Goal: Task Accomplishment & Management: Use online tool/utility

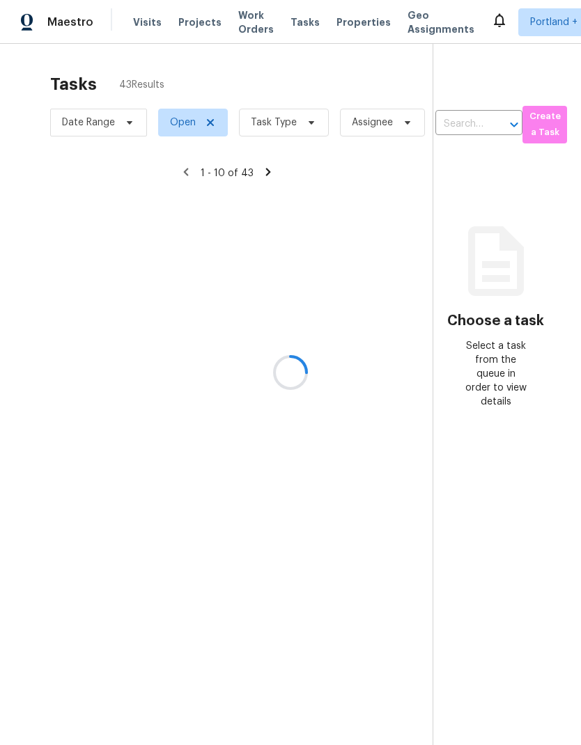
click at [299, 19] on div at bounding box center [290, 372] width 581 height 745
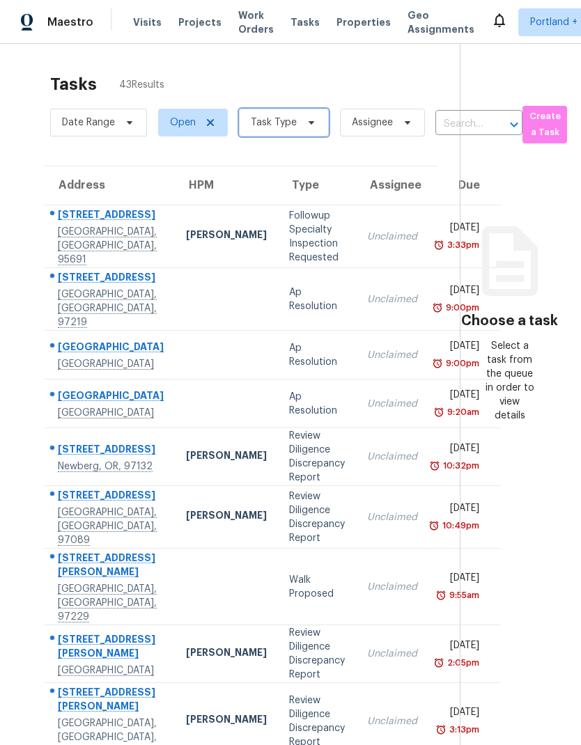
click at [306, 125] on icon at bounding box center [311, 122] width 11 height 11
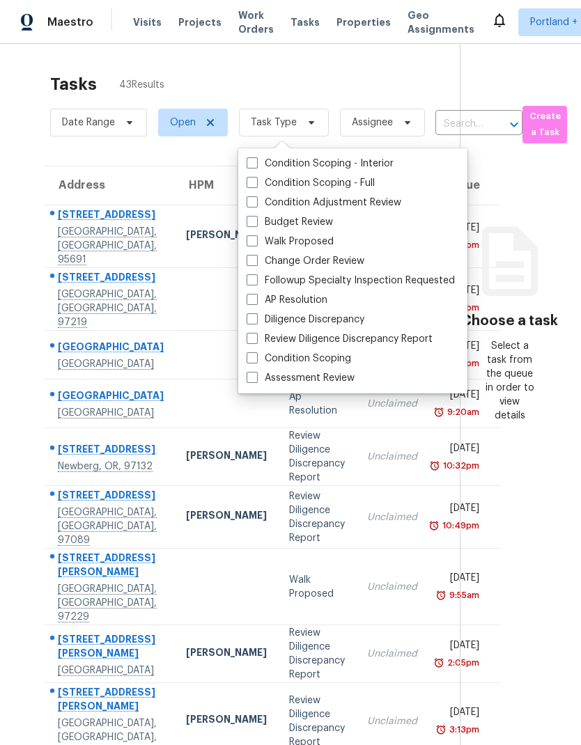
scroll to position [56, 0]
click at [363, 196] on label "Condition Adjustment Review" at bounding box center [323, 203] width 155 height 14
click at [255, 196] on input "Condition Adjustment Review" at bounding box center [250, 200] width 9 height 9
checkbox input "true"
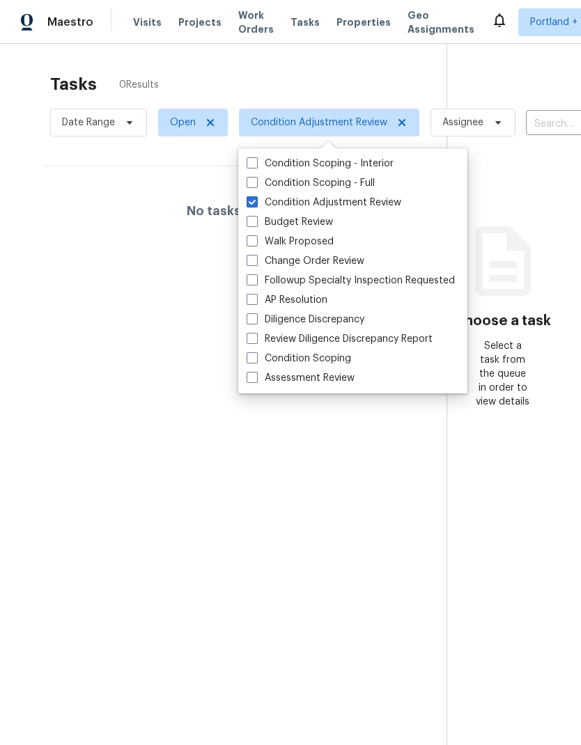
click at [352, 254] on label "Change Order Review" at bounding box center [305, 261] width 118 height 14
click at [255, 254] on input "Change Order Review" at bounding box center [250, 258] width 9 height 9
checkbox input "true"
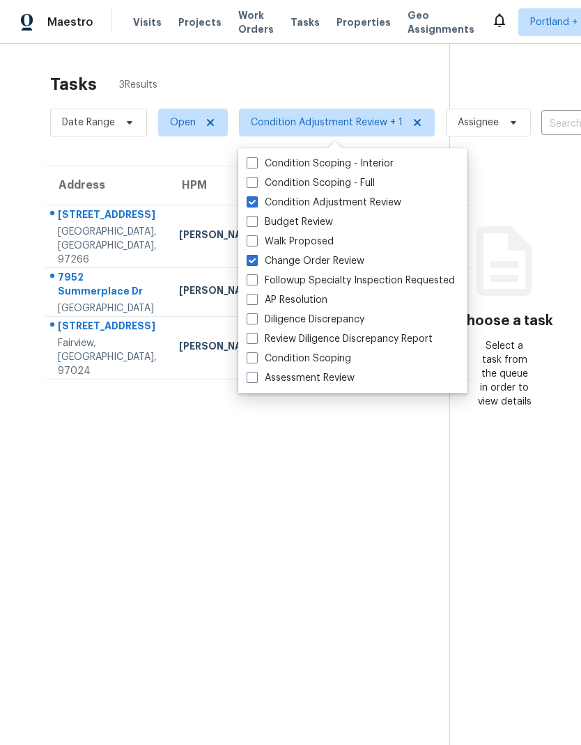
click at [300, 196] on label "Condition Adjustment Review" at bounding box center [323, 203] width 155 height 14
click at [255, 196] on input "Condition Adjustment Review" at bounding box center [250, 200] width 9 height 9
checkbox input "false"
click at [296, 446] on section "Tasks 3 Results Date Range Open Change Order Review Assignee ​ Create a Task Ad…" at bounding box center [235, 427] width 427 height 723
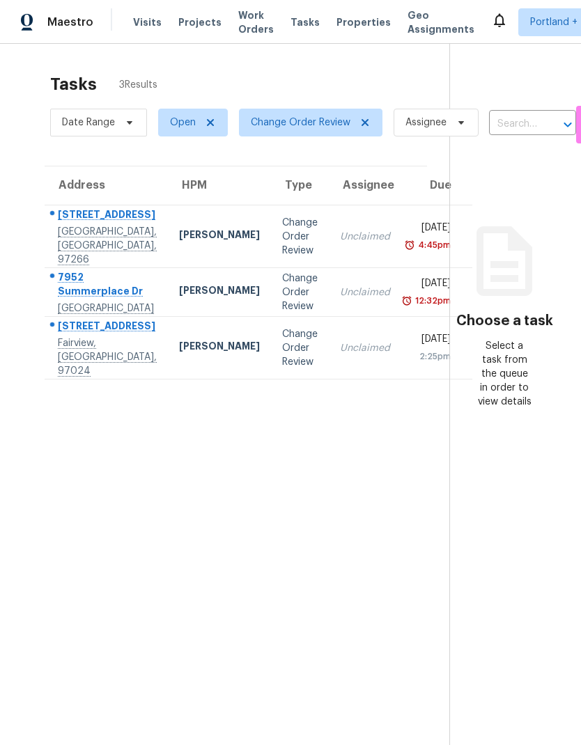
click at [94, 270] on div "7952 Summerplace Dr" at bounding box center [107, 285] width 99 height 31
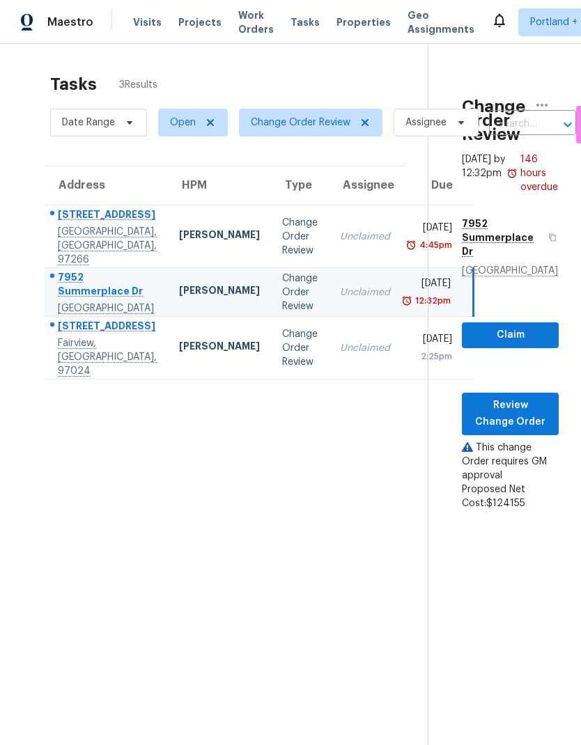
click at [109, 270] on div "7952 Summerplace Dr" at bounding box center [107, 285] width 99 height 31
click at [102, 270] on div "7952 Summerplace Dr" at bounding box center [107, 285] width 99 height 31
click at [520, 397] on span "Review Change Order" at bounding box center [510, 414] width 74 height 34
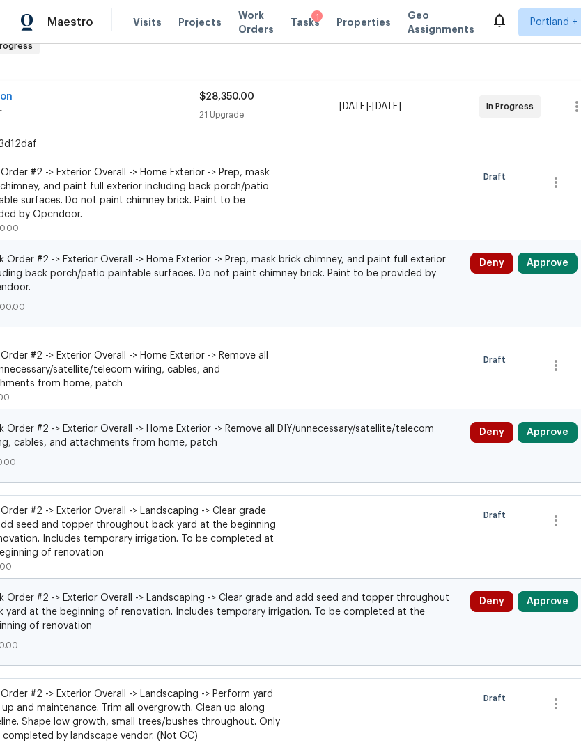
scroll to position [242, 177]
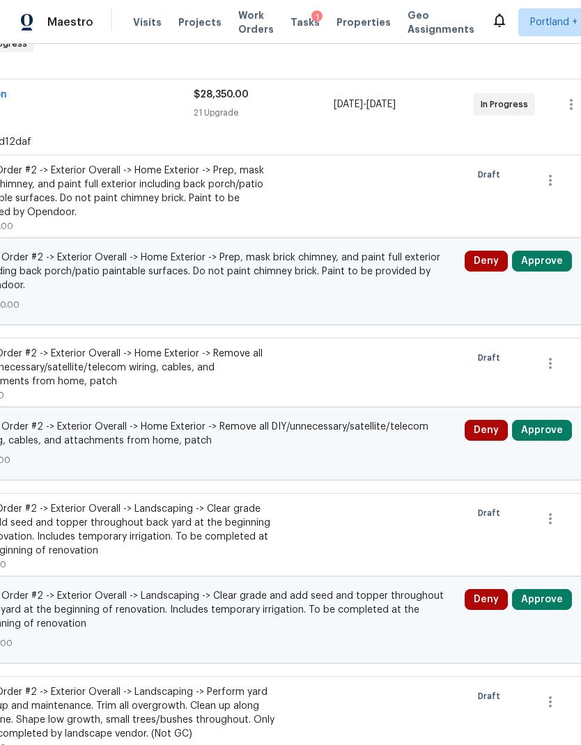
click at [540, 242] on div "Change proposed Work Order #2 -> Exterior Overall -> Home Exterior -> Prep, mas…" at bounding box center [216, 281] width 752 height 88
click at [548, 265] on button "Approve" at bounding box center [542, 261] width 60 height 21
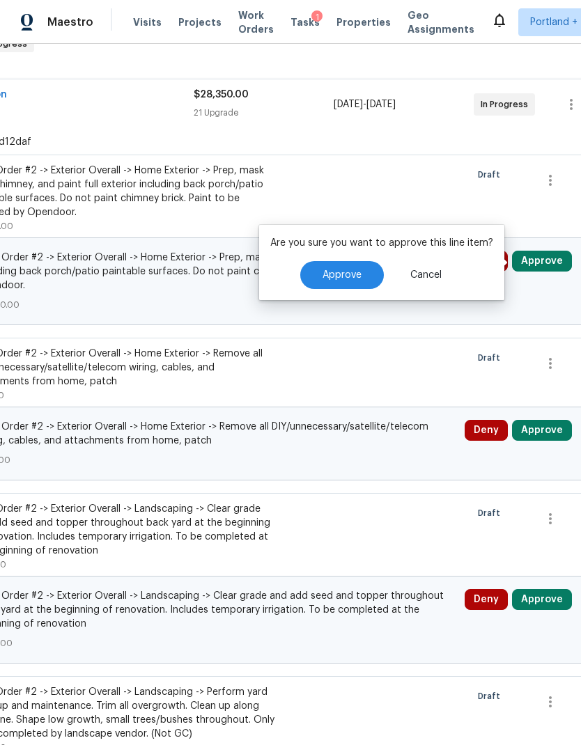
click at [352, 267] on button "Approve" at bounding box center [342, 275] width 84 height 28
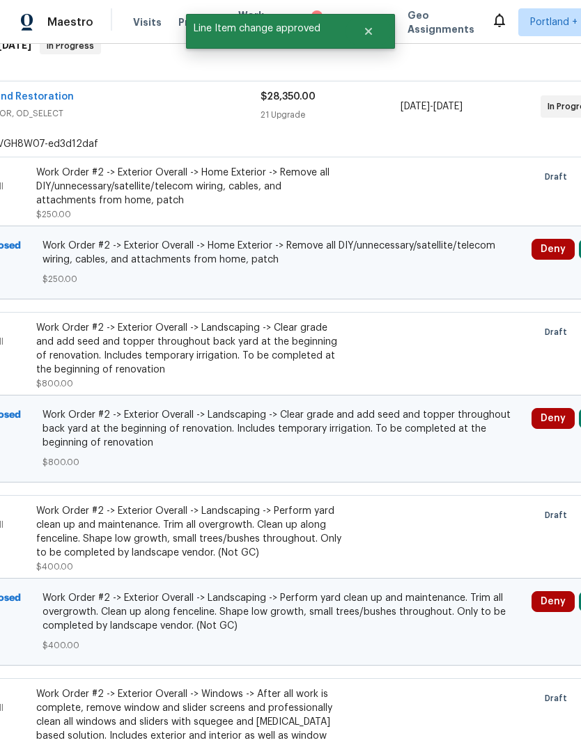
scroll to position [237, 189]
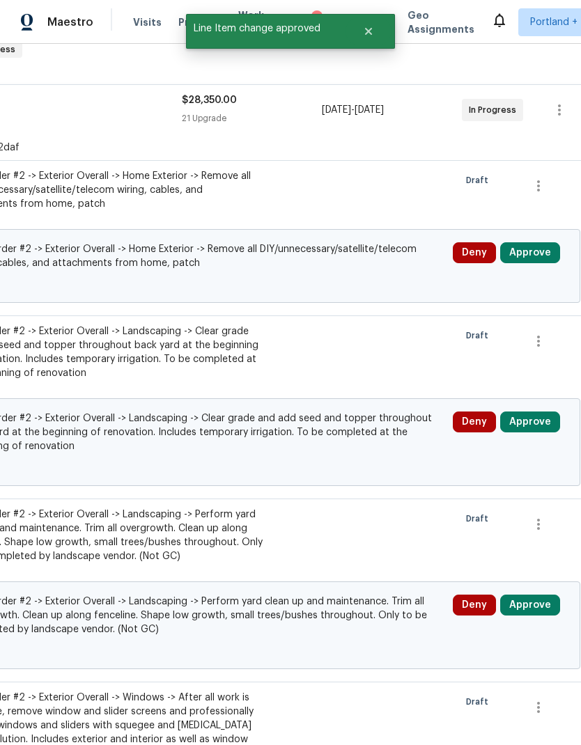
click at [533, 251] on button "Approve" at bounding box center [530, 252] width 60 height 21
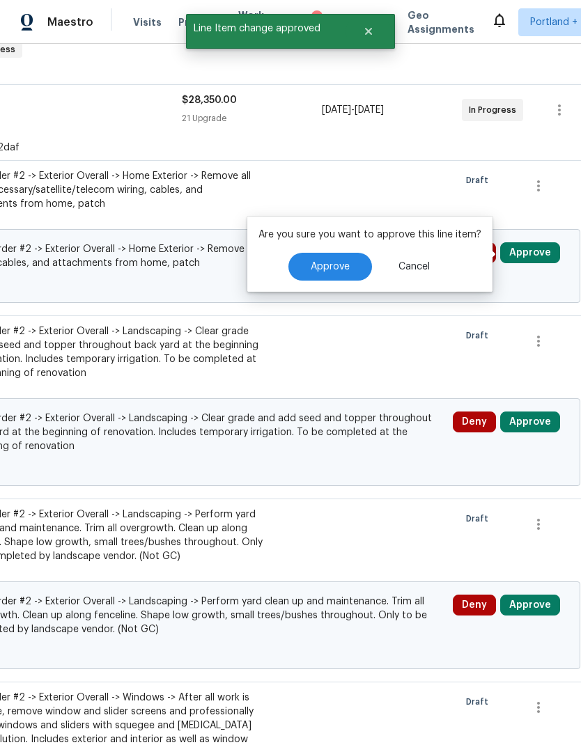
click at [529, 253] on button "Approve" at bounding box center [530, 252] width 60 height 21
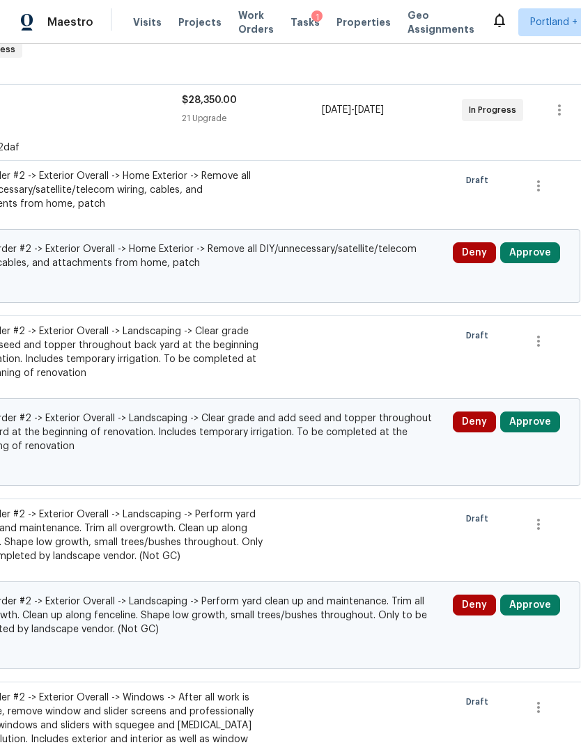
click at [524, 259] on button "Approve" at bounding box center [530, 252] width 60 height 21
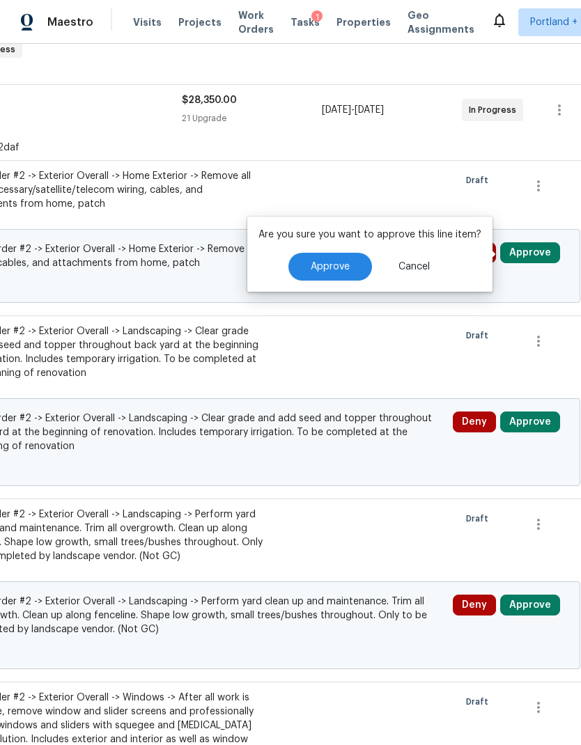
click at [331, 262] on span "Approve" at bounding box center [329, 267] width 39 height 10
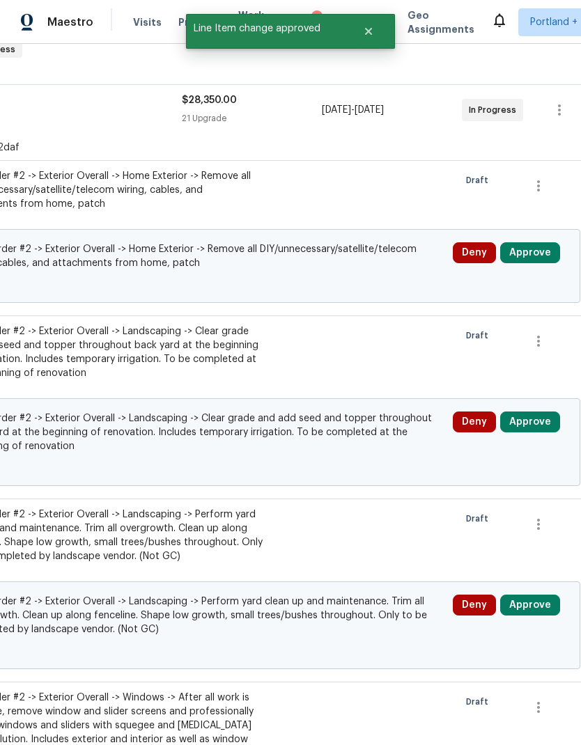
click at [523, 417] on button "Approve" at bounding box center [530, 421] width 60 height 21
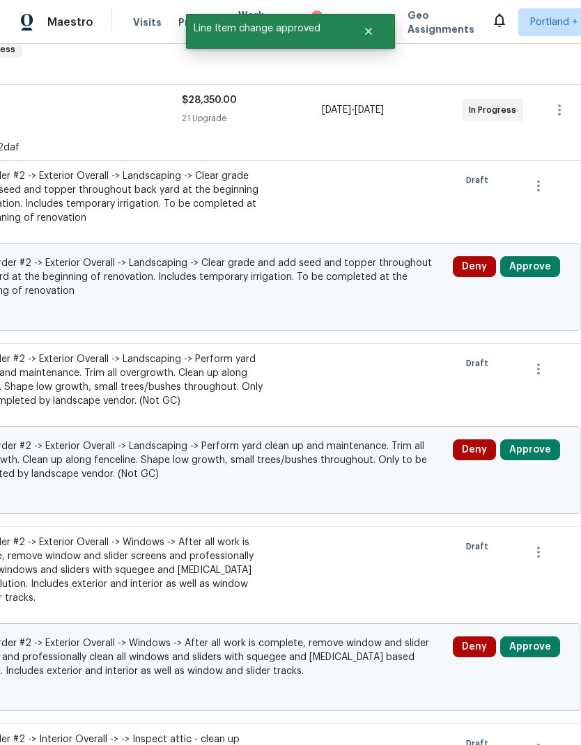
click at [549, 267] on button "Approve" at bounding box center [530, 266] width 60 height 21
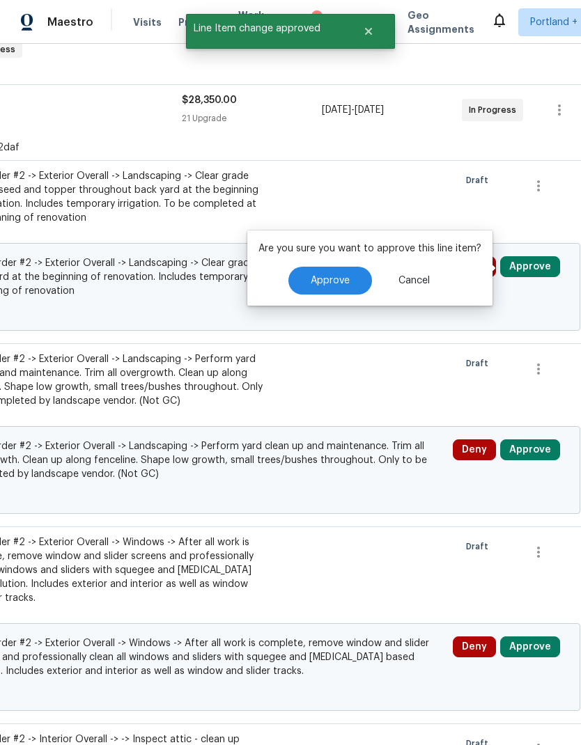
click at [534, 443] on button "Approve" at bounding box center [530, 449] width 60 height 21
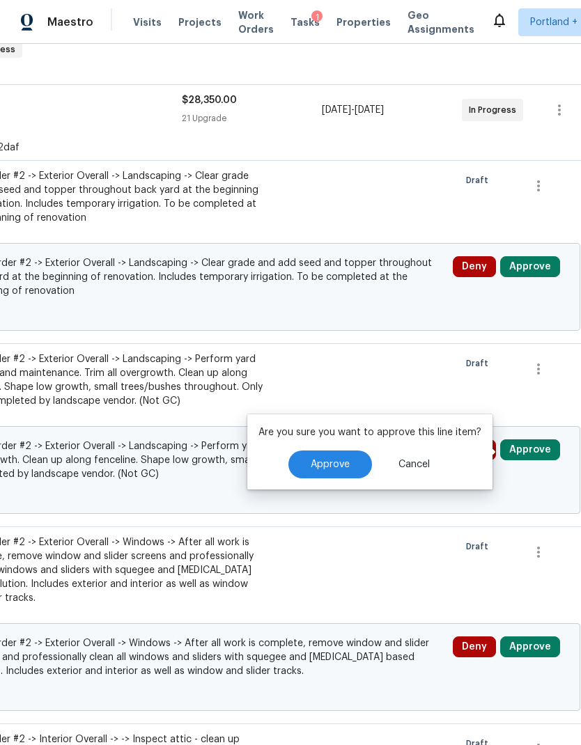
click at [343, 453] on button "Approve" at bounding box center [330, 464] width 84 height 28
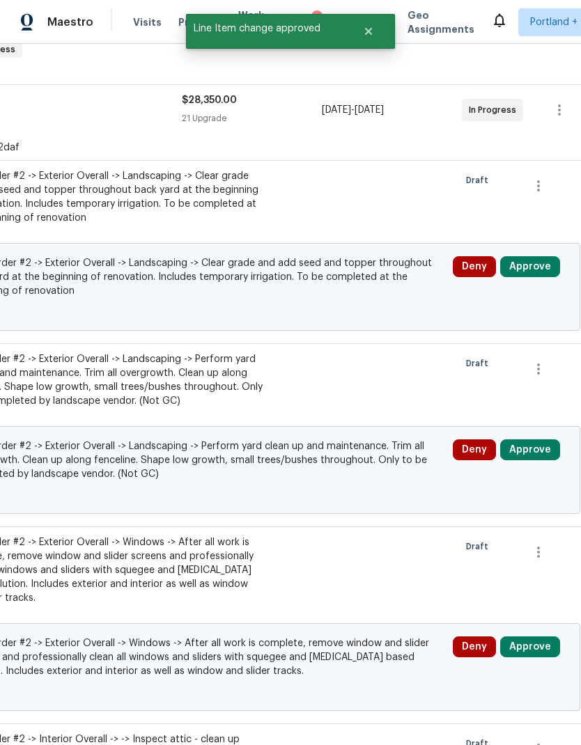
click at [532, 269] on button "Approve" at bounding box center [530, 266] width 60 height 21
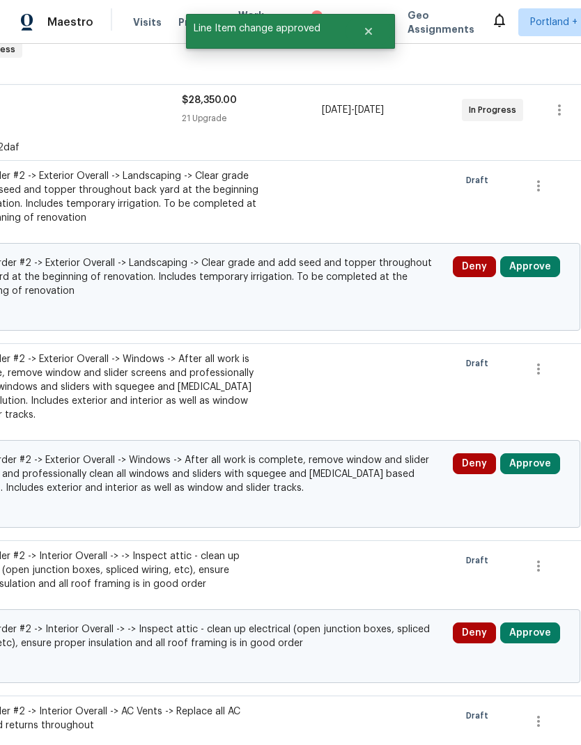
click at [528, 268] on button "Approve" at bounding box center [530, 266] width 60 height 21
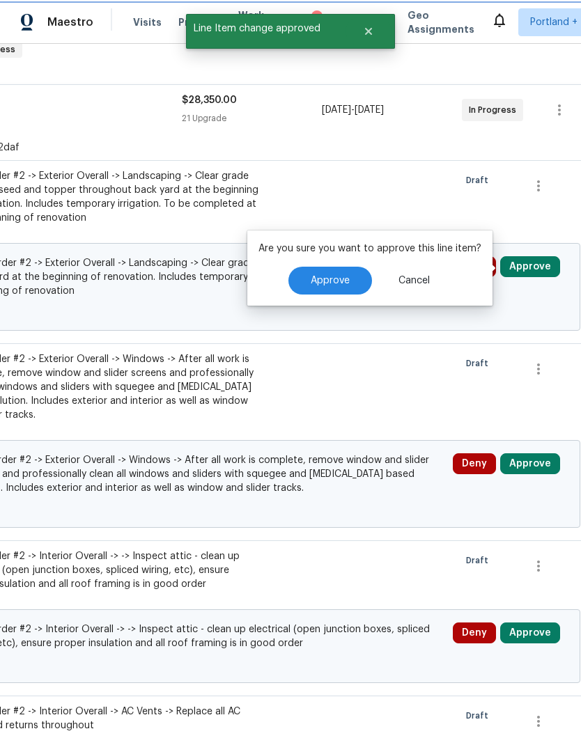
click at [535, 260] on button "Approve" at bounding box center [530, 266] width 60 height 21
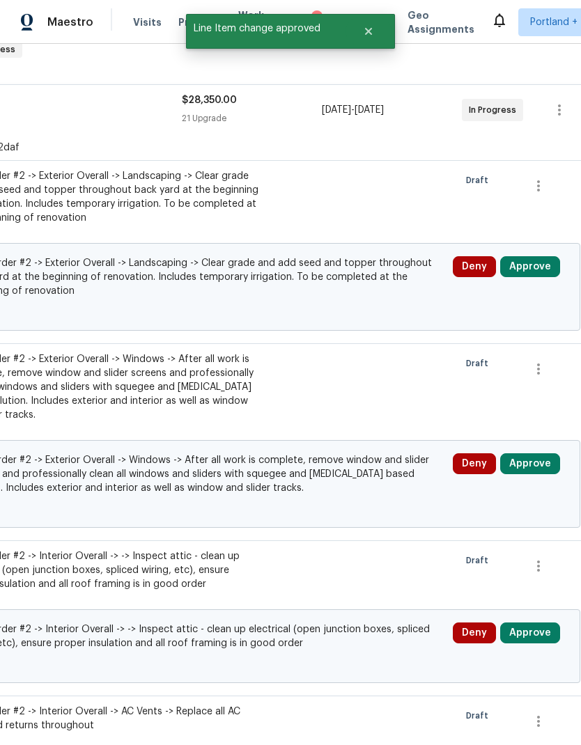
click at [532, 462] on button "Approve" at bounding box center [530, 463] width 60 height 21
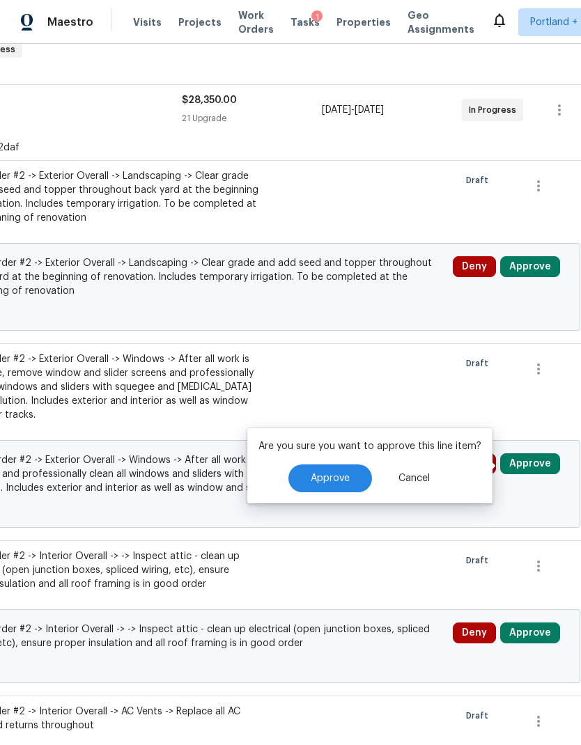
click at [333, 476] on span "Approve" at bounding box center [329, 478] width 39 height 10
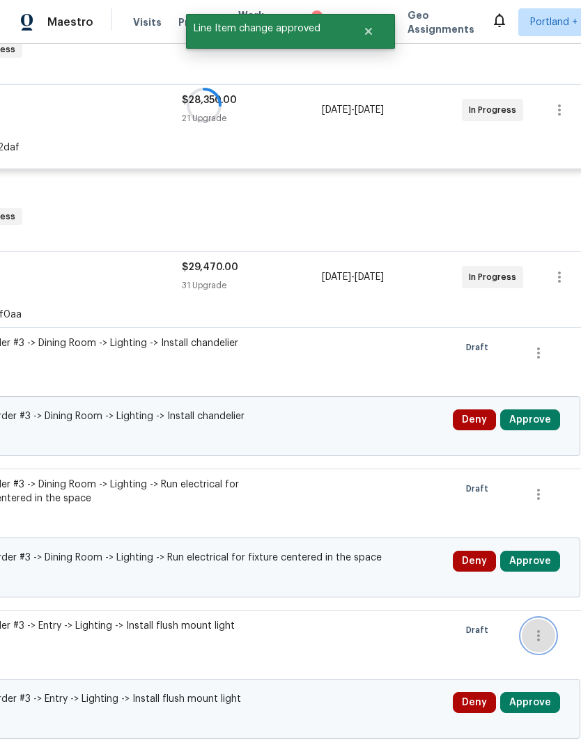
click at [531, 636] on icon "button" at bounding box center [538, 635] width 17 height 17
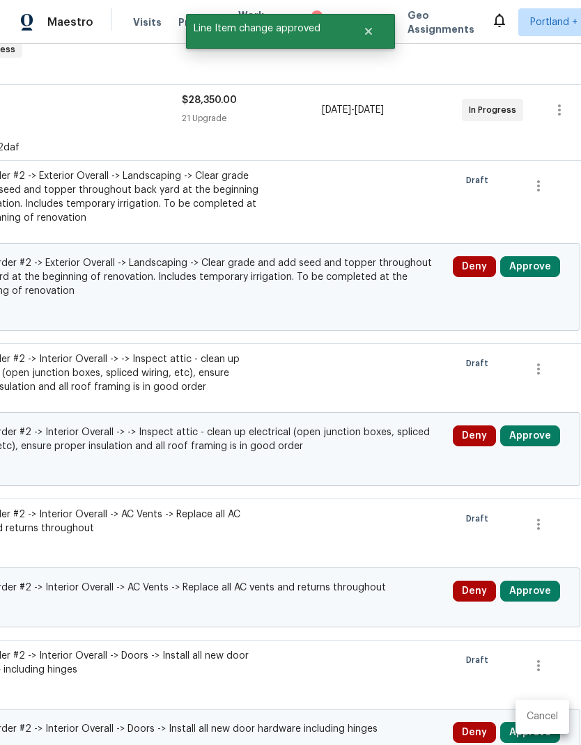
click at [534, 262] on div at bounding box center [290, 372] width 581 height 745
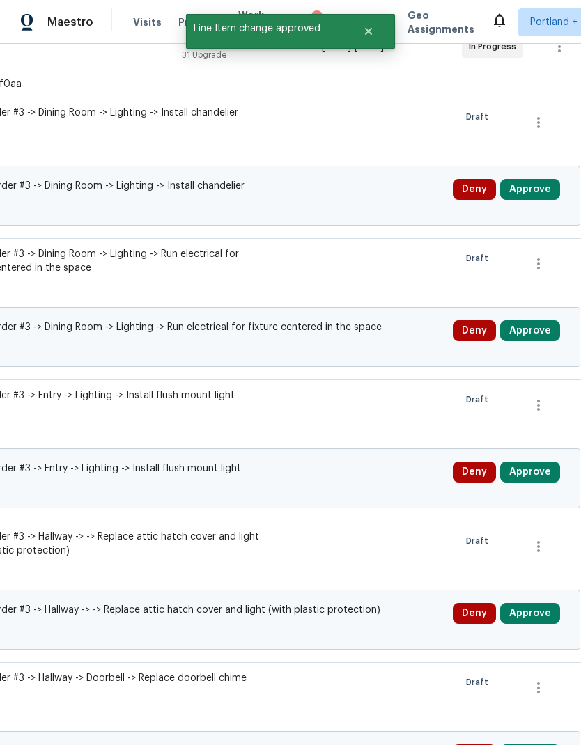
click at [534, 195] on button "Approve" at bounding box center [530, 189] width 60 height 21
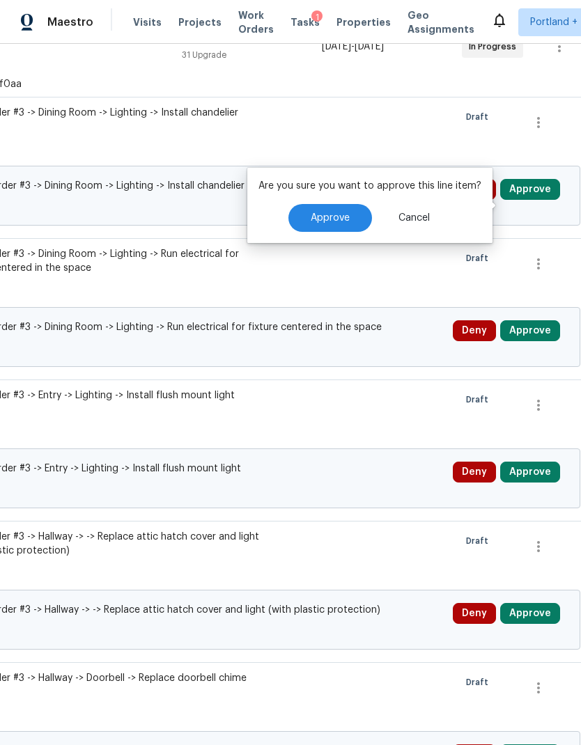
click at [345, 220] on span "Approve" at bounding box center [329, 218] width 39 height 10
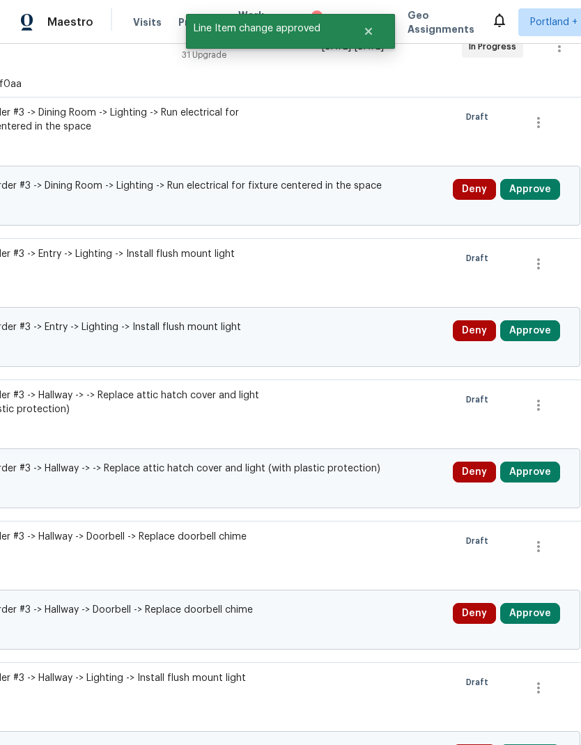
click at [537, 200] on button "Approve" at bounding box center [530, 189] width 60 height 21
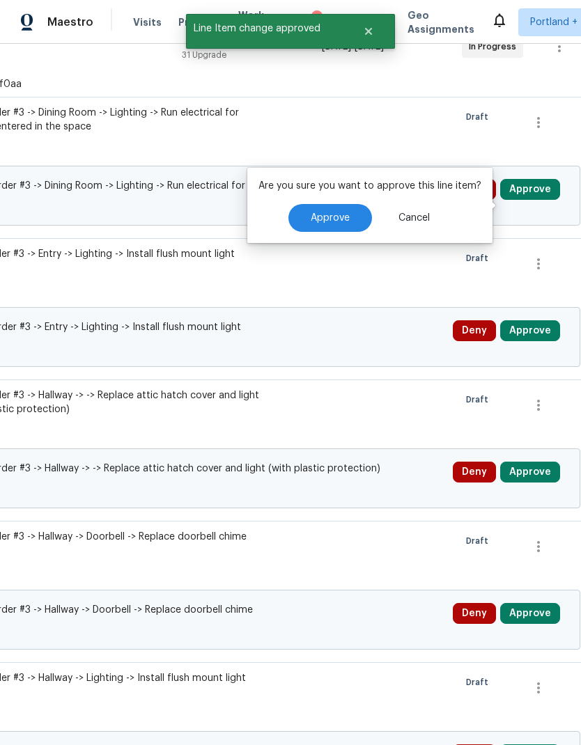
click at [345, 223] on button "Approve" at bounding box center [330, 218] width 84 height 28
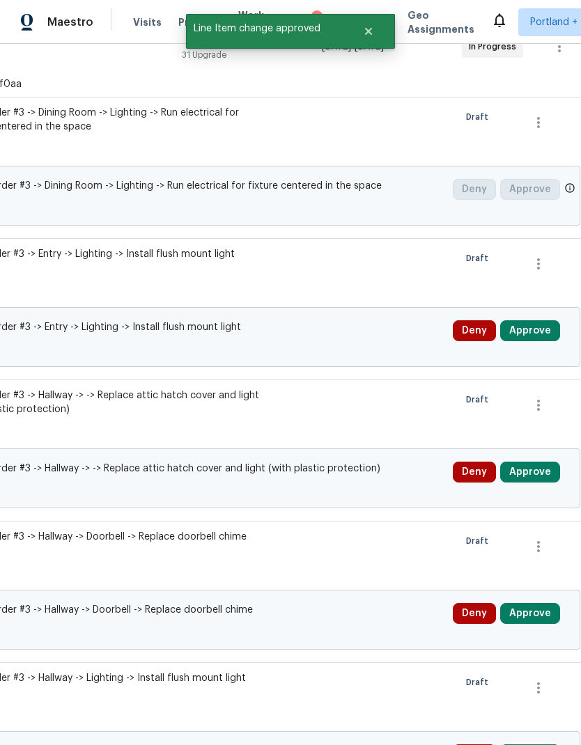
click at [536, 337] on button "Approve" at bounding box center [530, 330] width 60 height 21
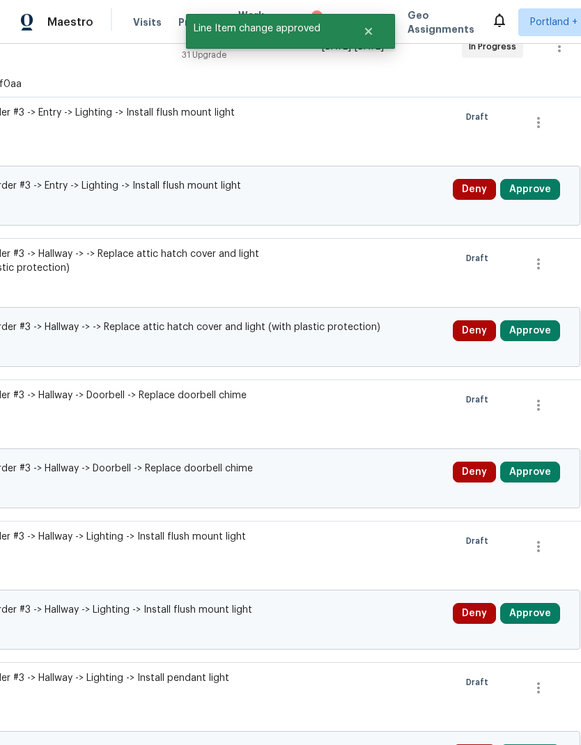
click at [531, 200] on button "Approve" at bounding box center [530, 189] width 60 height 21
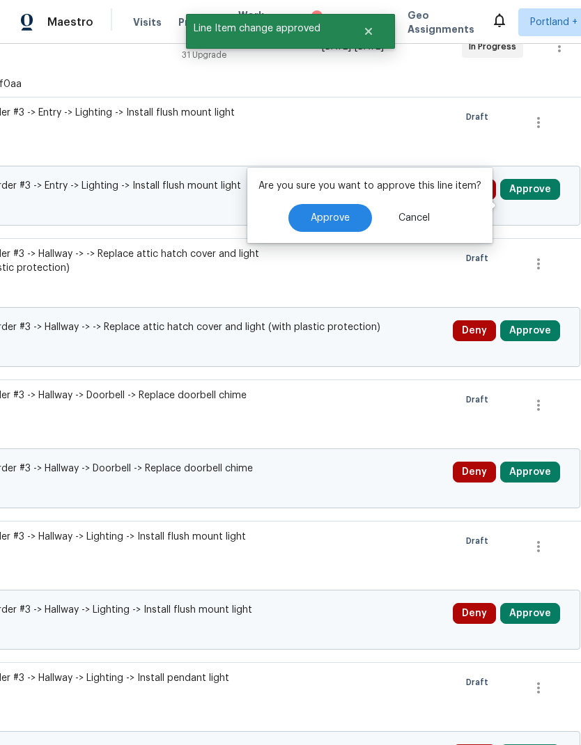
click at [335, 215] on span "Approve" at bounding box center [329, 218] width 39 height 10
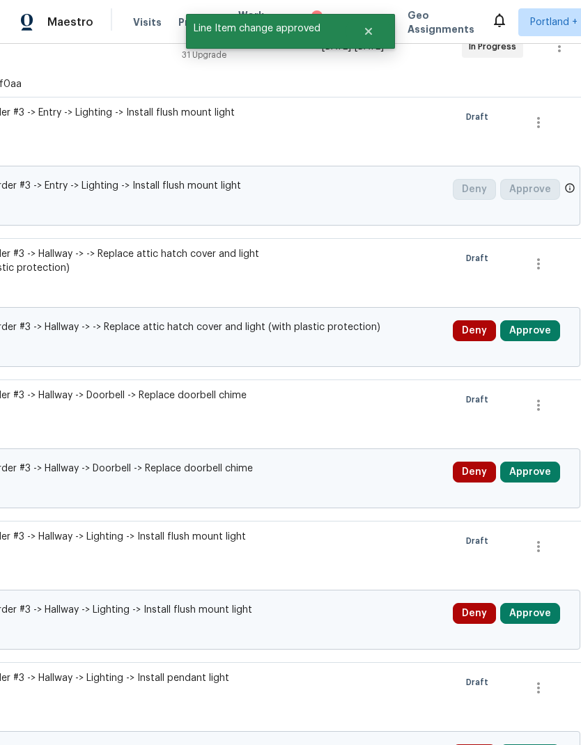
click at [530, 341] on button "Approve" at bounding box center [530, 330] width 60 height 21
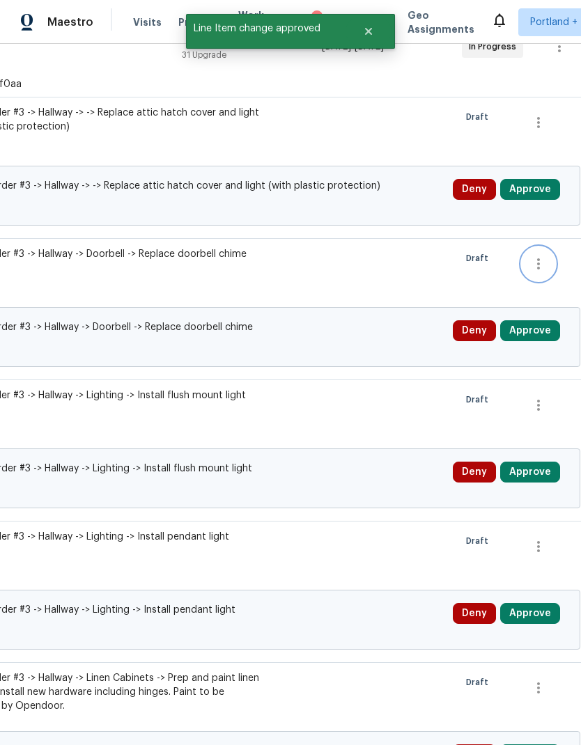
click at [538, 281] on button "button" at bounding box center [537, 263] width 33 height 33
click at [546, 414] on div at bounding box center [290, 372] width 581 height 745
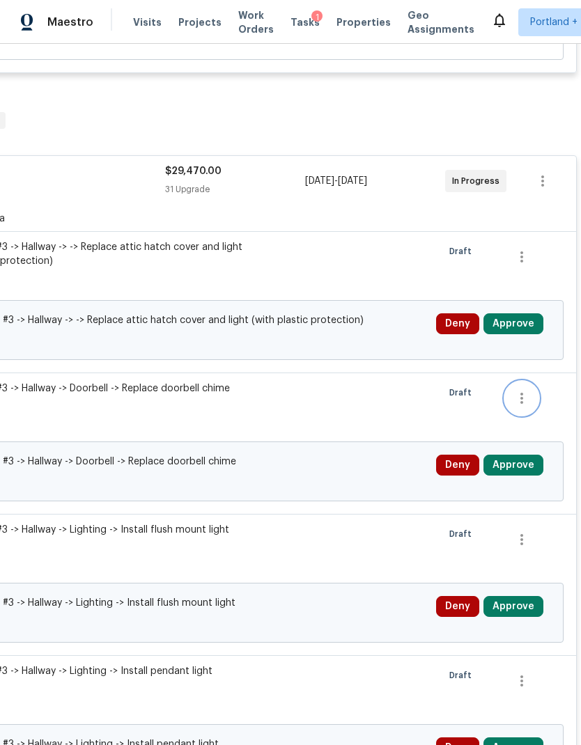
scroll to position [3668, 206]
click at [555, 352] on div "Change proposed Work Order #3 -> Hallway -> -> Replace attic hatch cover and li…" at bounding box center [187, 330] width 752 height 60
click at [522, 331] on button "Approve" at bounding box center [513, 323] width 60 height 21
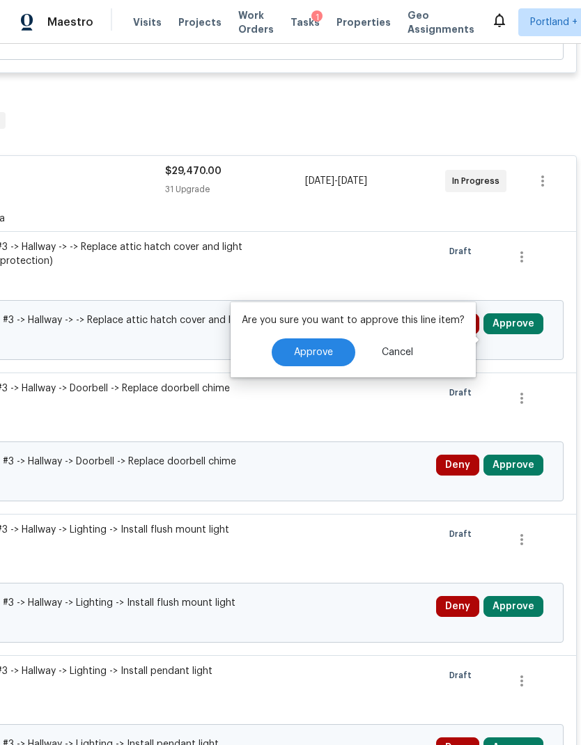
click at [327, 345] on button "Approve" at bounding box center [313, 352] width 84 height 28
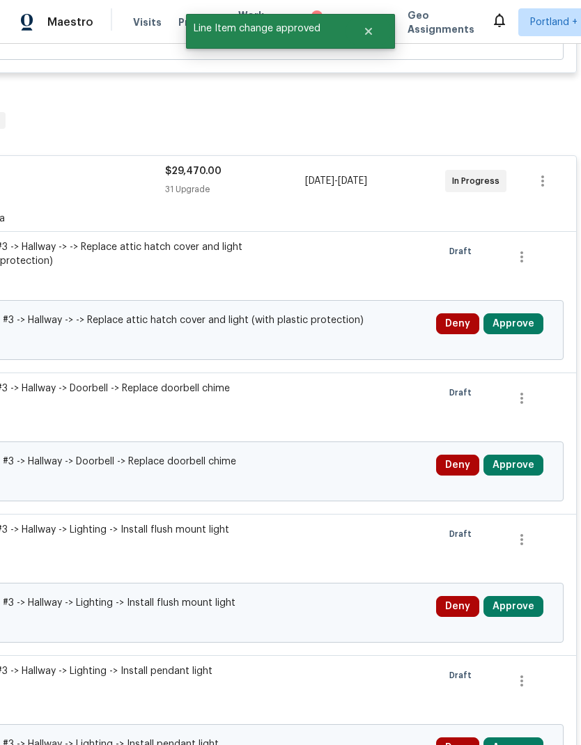
click at [521, 475] on button "Approve" at bounding box center [513, 465] width 60 height 21
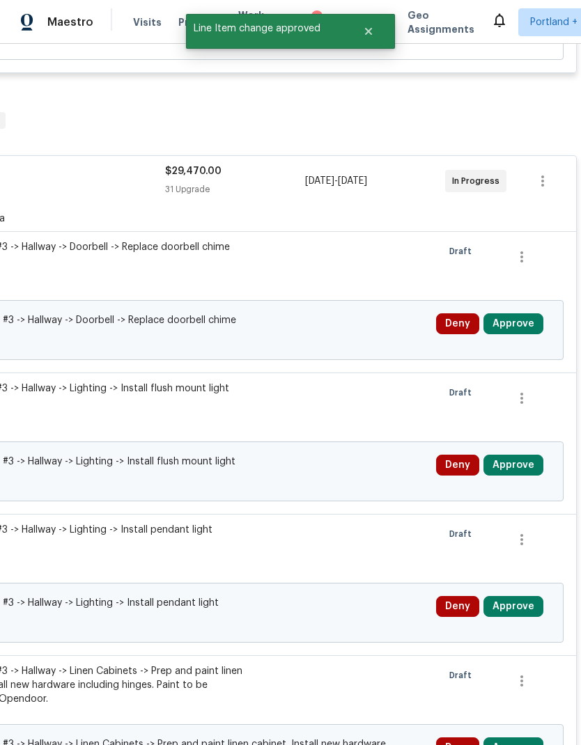
click at [524, 475] on button "Approve" at bounding box center [513, 465] width 60 height 21
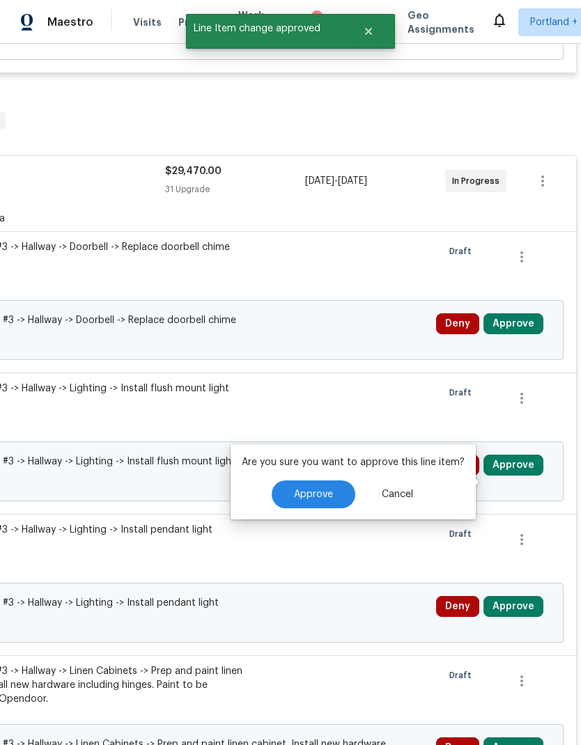
click at [525, 472] on button "Approve" at bounding box center [513, 465] width 60 height 21
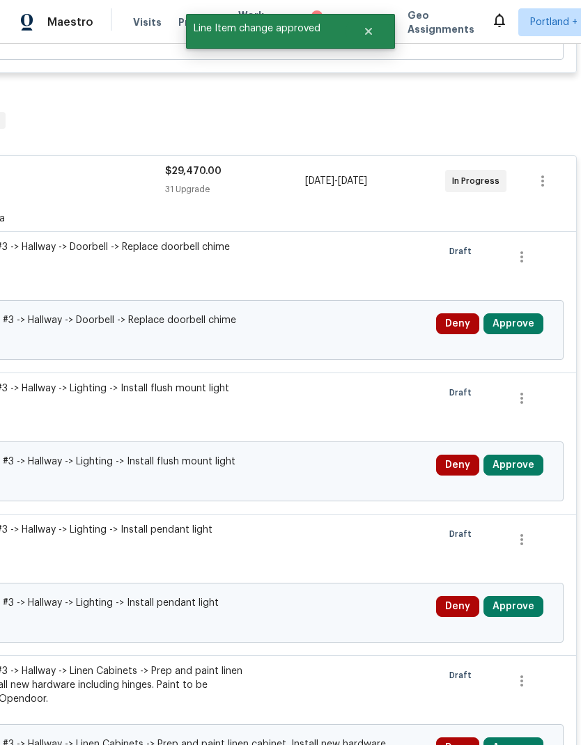
click at [521, 475] on button "Approve" at bounding box center [513, 465] width 60 height 21
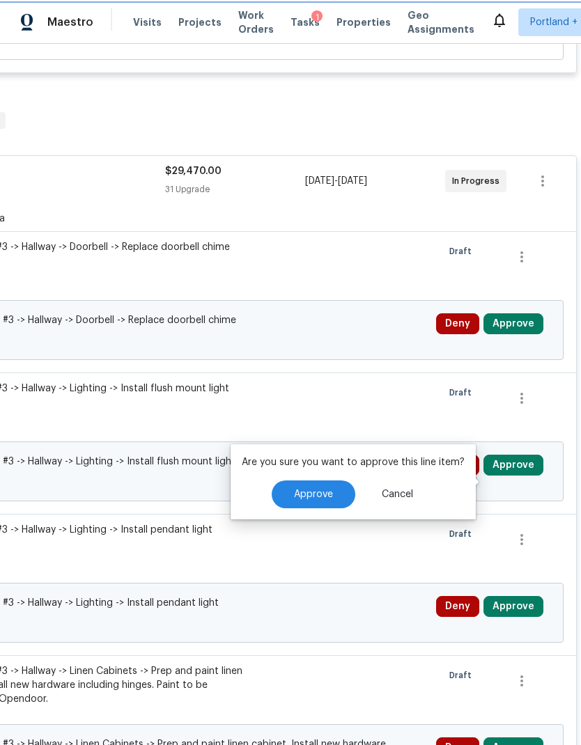
click at [317, 490] on span "Approve" at bounding box center [313, 494] width 39 height 10
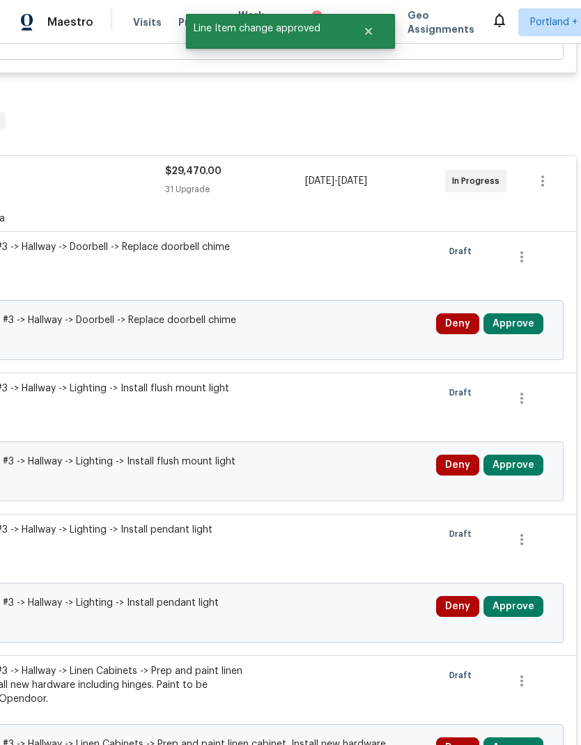
click at [515, 617] on button "Approve" at bounding box center [513, 606] width 60 height 21
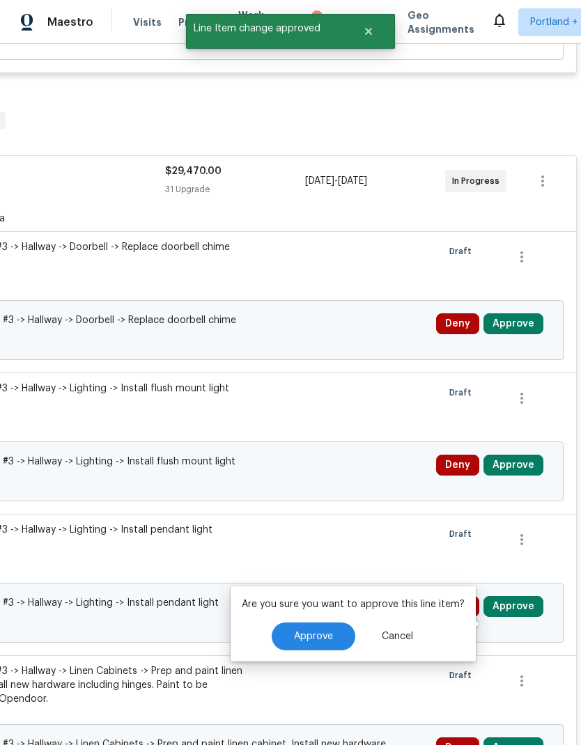
click at [329, 636] on span "Approve" at bounding box center [313, 636] width 39 height 10
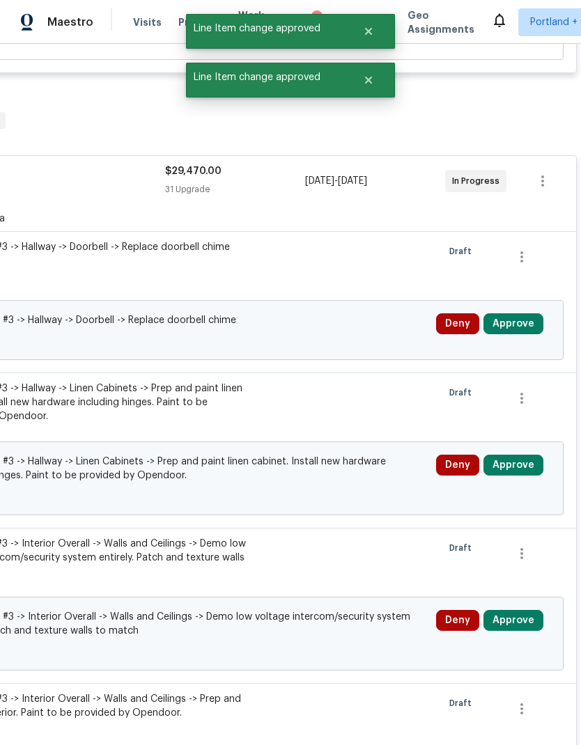
click at [516, 331] on button "Approve" at bounding box center [513, 323] width 60 height 21
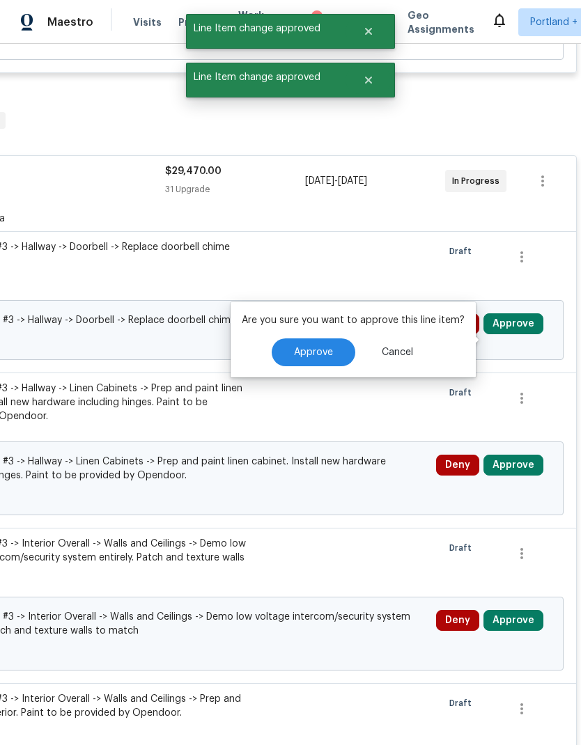
click at [323, 354] on span "Approve" at bounding box center [313, 352] width 39 height 10
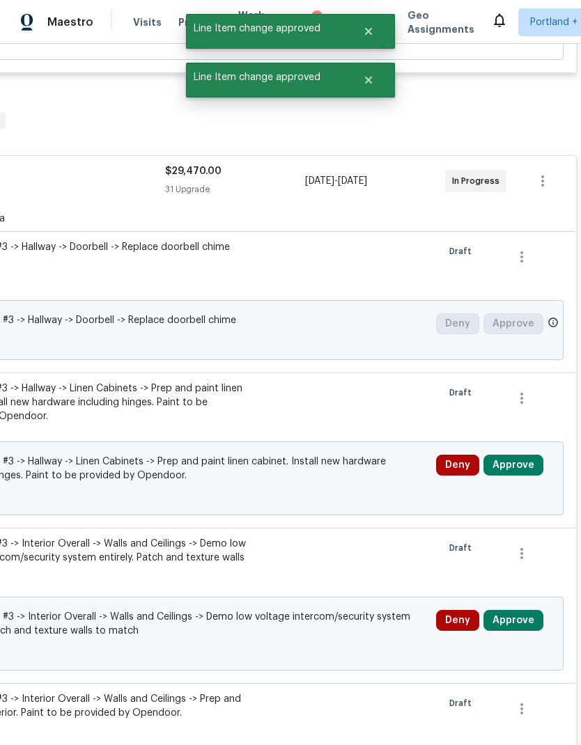
click at [510, 475] on button "Approve" at bounding box center [513, 465] width 60 height 21
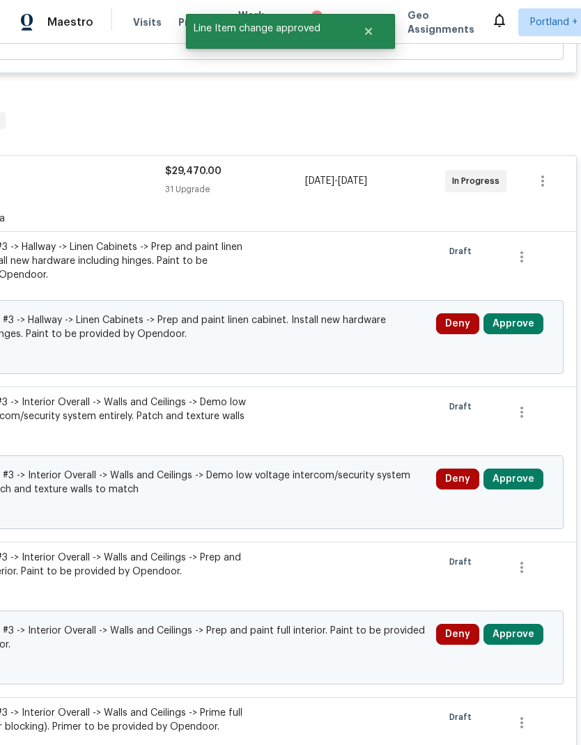
click at [519, 334] on button "Approve" at bounding box center [513, 323] width 60 height 21
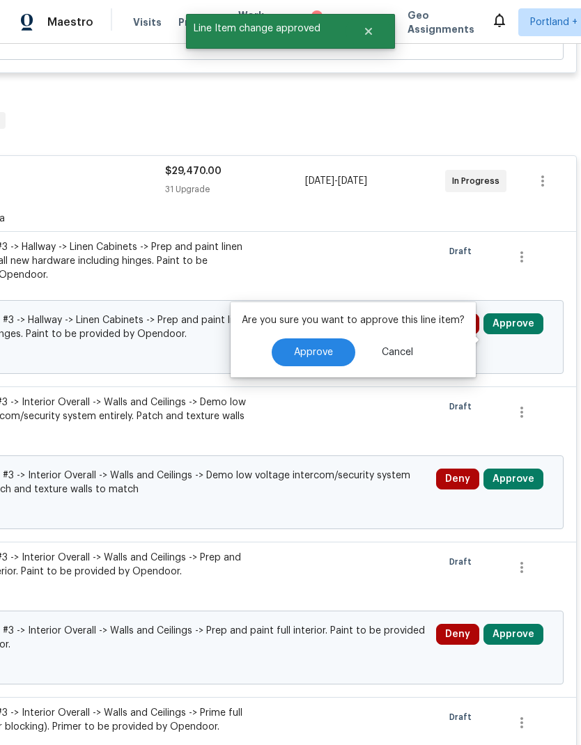
click at [317, 350] on span "Approve" at bounding box center [313, 352] width 39 height 10
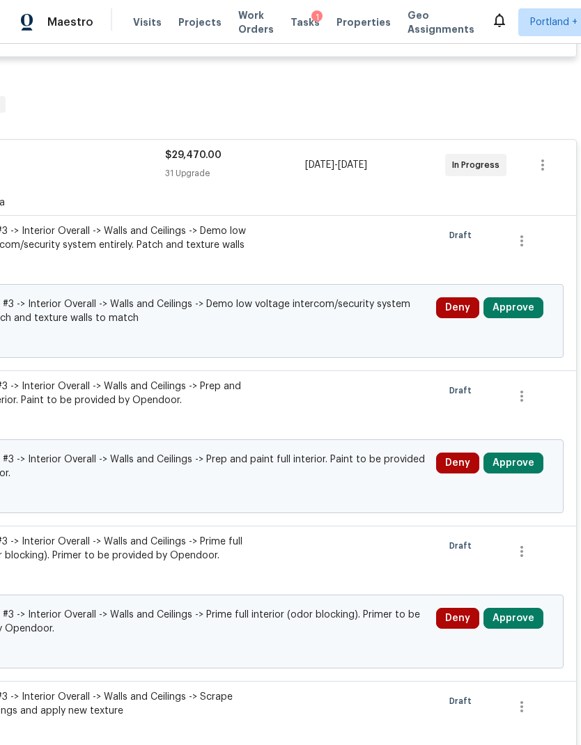
scroll to position [3685, 206]
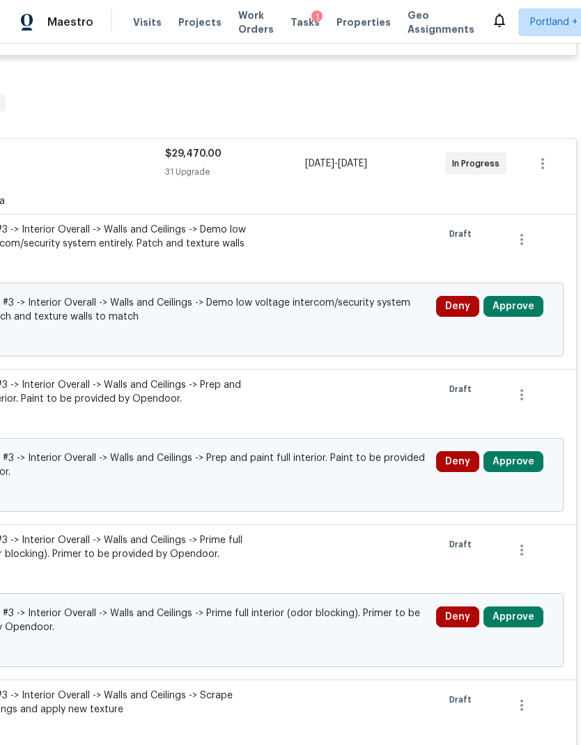
click at [521, 317] on button "Approve" at bounding box center [513, 306] width 60 height 21
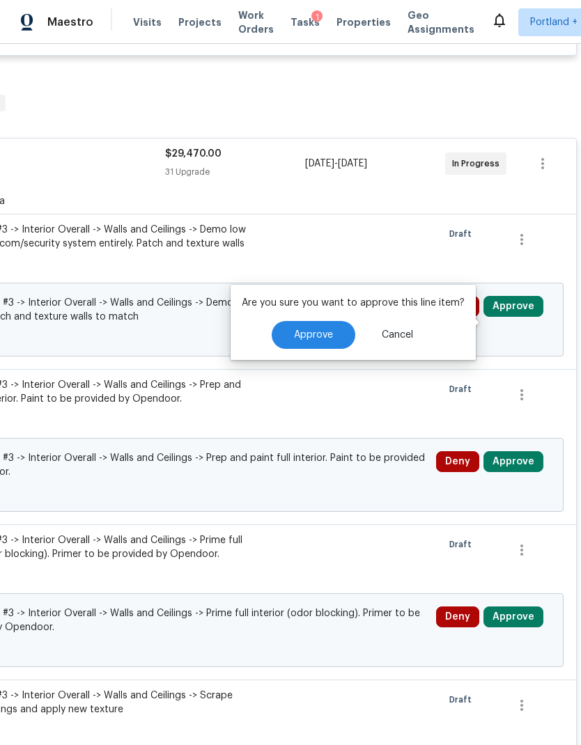
click at [340, 331] on button "Approve" at bounding box center [313, 335] width 84 height 28
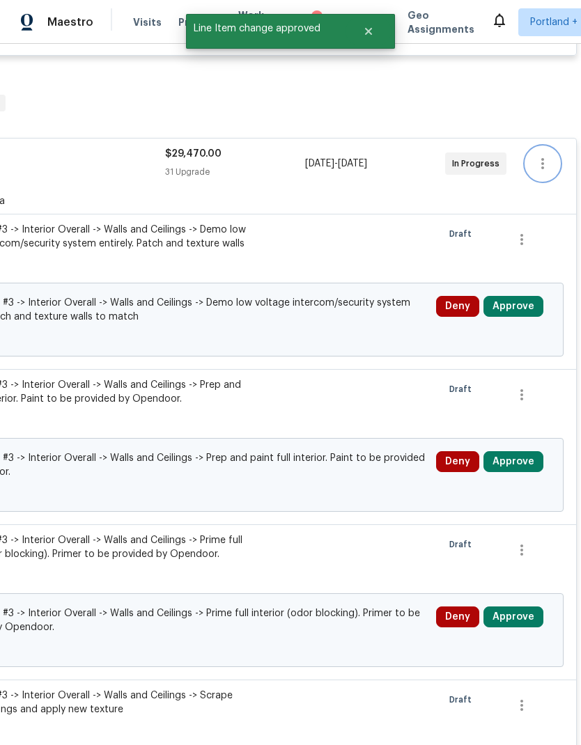
click at [549, 171] on icon "button" at bounding box center [542, 163] width 17 height 17
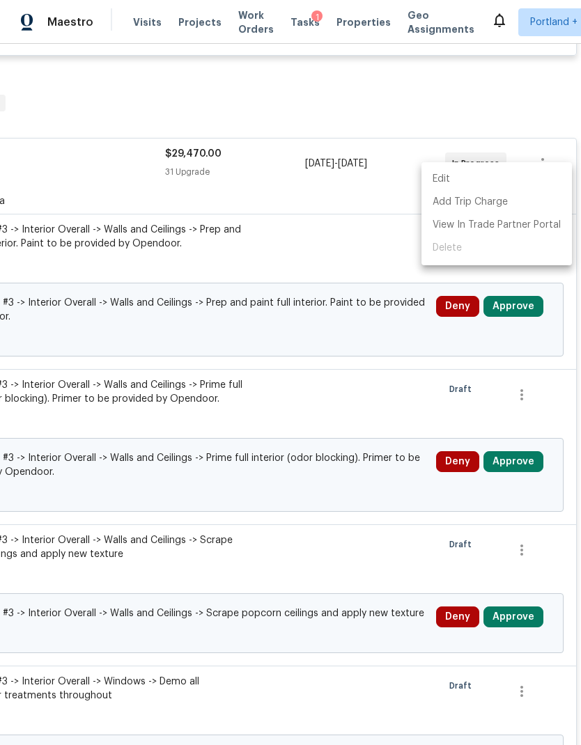
click at [407, 361] on div at bounding box center [290, 372] width 581 height 745
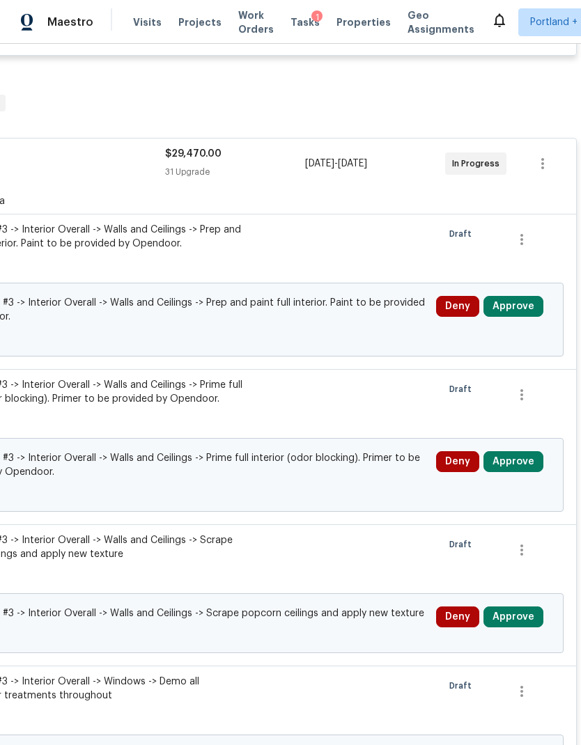
click at [527, 317] on button "Approve" at bounding box center [513, 306] width 60 height 21
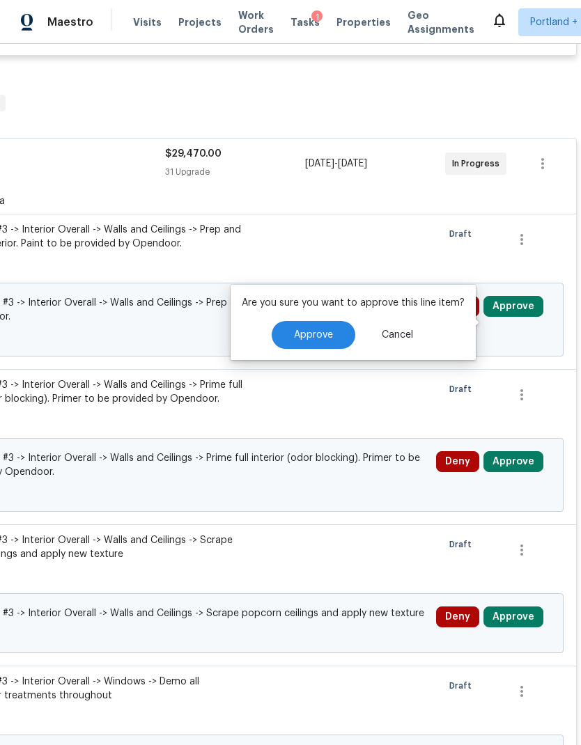
click at [311, 332] on span "Approve" at bounding box center [313, 335] width 39 height 10
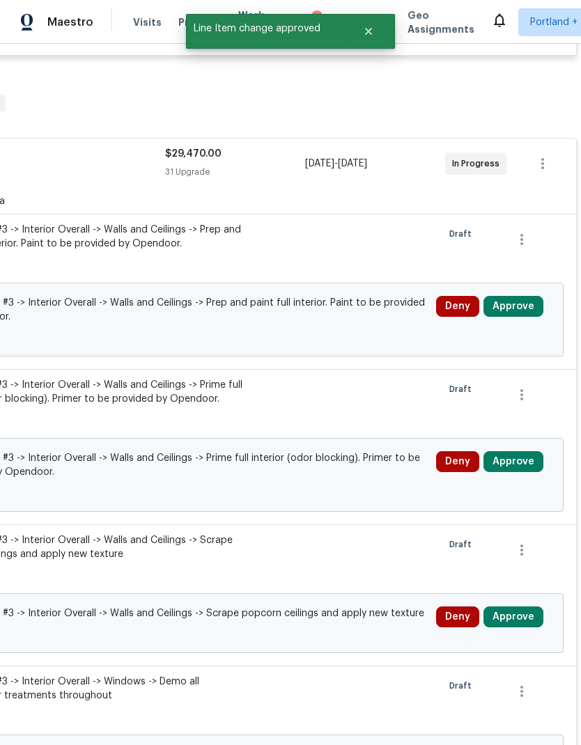
click at [519, 472] on button "Approve" at bounding box center [513, 461] width 60 height 21
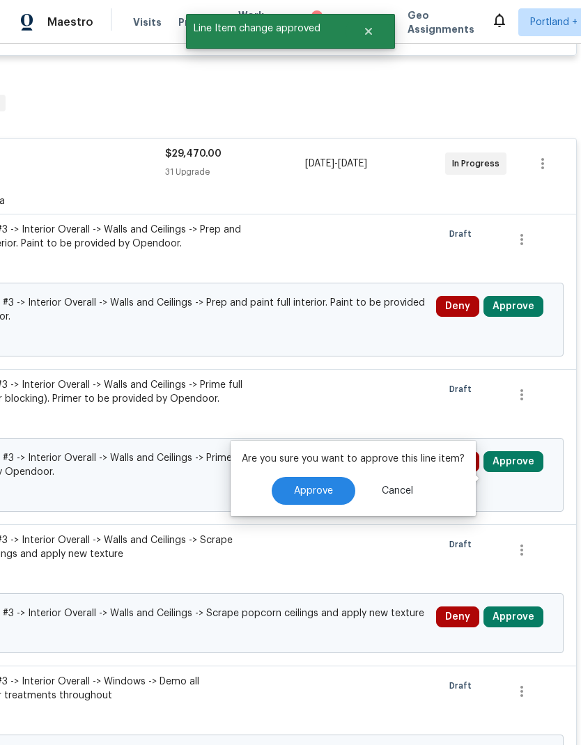
click at [317, 491] on span "Approve" at bounding box center [313, 491] width 39 height 10
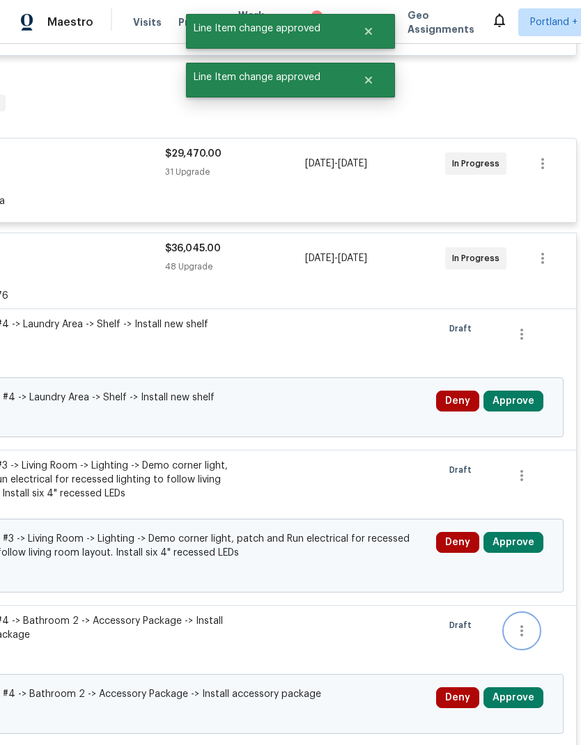
click at [526, 633] on button "button" at bounding box center [521, 630] width 33 height 33
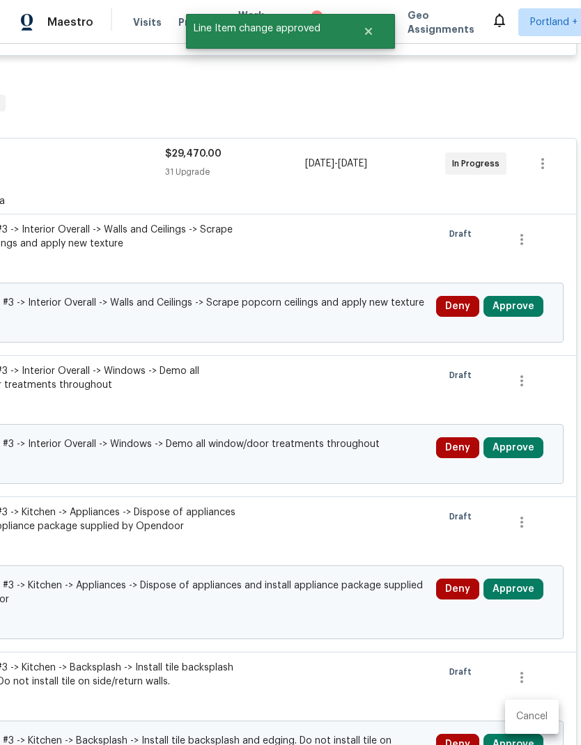
click at [519, 315] on div at bounding box center [290, 372] width 581 height 745
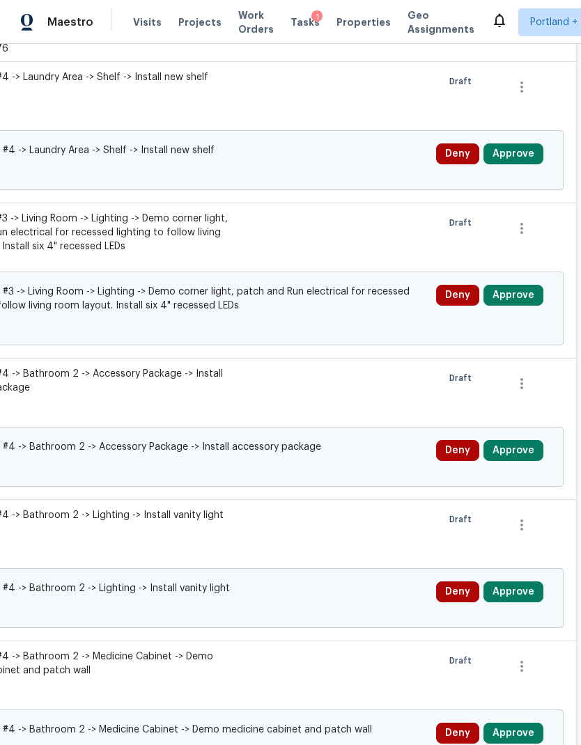
click at [521, 164] on button "Approve" at bounding box center [513, 153] width 60 height 21
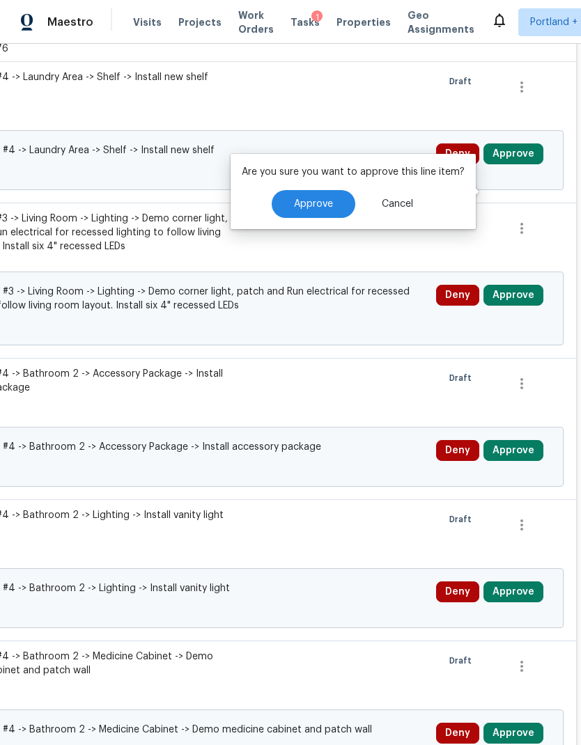
click at [308, 206] on span "Approve" at bounding box center [313, 204] width 39 height 10
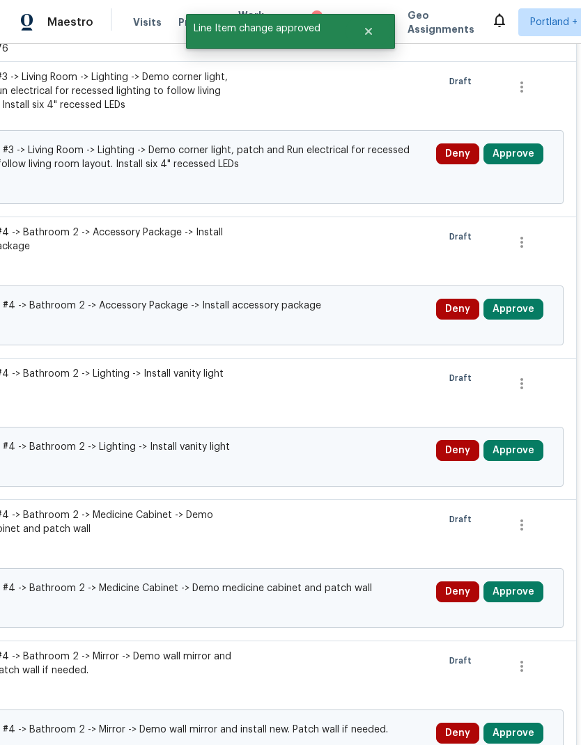
click at [519, 164] on button "Approve" at bounding box center [513, 153] width 60 height 21
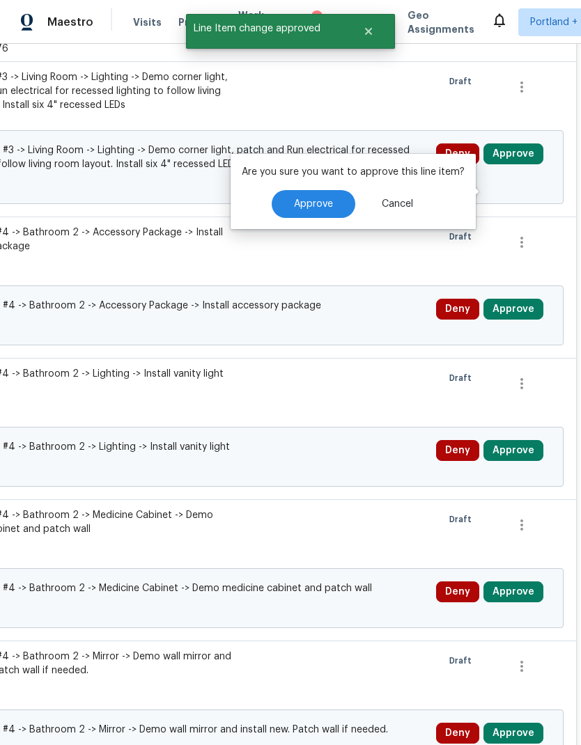
scroll to position [56, 0]
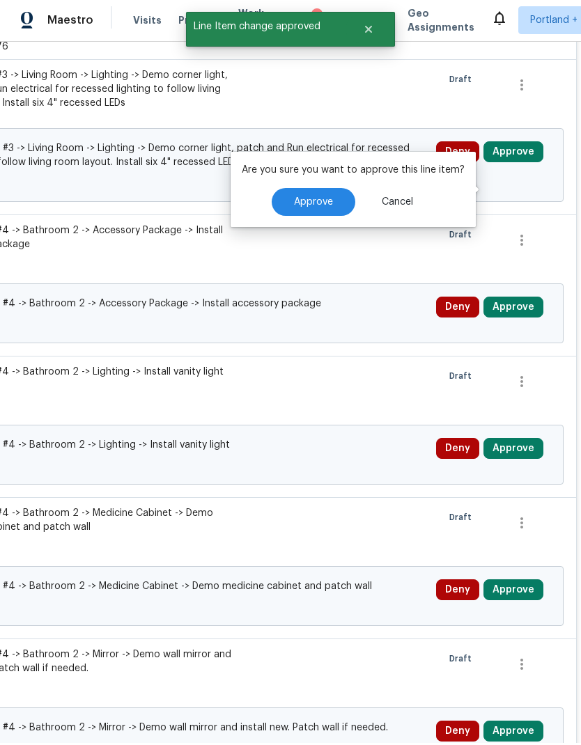
click at [312, 190] on button "Approve" at bounding box center [313, 204] width 84 height 28
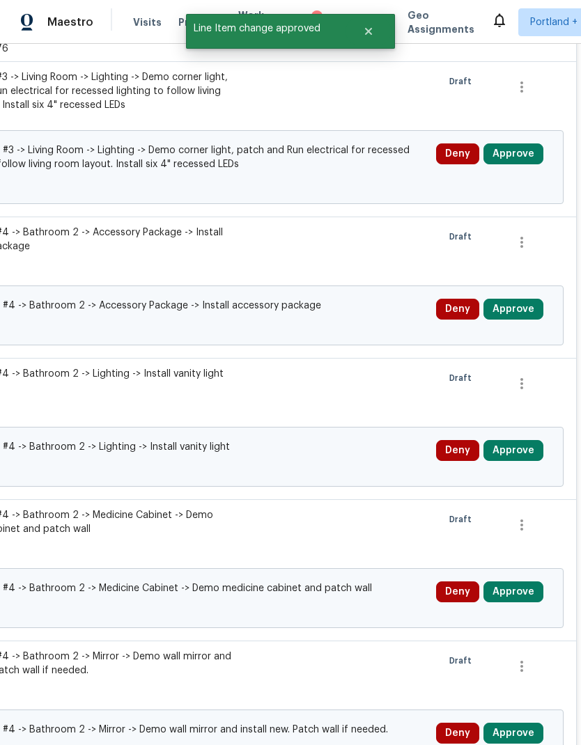
click at [521, 299] on button "Approve" at bounding box center [513, 309] width 60 height 21
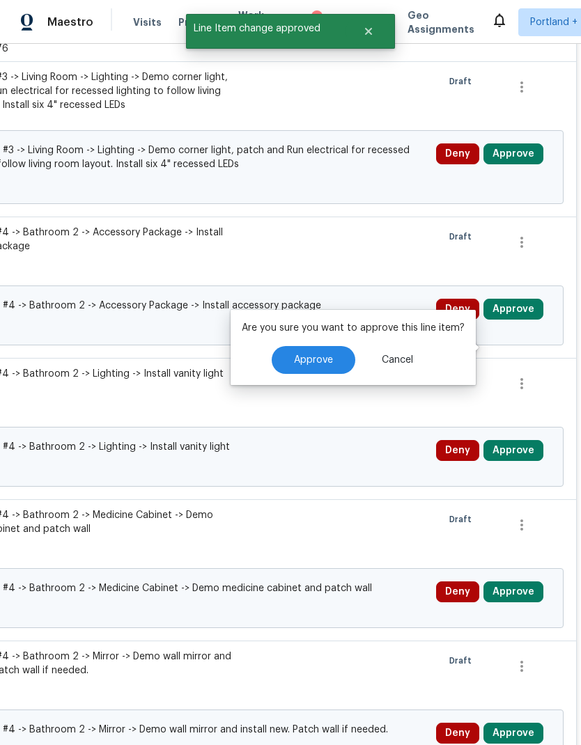
click at [322, 346] on button "Approve" at bounding box center [313, 360] width 84 height 28
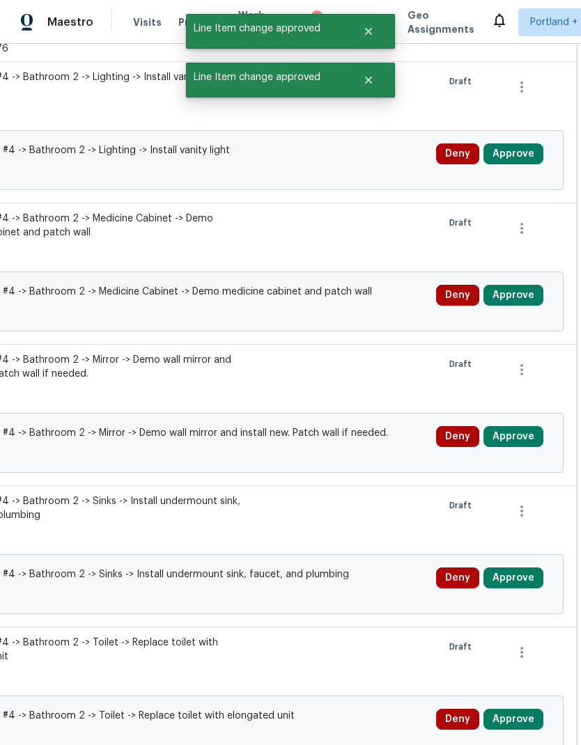
click at [523, 143] on button "Approve" at bounding box center [513, 153] width 60 height 21
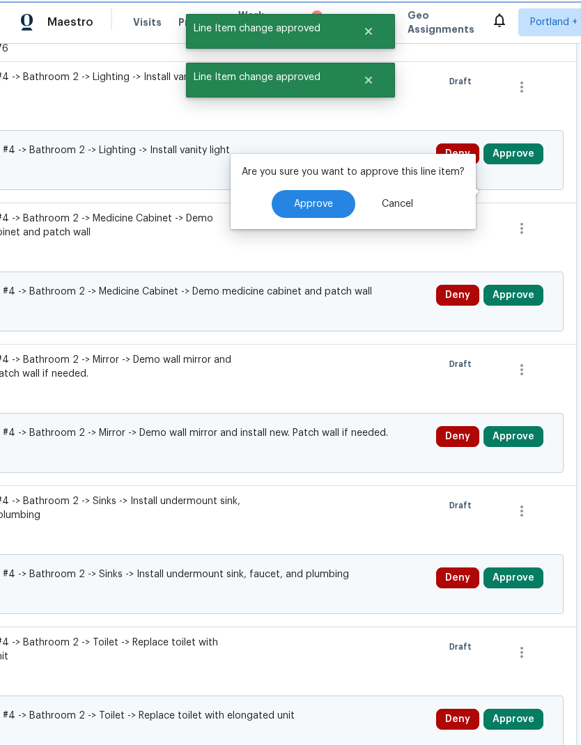
click at [308, 199] on span "Approve" at bounding box center [313, 204] width 39 height 10
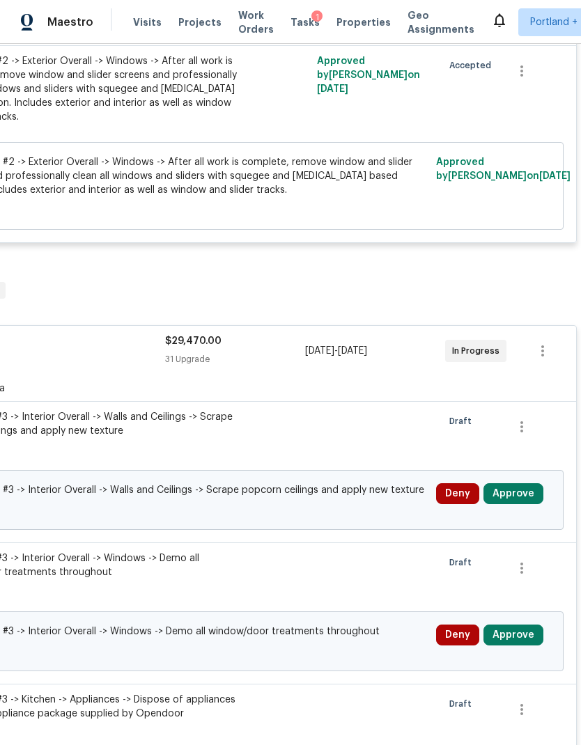
scroll to position [3498, 206]
click at [552, 333] on button "button" at bounding box center [542, 349] width 33 height 33
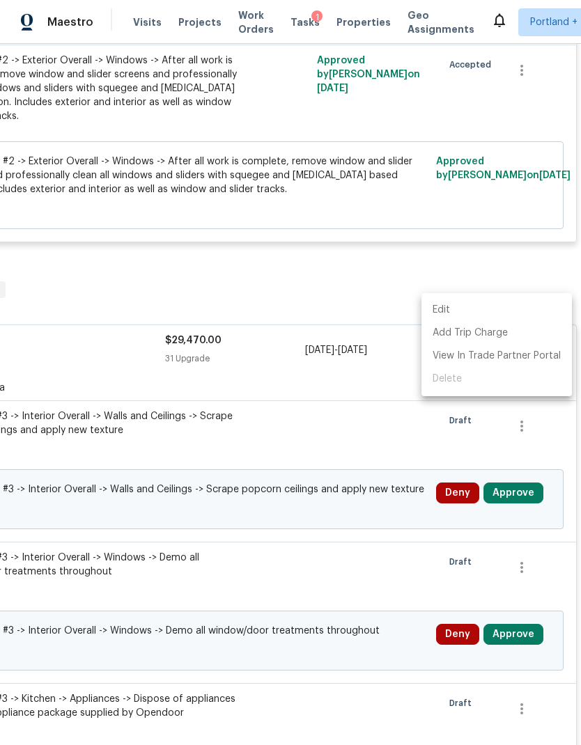
click at [510, 228] on div at bounding box center [290, 372] width 581 height 745
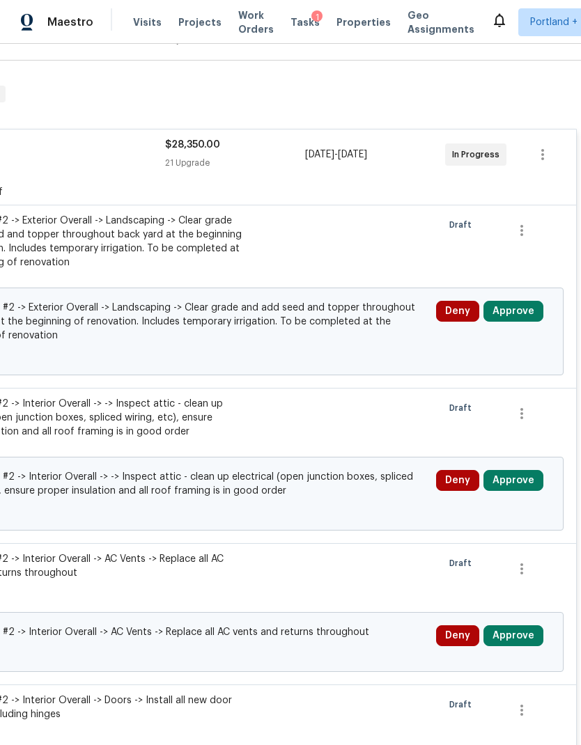
scroll to position [193, 206]
click at [523, 300] on button "Approve" at bounding box center [513, 310] width 60 height 21
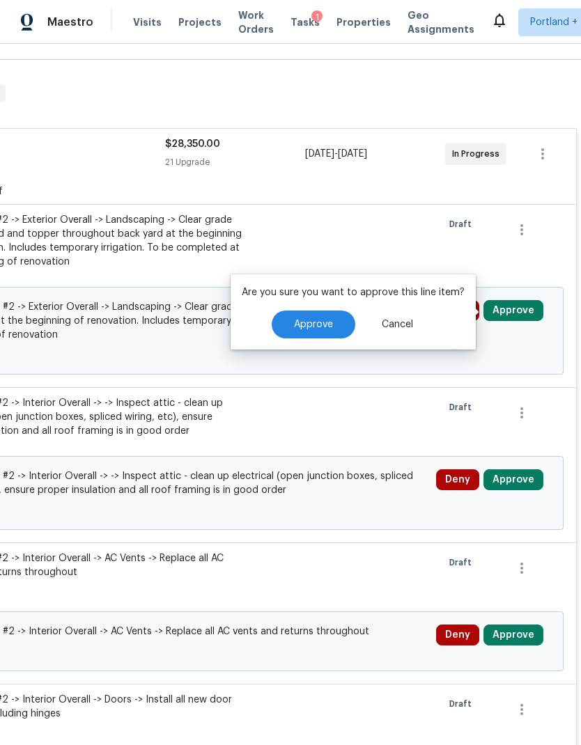
click at [327, 319] on span "Approve" at bounding box center [313, 324] width 39 height 10
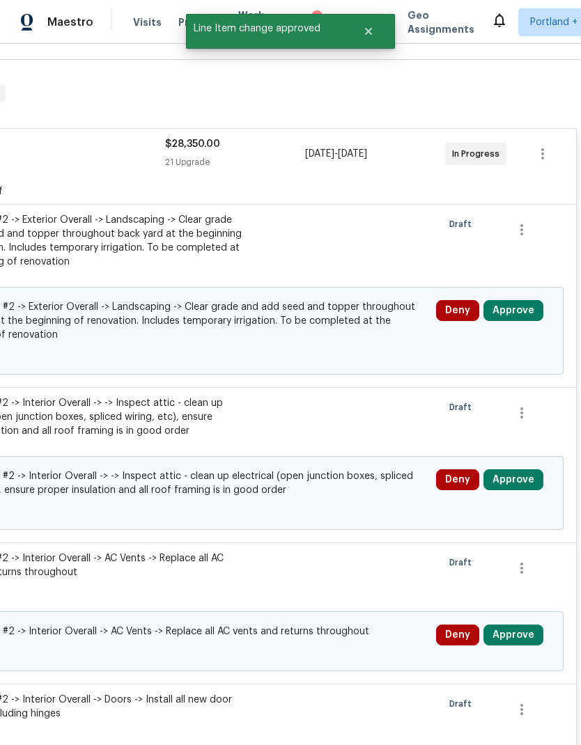
click at [519, 469] on button "Approve" at bounding box center [513, 479] width 60 height 21
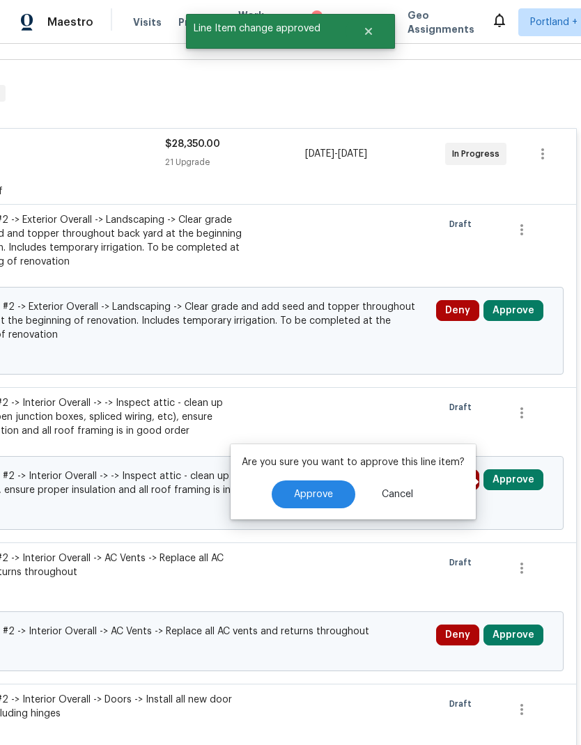
click at [310, 489] on span "Approve" at bounding box center [313, 494] width 39 height 10
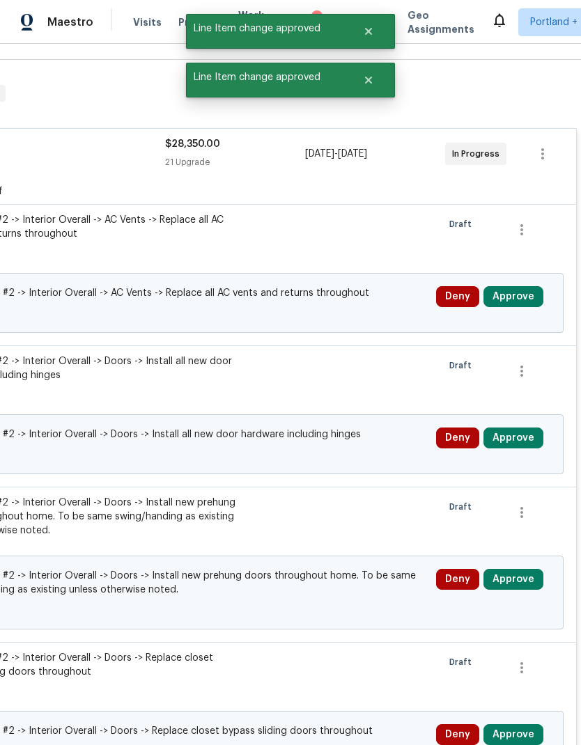
click at [526, 569] on button "Approve" at bounding box center [513, 579] width 60 height 21
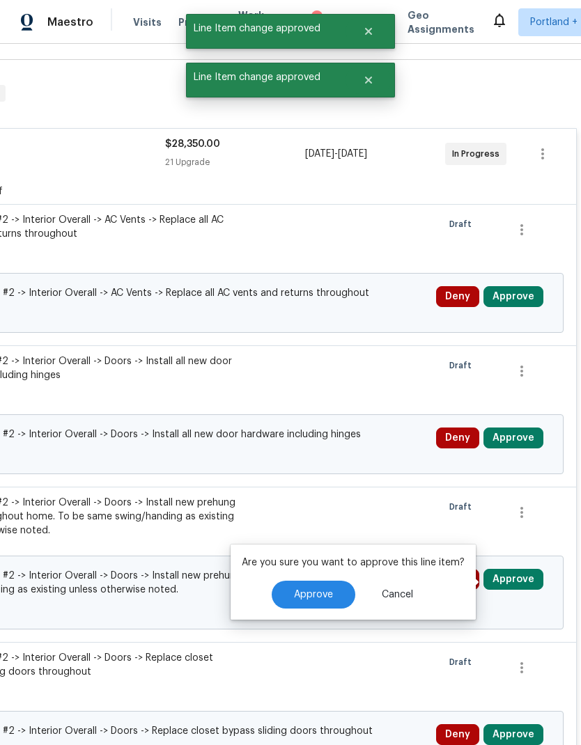
click at [317, 590] on span "Approve" at bounding box center [313, 595] width 39 height 10
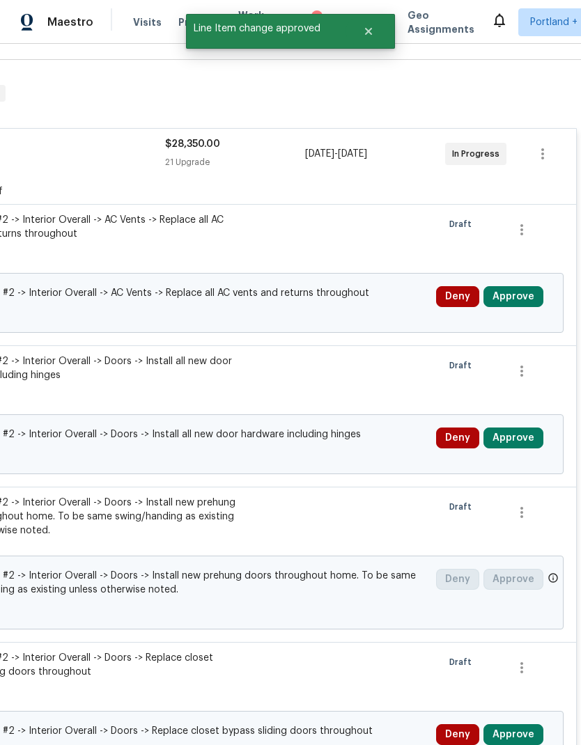
click at [516, 427] on button "Approve" at bounding box center [513, 437] width 60 height 21
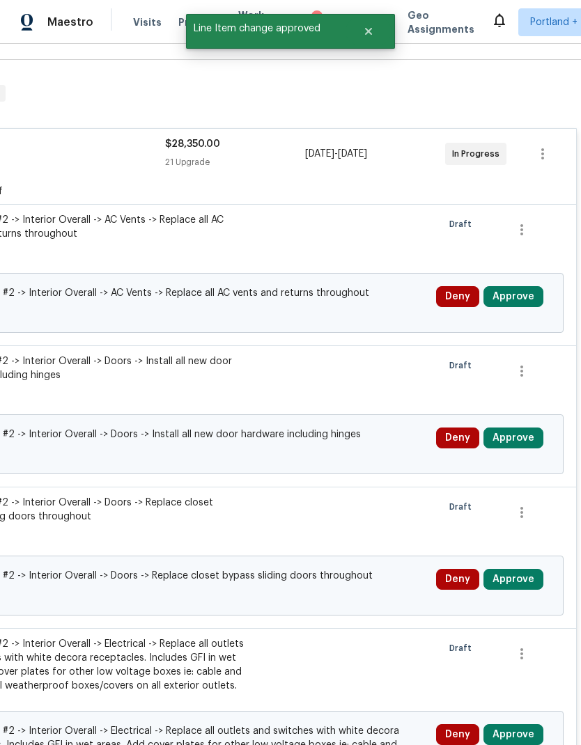
click at [516, 286] on button "Approve" at bounding box center [513, 296] width 60 height 21
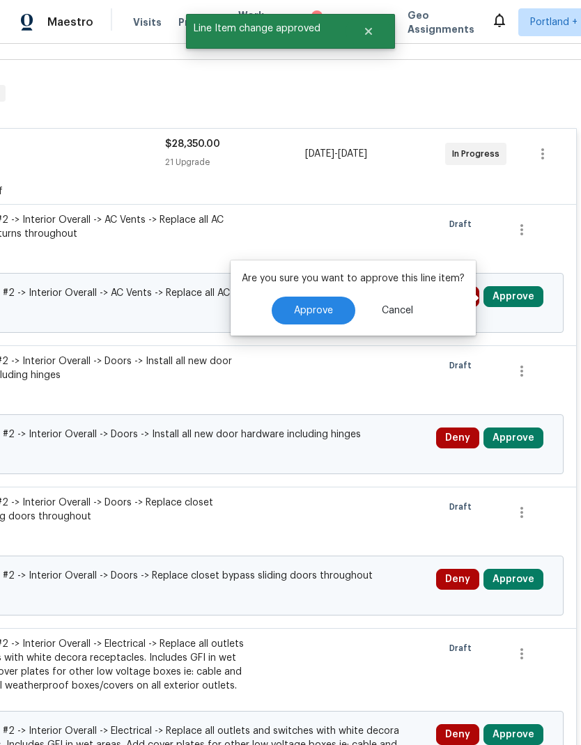
click at [519, 286] on button "Approve" at bounding box center [513, 296] width 60 height 21
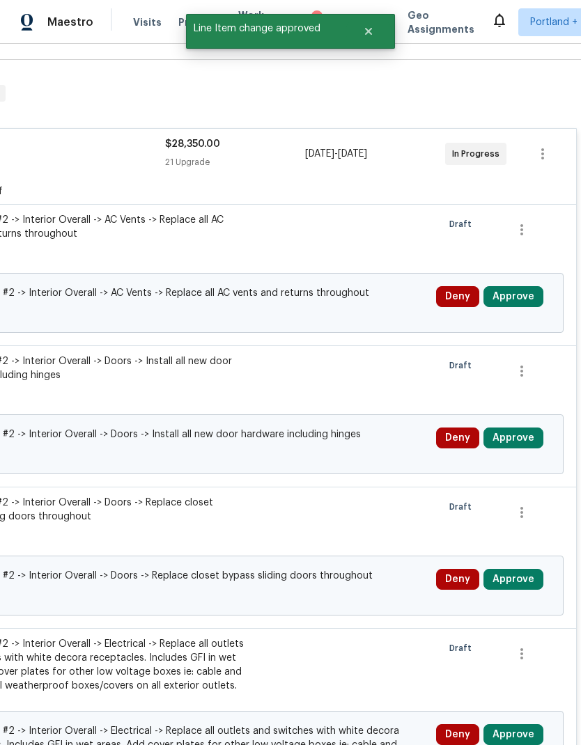
click at [528, 286] on button "Approve" at bounding box center [513, 296] width 60 height 21
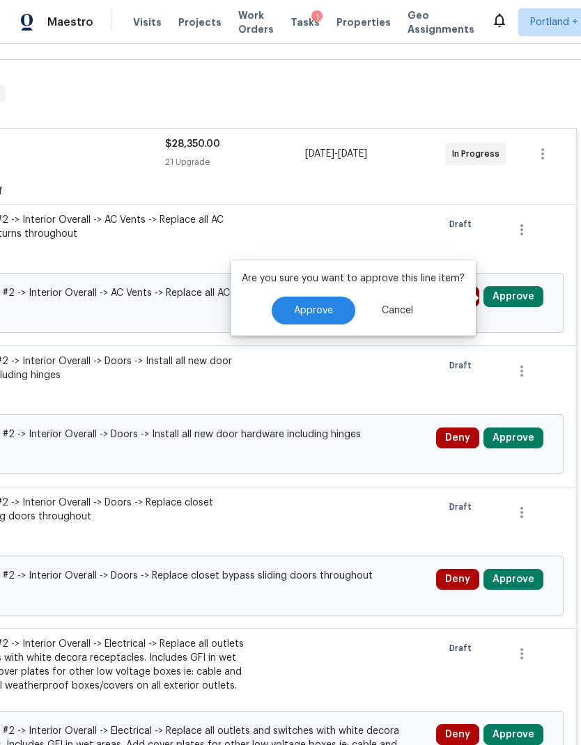
click at [326, 260] on div "Are you sure you want to approve this line item? Approve Cancel" at bounding box center [352, 297] width 245 height 75
click at [324, 306] on span "Approve" at bounding box center [313, 311] width 39 height 10
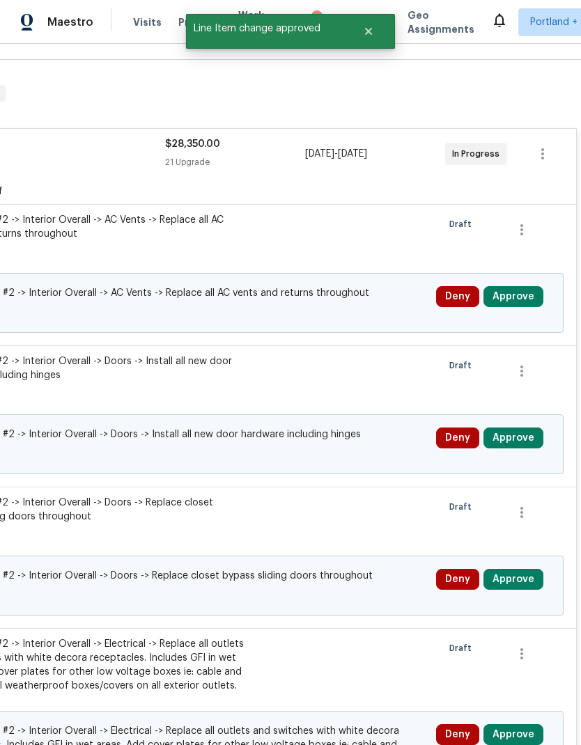
click at [514, 414] on div "Change proposed Work Order #2 -> Interior Overall -> Doors -> Install all new d…" at bounding box center [187, 444] width 752 height 60
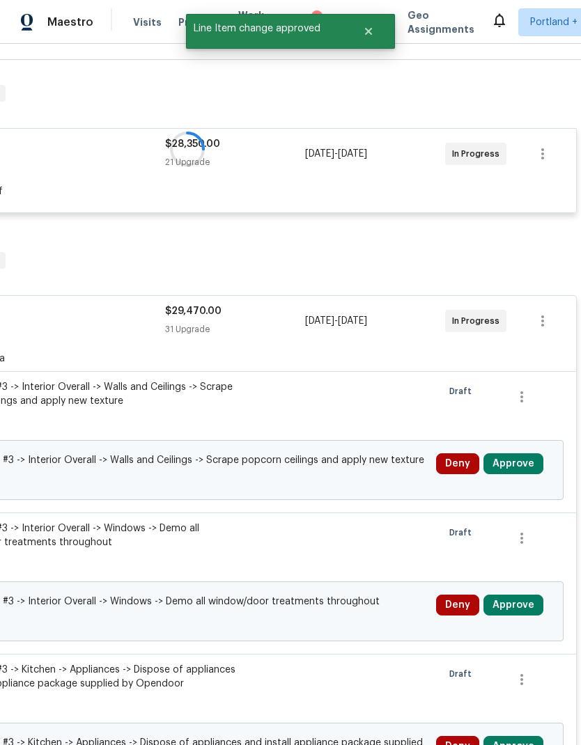
click at [521, 376] on div at bounding box center [531, 408] width 63 height 64
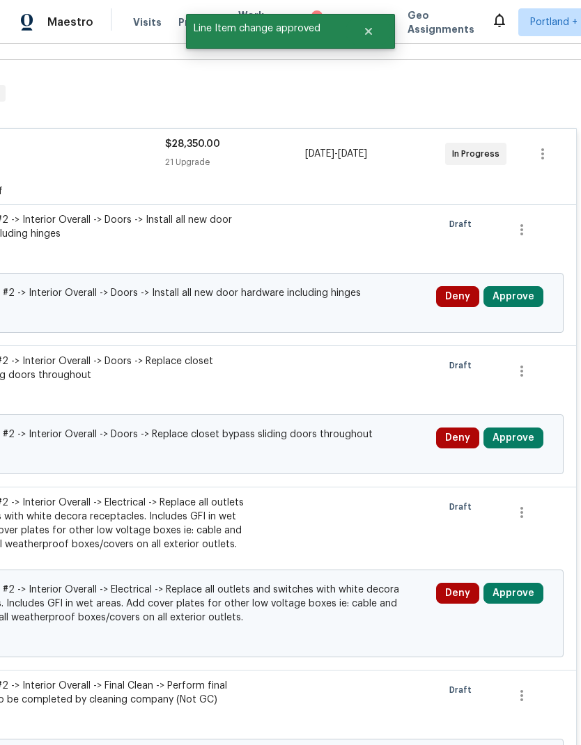
click at [521, 286] on button "Approve" at bounding box center [513, 296] width 60 height 21
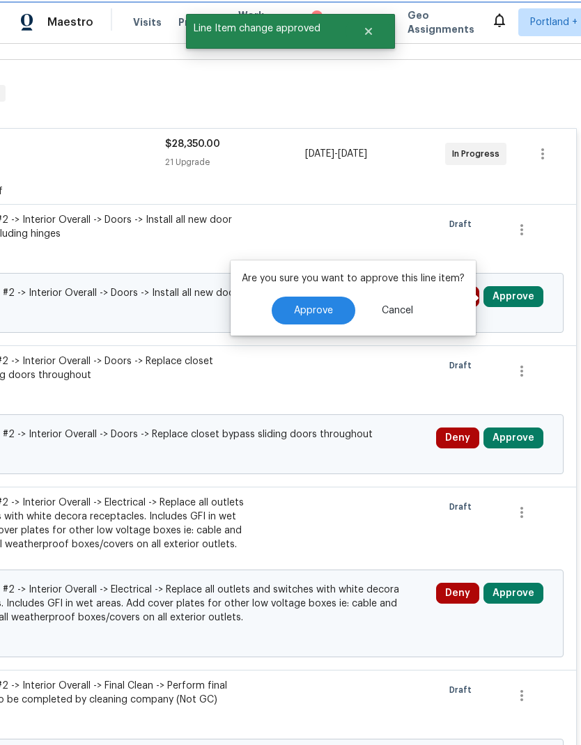
click at [307, 306] on span "Approve" at bounding box center [313, 311] width 39 height 10
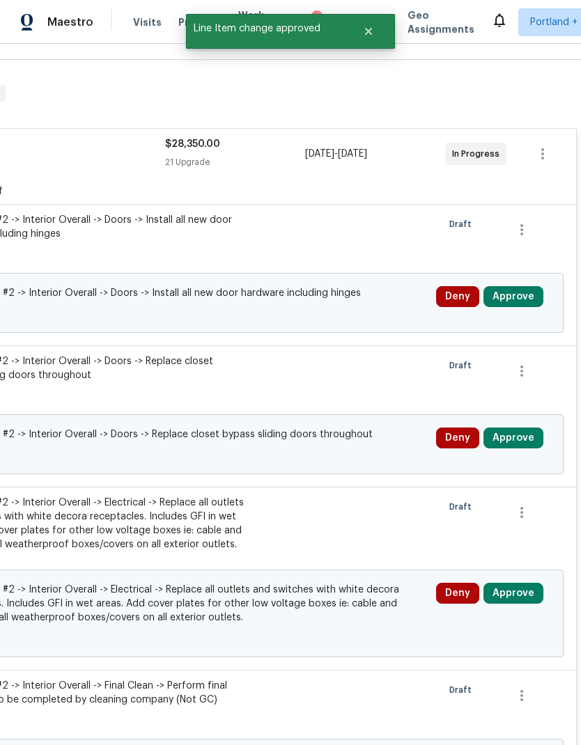
click at [516, 427] on button "Approve" at bounding box center [513, 437] width 60 height 21
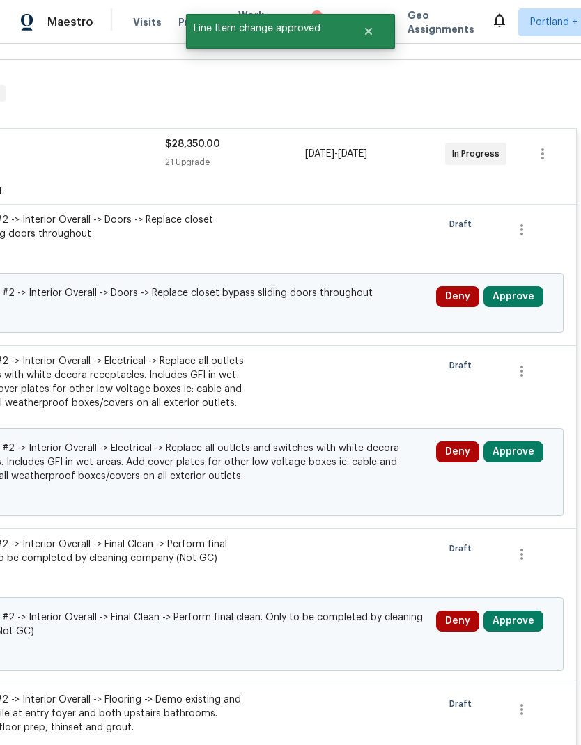
click at [317, 428] on div "Change proposed Work Order #2 -> Interior Overall -> Electrical -> Replace all …" at bounding box center [187, 472] width 752 height 88
click at [525, 286] on button "Approve" at bounding box center [513, 296] width 60 height 21
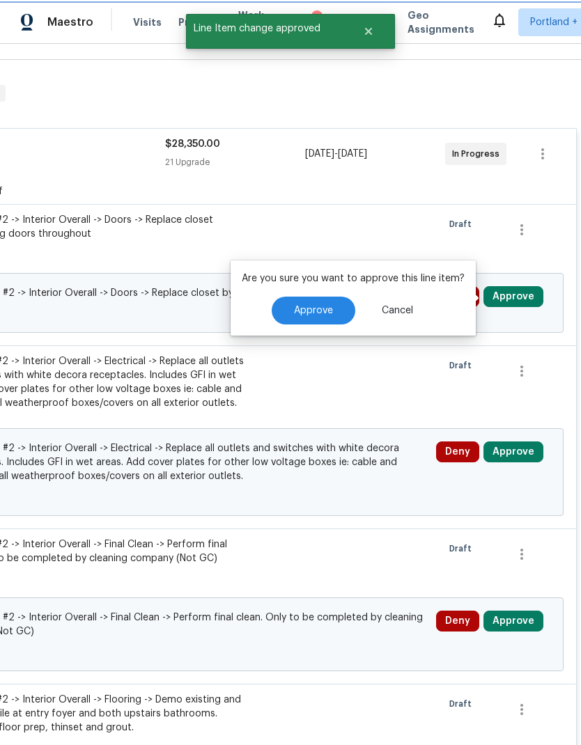
click at [310, 306] on span "Approve" at bounding box center [313, 311] width 39 height 10
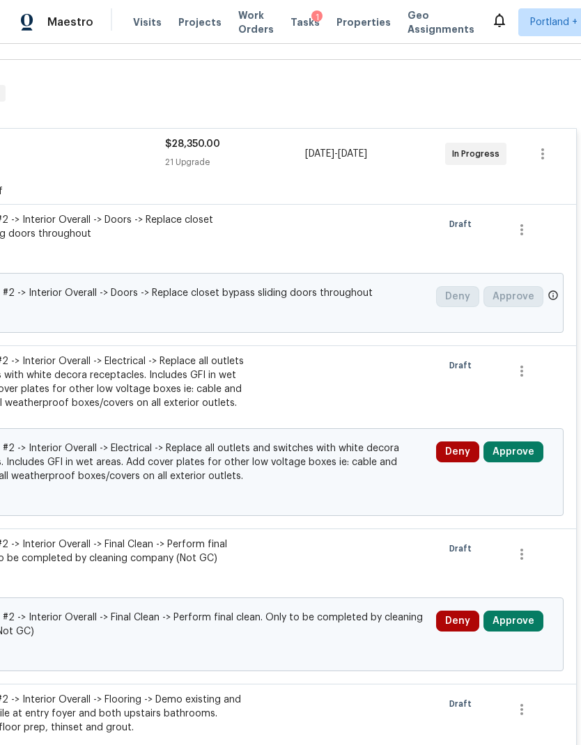
click at [507, 441] on button "Approve" at bounding box center [513, 451] width 60 height 21
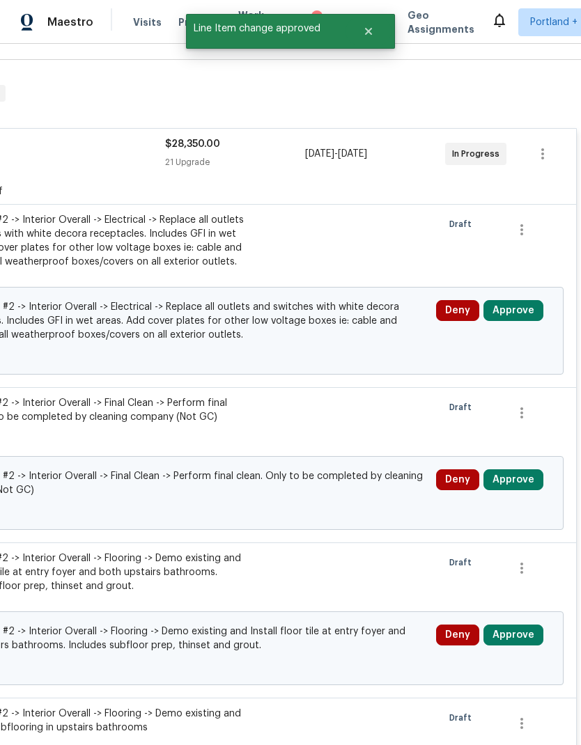
click at [518, 300] on button "Approve" at bounding box center [513, 310] width 60 height 21
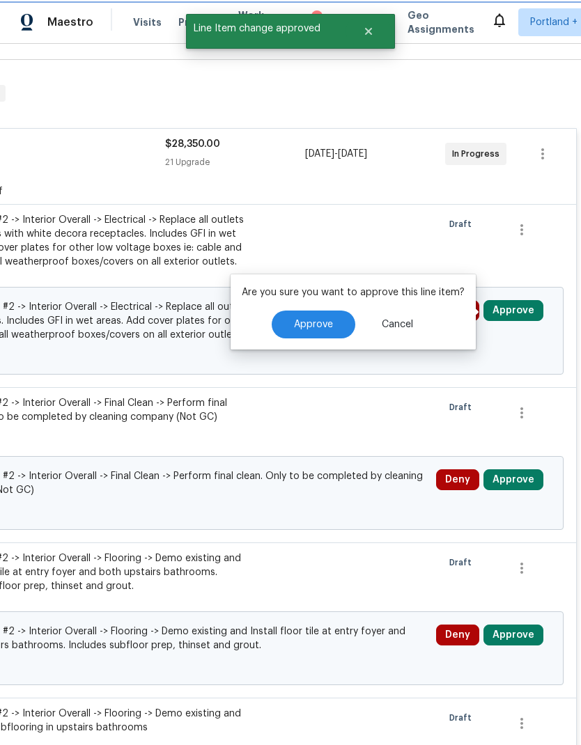
click at [315, 319] on span "Approve" at bounding box center [313, 324] width 39 height 10
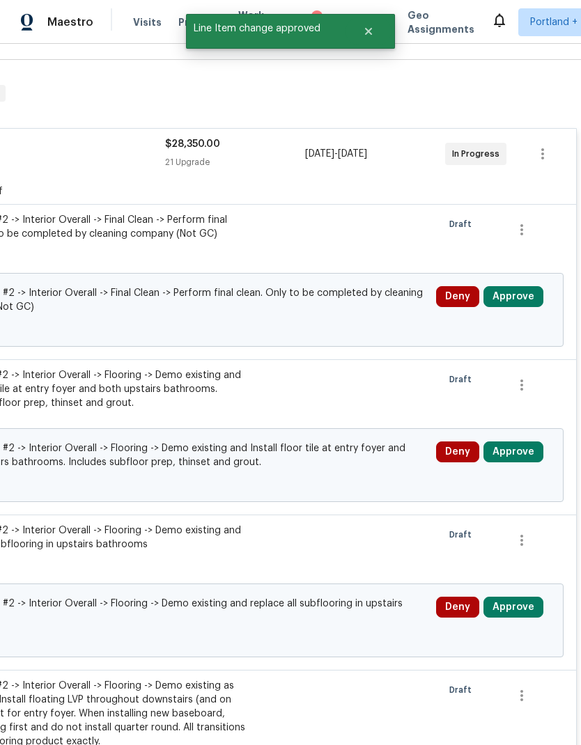
click at [519, 286] on button "Approve" at bounding box center [513, 296] width 60 height 21
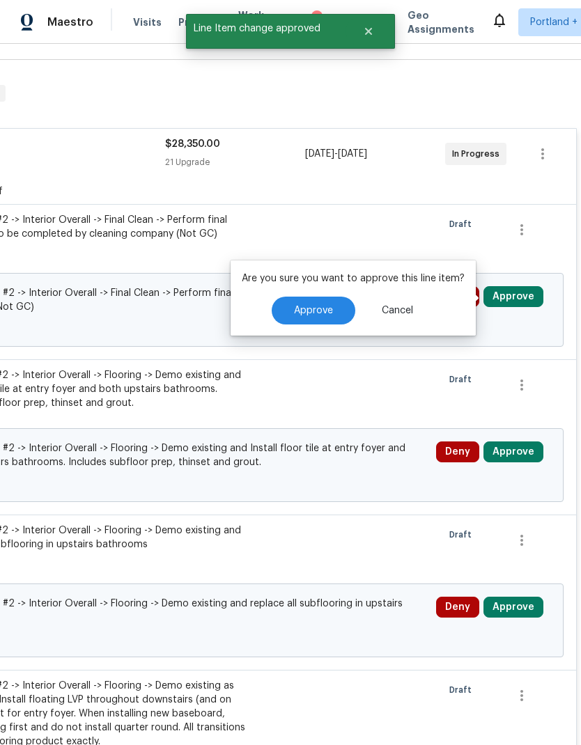
click at [328, 297] on button "Approve" at bounding box center [313, 311] width 84 height 28
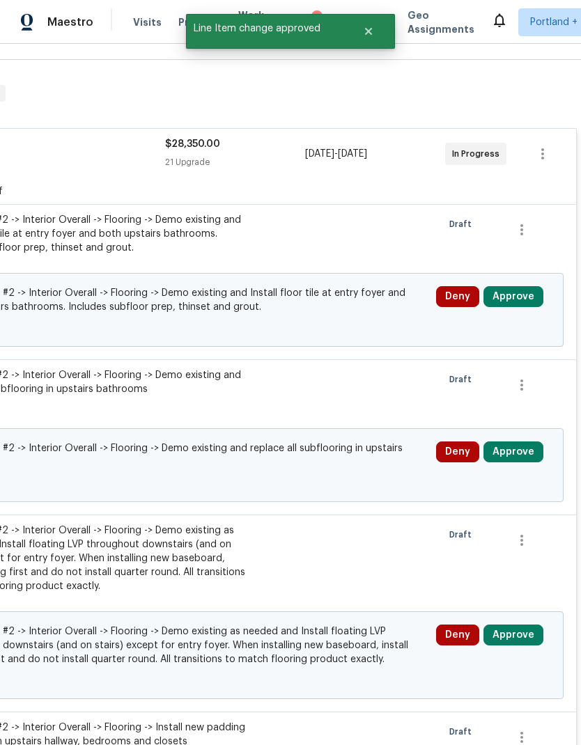
click at [527, 286] on button "Approve" at bounding box center [513, 296] width 60 height 21
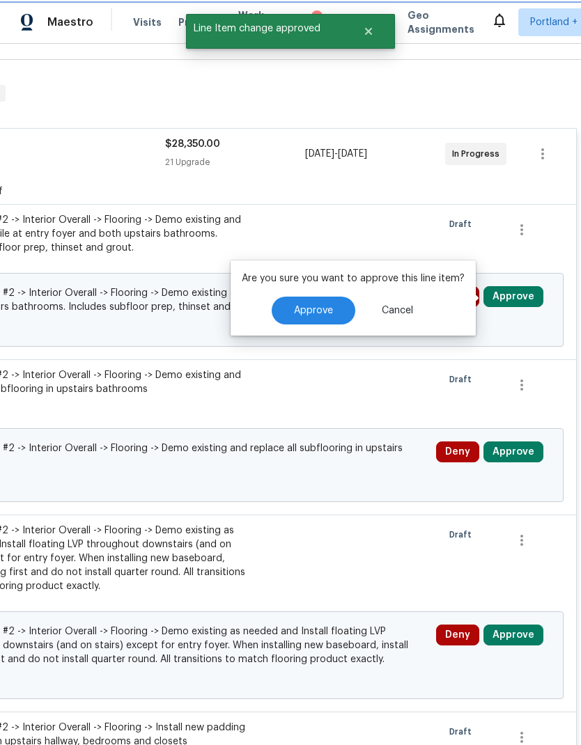
click at [314, 306] on span "Approve" at bounding box center [313, 311] width 39 height 10
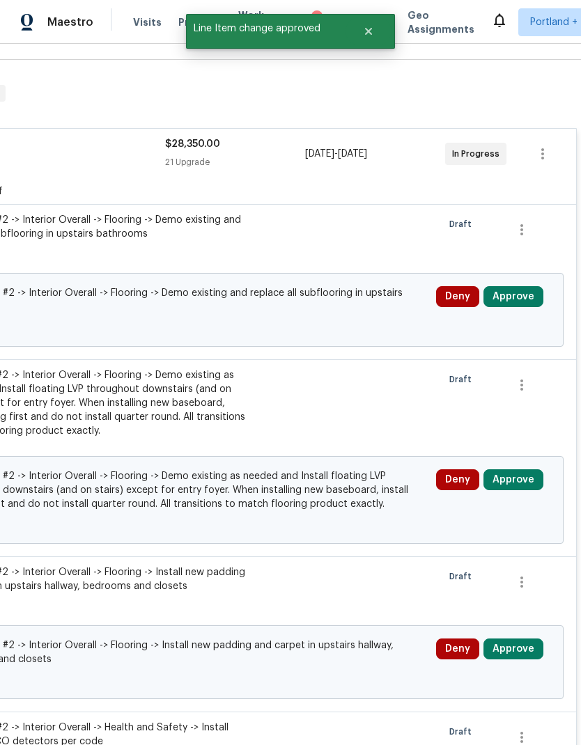
click at [526, 286] on button "Approve" at bounding box center [513, 296] width 60 height 21
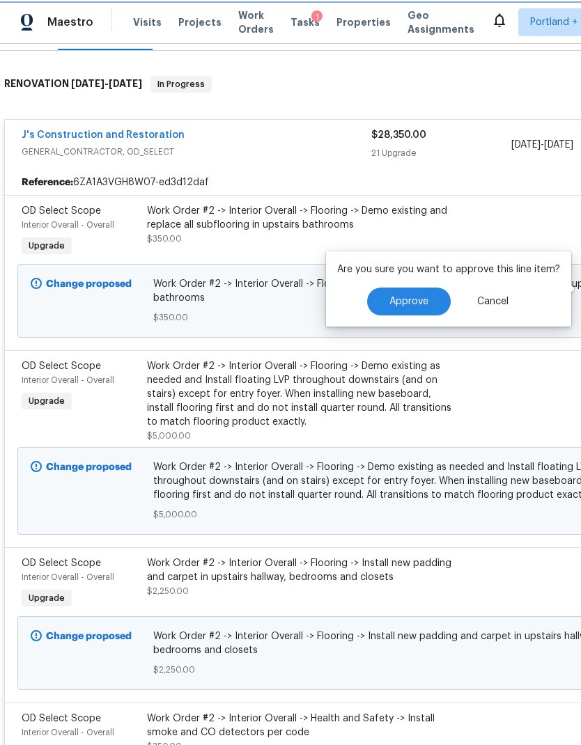
scroll to position [202, 0]
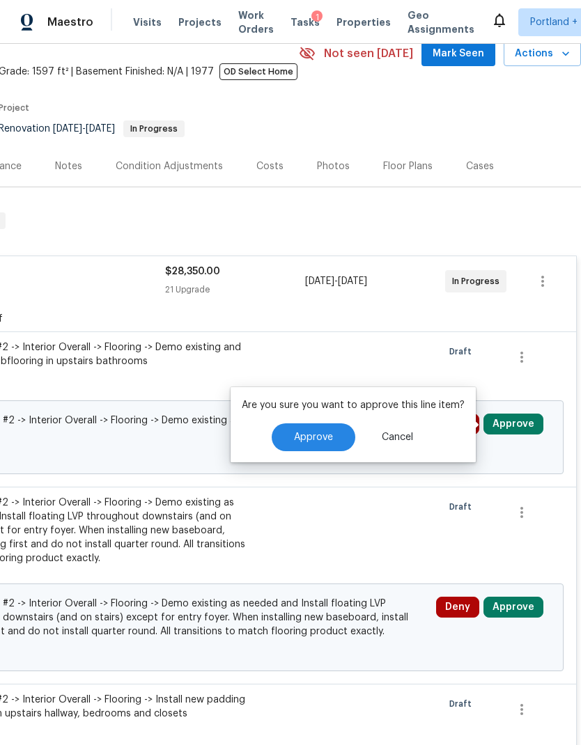
click at [316, 432] on span "Approve" at bounding box center [313, 437] width 39 height 10
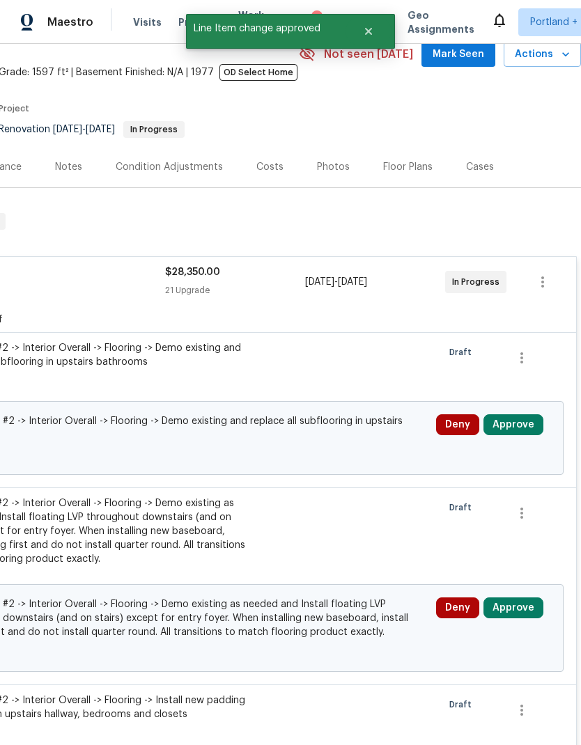
click at [521, 597] on button "Approve" at bounding box center [513, 607] width 60 height 21
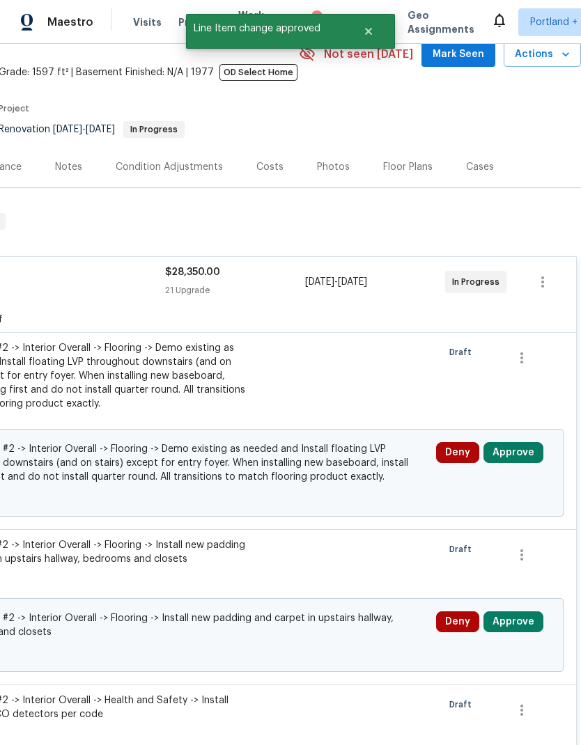
click at [523, 442] on button "Approve" at bounding box center [513, 452] width 60 height 21
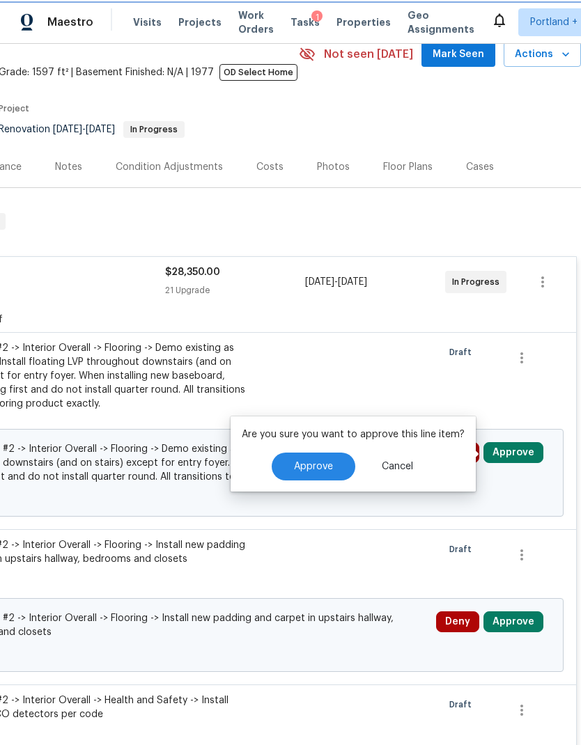
click at [319, 461] on span "Approve" at bounding box center [313, 466] width 39 height 10
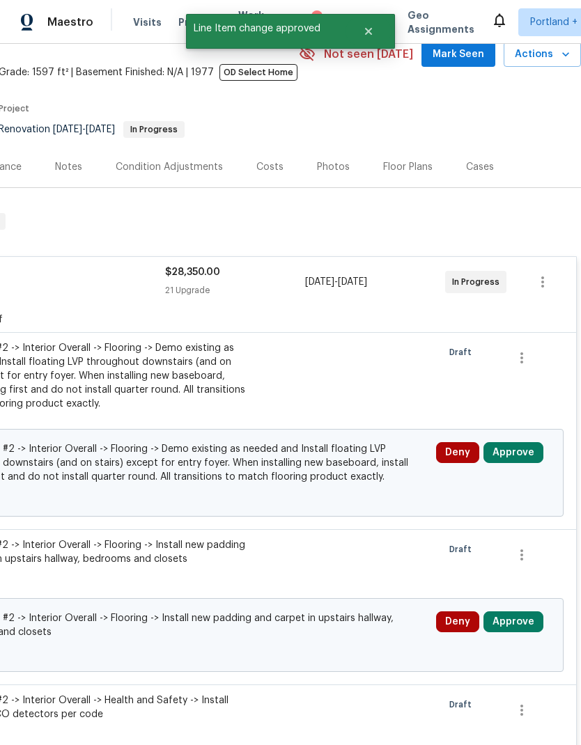
click at [526, 611] on button "Approve" at bounding box center [513, 621] width 60 height 21
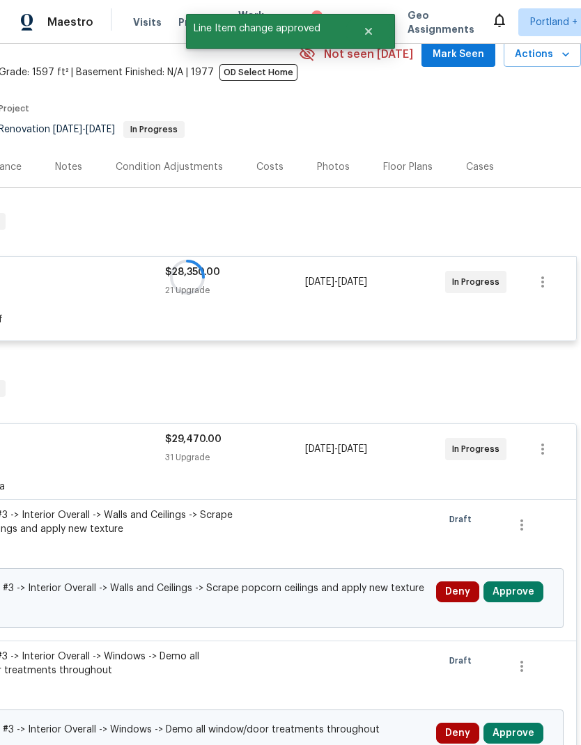
click at [308, 568] on div "Change proposed Work Order #3 -> Interior Overall -> Walls and Ceilings -> Scra…" at bounding box center [187, 598] width 752 height 60
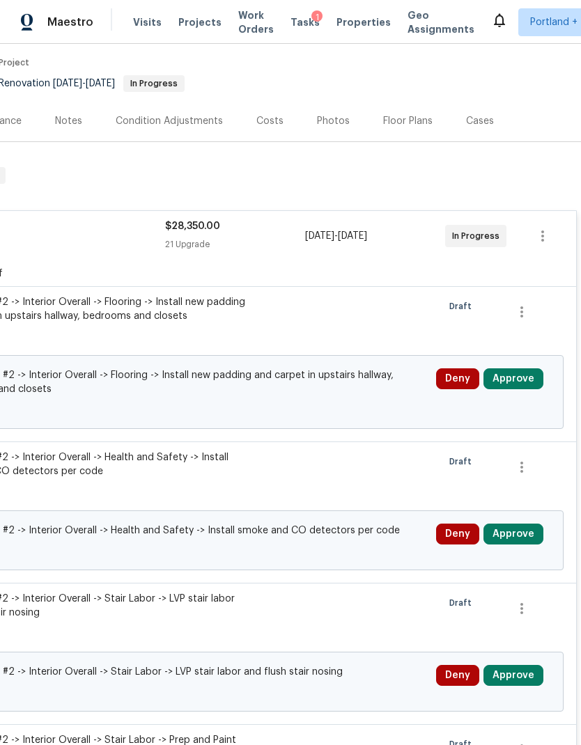
scroll to position [114, 206]
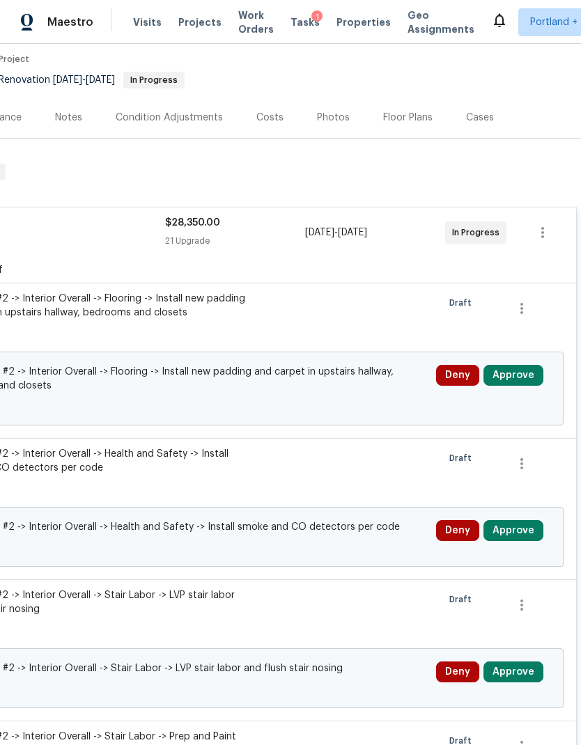
click at [523, 365] on button "Approve" at bounding box center [513, 375] width 60 height 21
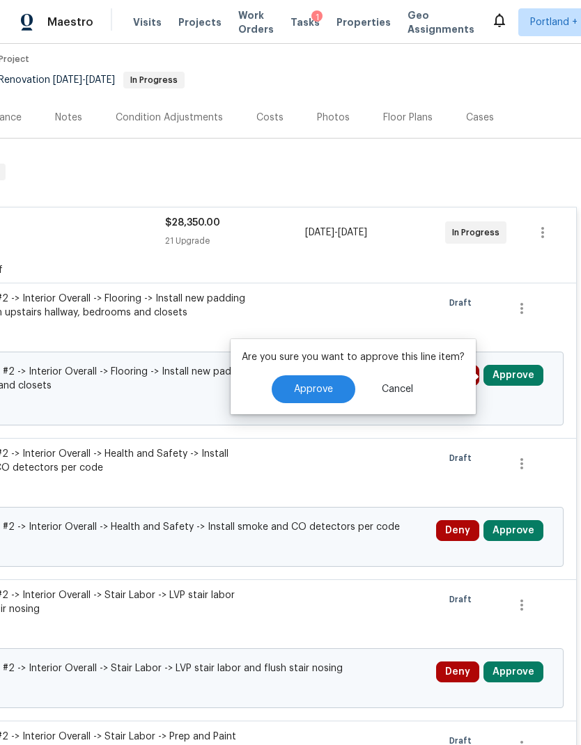
click at [331, 375] on button "Approve" at bounding box center [313, 389] width 84 height 28
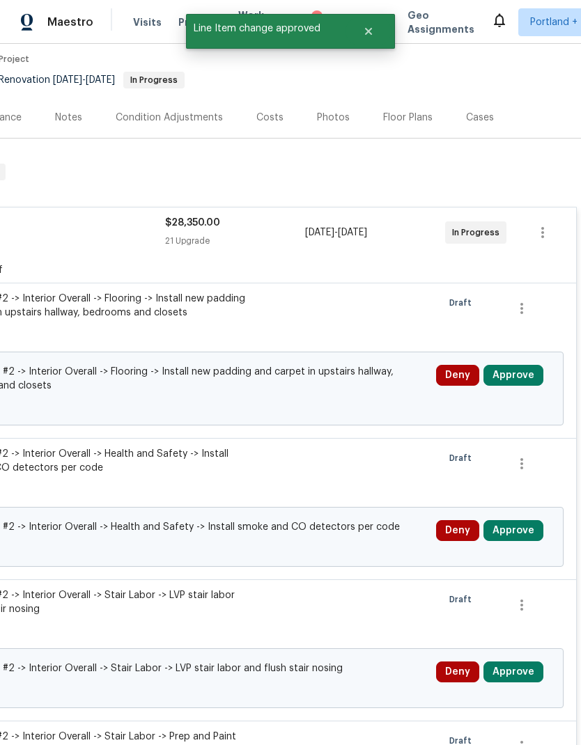
click at [521, 520] on button "Approve" at bounding box center [513, 530] width 60 height 21
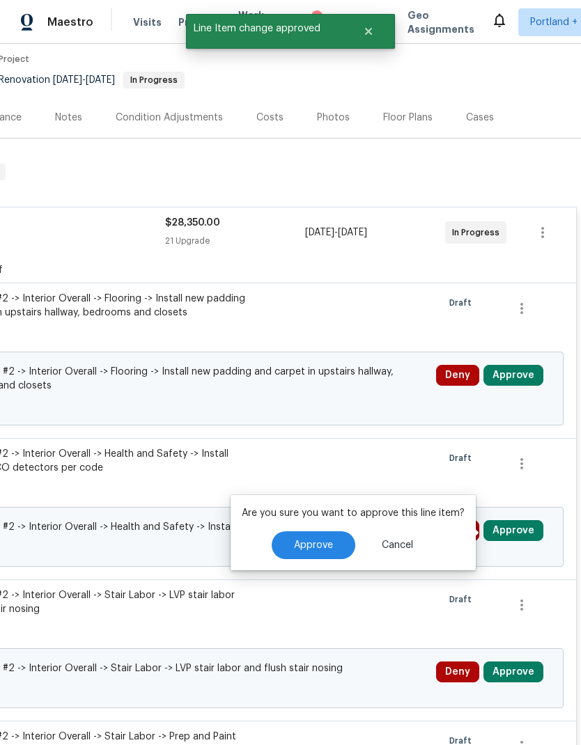
click at [328, 540] on span "Approve" at bounding box center [313, 545] width 39 height 10
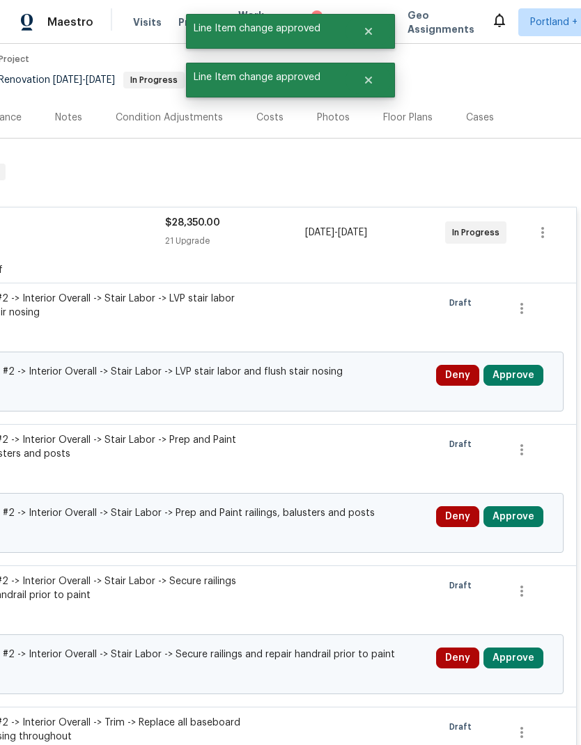
click at [521, 647] on button "Approve" at bounding box center [513, 657] width 60 height 21
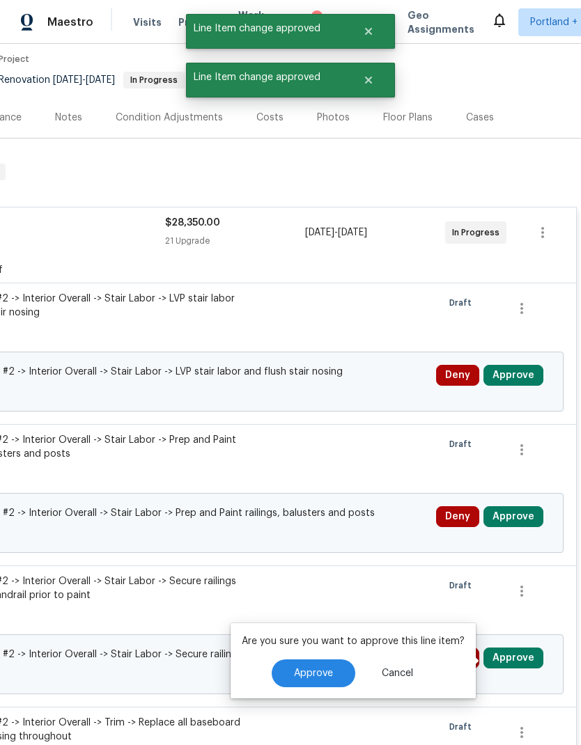
click at [313, 668] on span "Approve" at bounding box center [313, 673] width 39 height 10
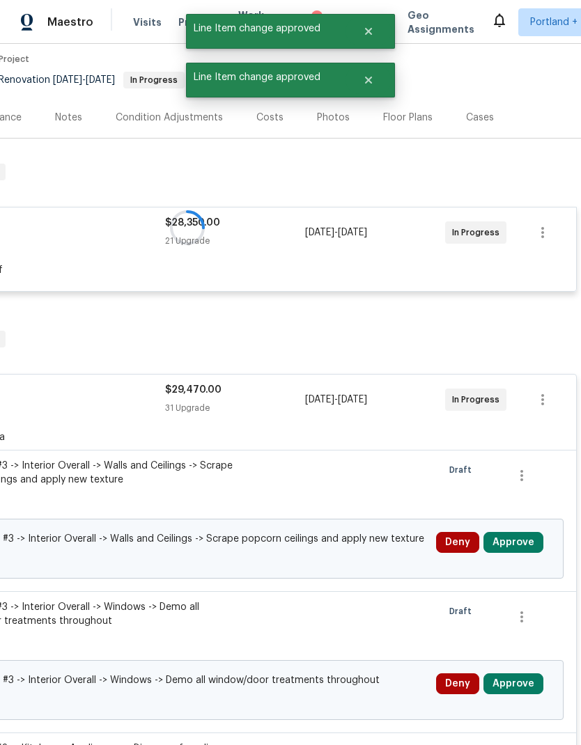
click at [520, 317] on div "RENOVATION 9/23/25 - 11/21/25 In Progress" at bounding box center [187, 339] width 787 height 45
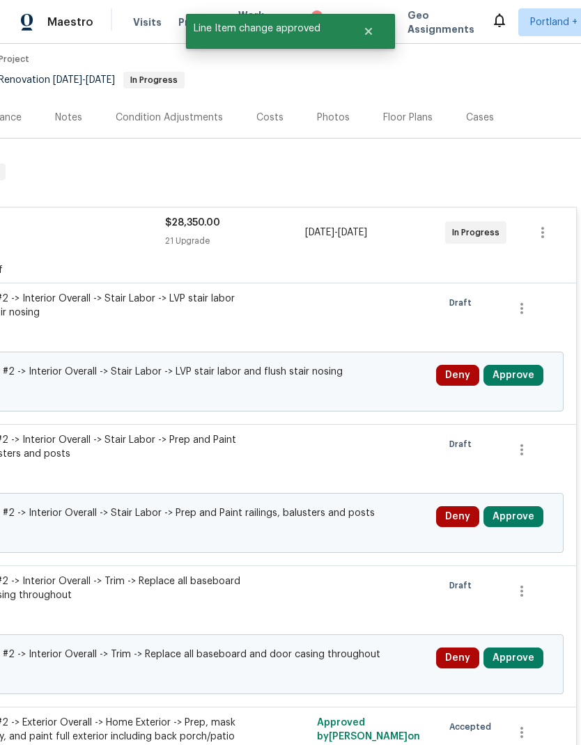
click at [524, 365] on button "Approve" at bounding box center [513, 375] width 60 height 21
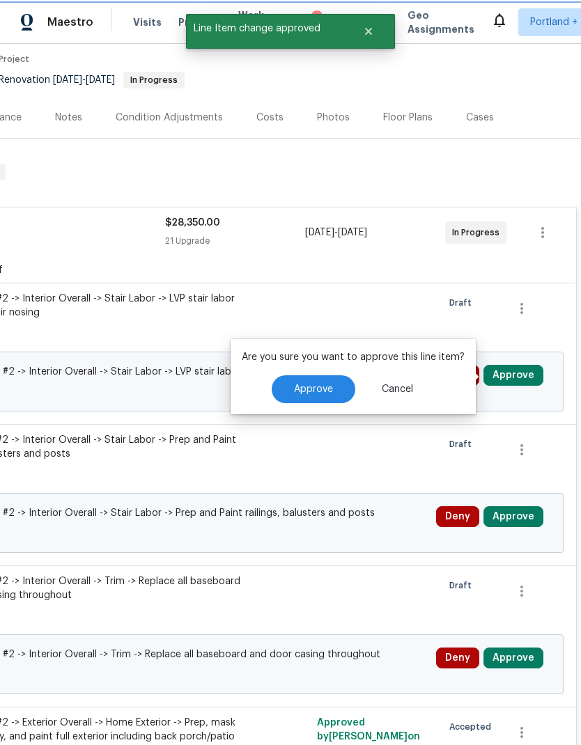
click at [318, 375] on button "Approve" at bounding box center [313, 389] width 84 height 28
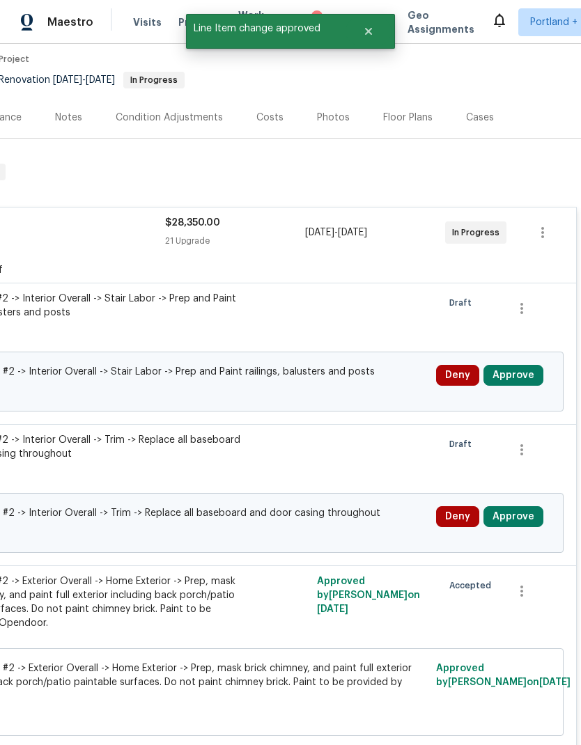
click at [511, 365] on button "Approve" at bounding box center [513, 375] width 60 height 21
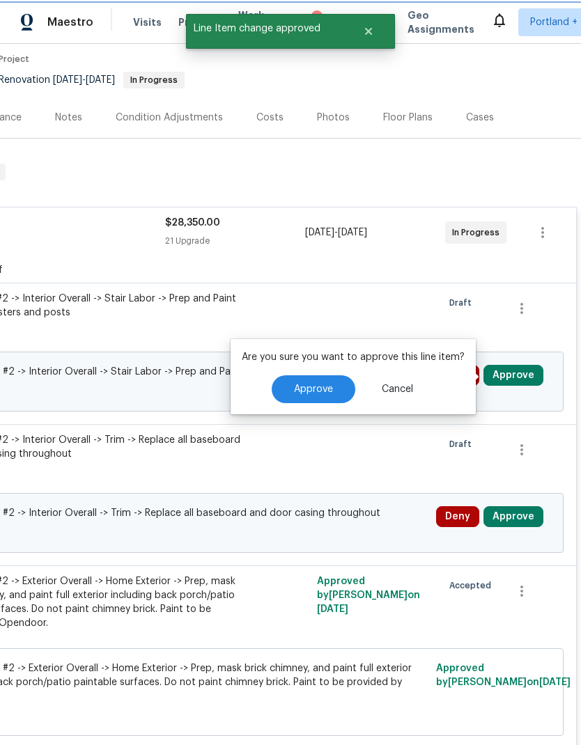
click at [320, 384] on span "Approve" at bounding box center [313, 389] width 39 height 10
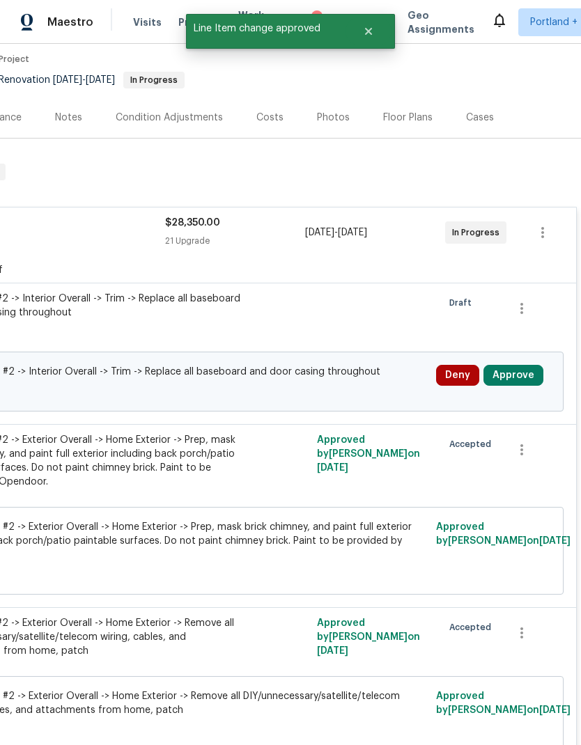
click at [520, 365] on button "Approve" at bounding box center [513, 375] width 60 height 21
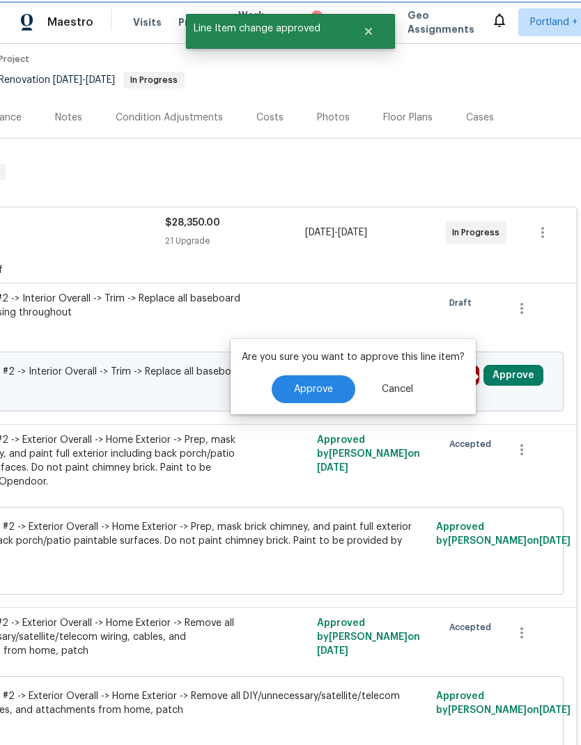
click at [323, 384] on span "Approve" at bounding box center [313, 389] width 39 height 10
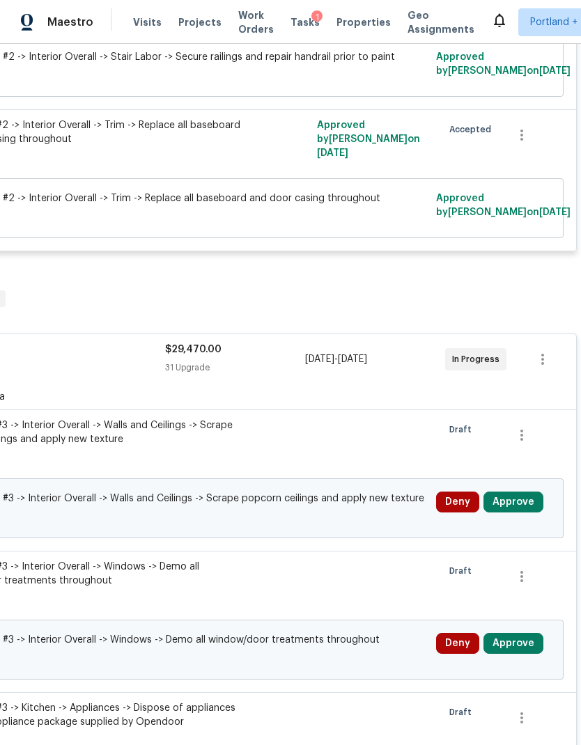
scroll to position [3490, 206]
click at [521, 491] on button "Approve" at bounding box center [513, 501] width 60 height 21
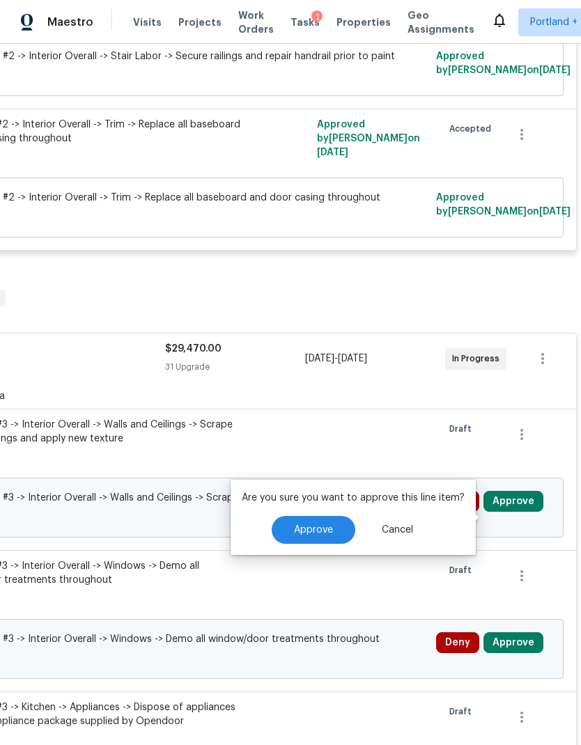
click at [317, 525] on span "Approve" at bounding box center [313, 530] width 39 height 10
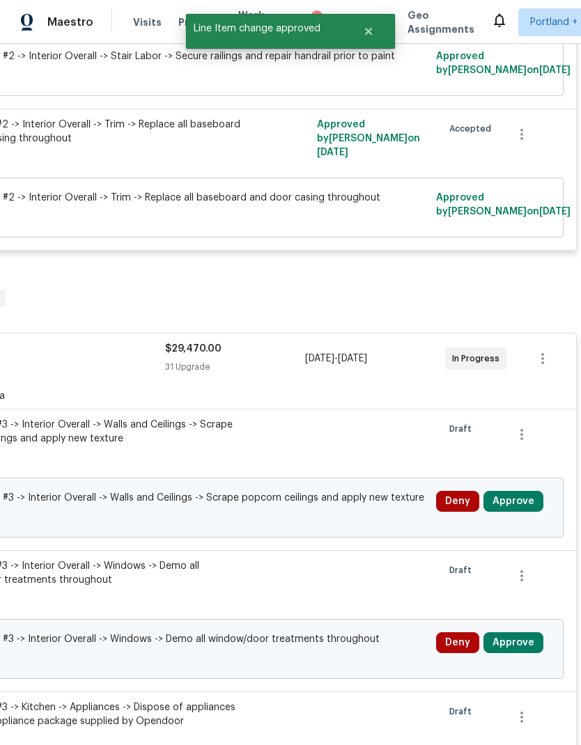
scroll to position [3489, 206]
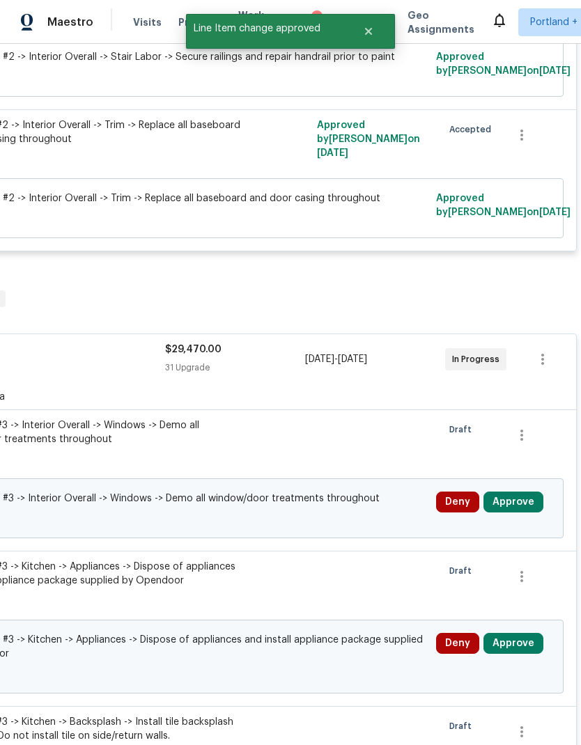
click at [521, 491] on button "Approve" at bounding box center [513, 501] width 60 height 21
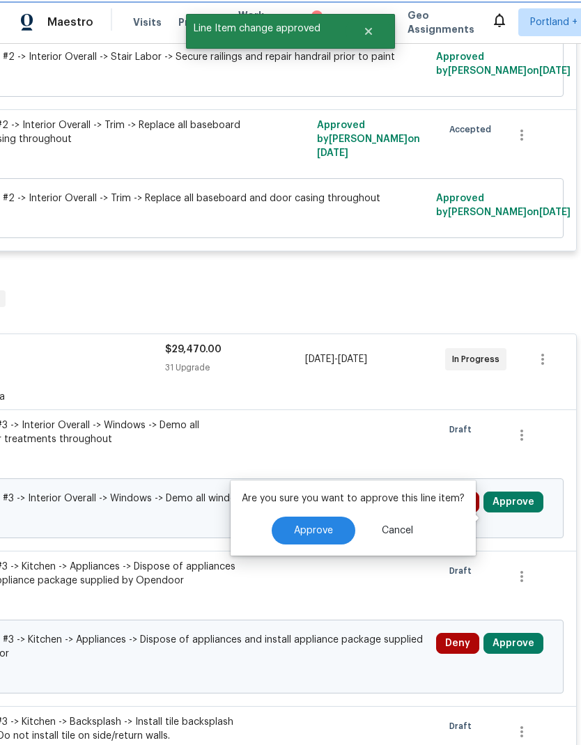
click at [333, 516] on button "Approve" at bounding box center [313, 530] width 84 height 28
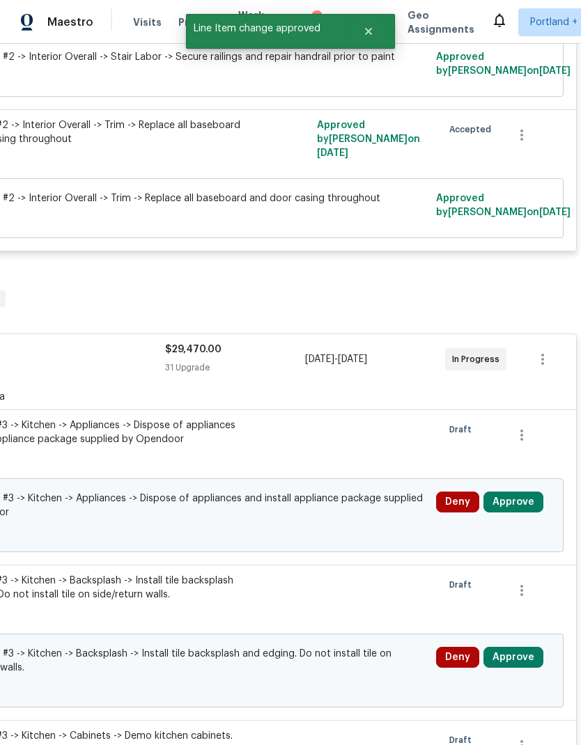
click at [524, 487] on div "Deny Approve" at bounding box center [493, 515] width 123 height 56
click at [519, 491] on button "Approve" at bounding box center [513, 501] width 60 height 21
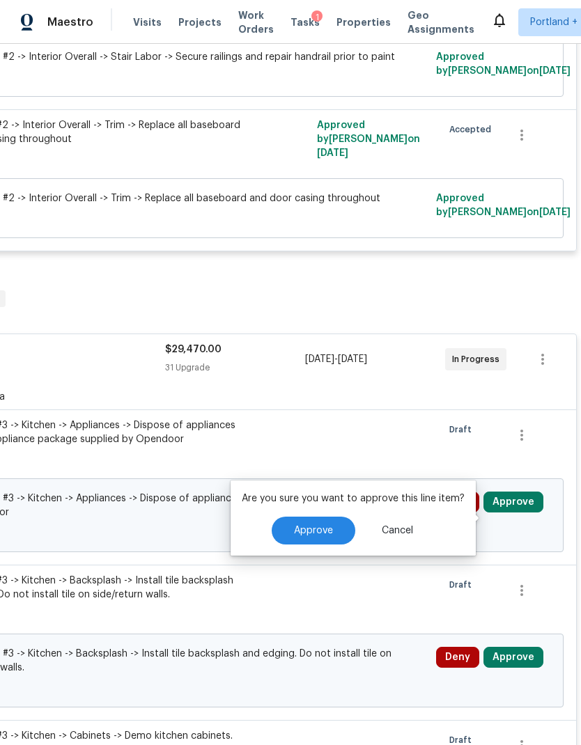
click at [318, 526] on span "Approve" at bounding box center [313, 531] width 39 height 10
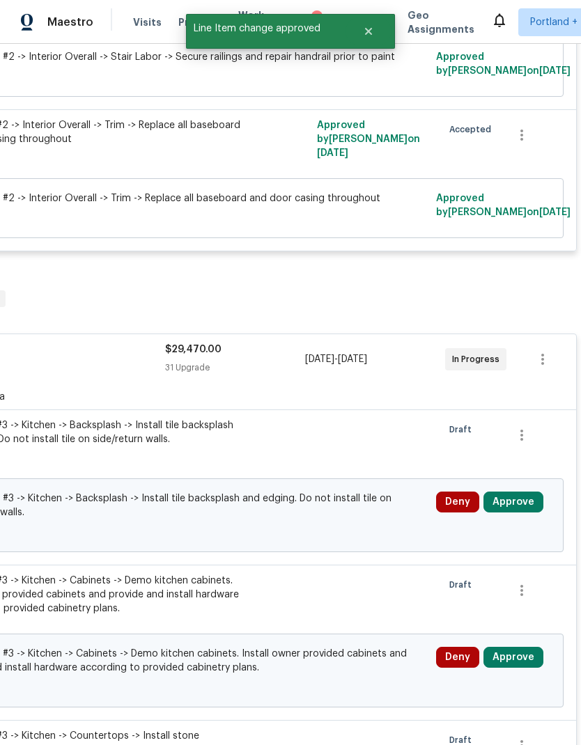
click at [519, 491] on button "Approve" at bounding box center [513, 501] width 60 height 21
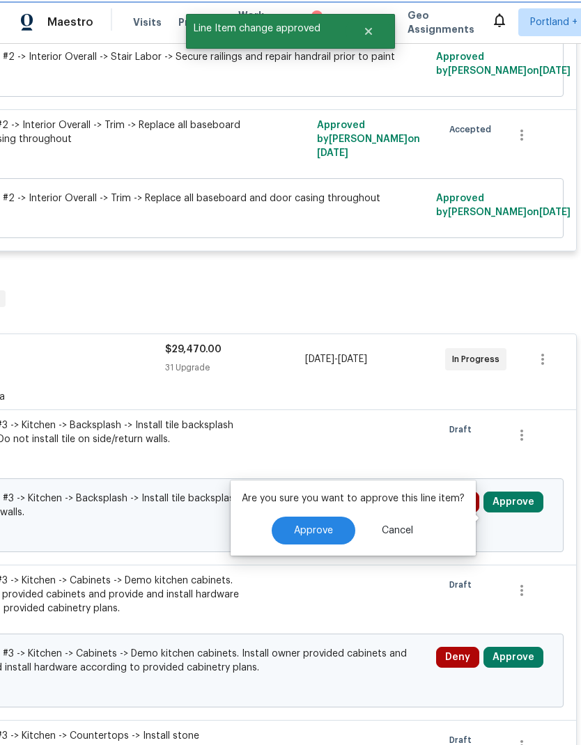
click at [322, 516] on button "Approve" at bounding box center [313, 530] width 84 height 28
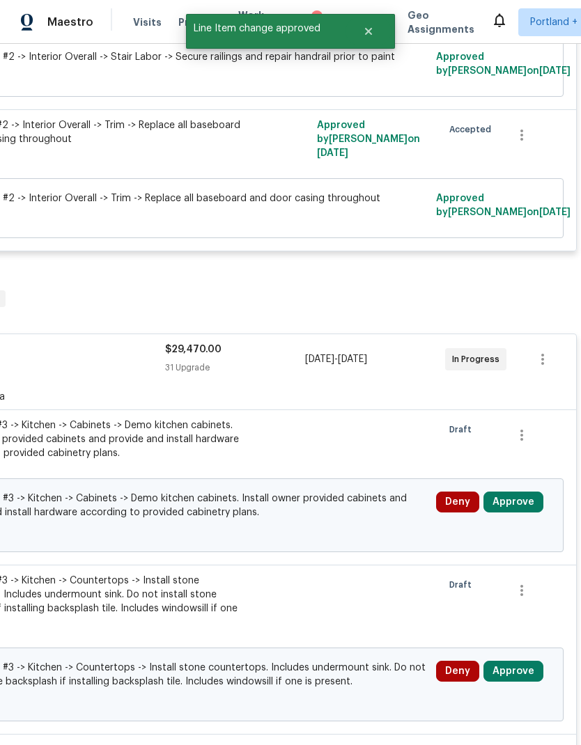
click at [519, 491] on button "Approve" at bounding box center [513, 501] width 60 height 21
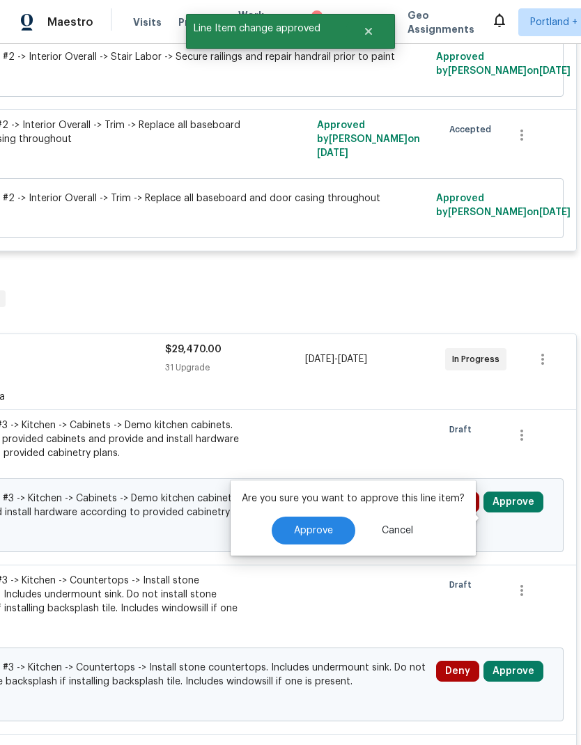
click at [321, 526] on span "Approve" at bounding box center [313, 531] width 39 height 10
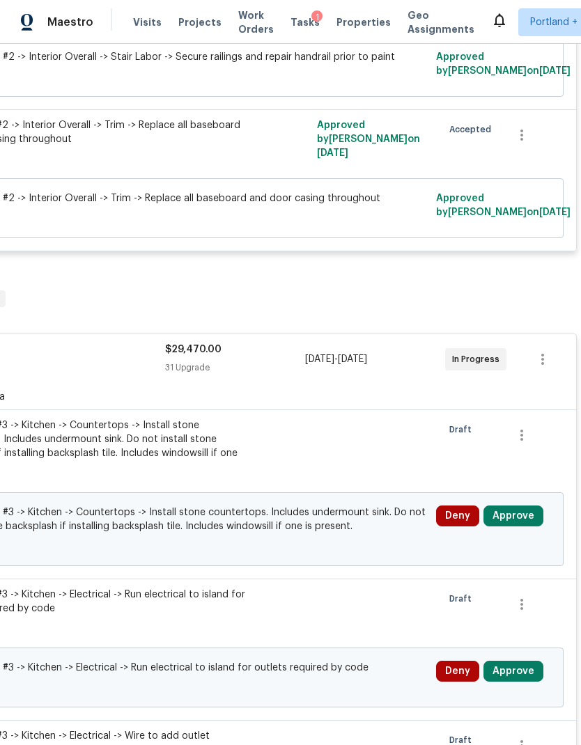
click at [516, 505] on button "Approve" at bounding box center [513, 515] width 60 height 21
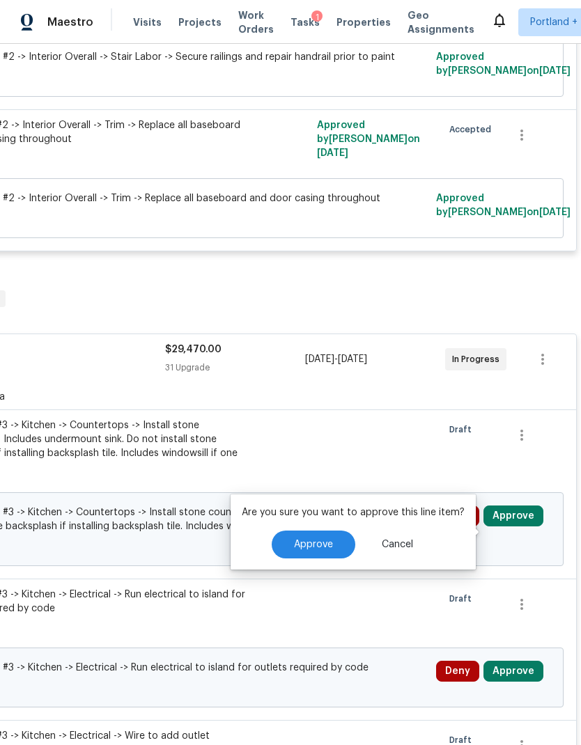
click at [331, 530] on button "Approve" at bounding box center [313, 544] width 84 height 28
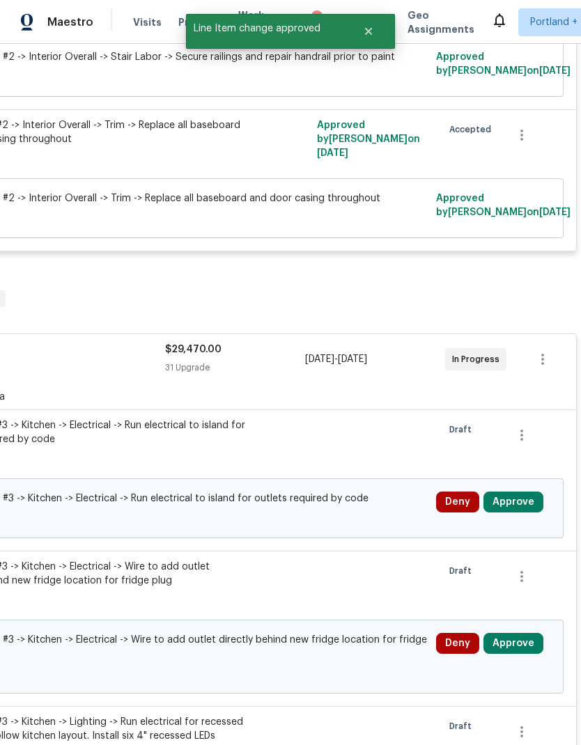
click at [515, 491] on button "Approve" at bounding box center [513, 501] width 60 height 21
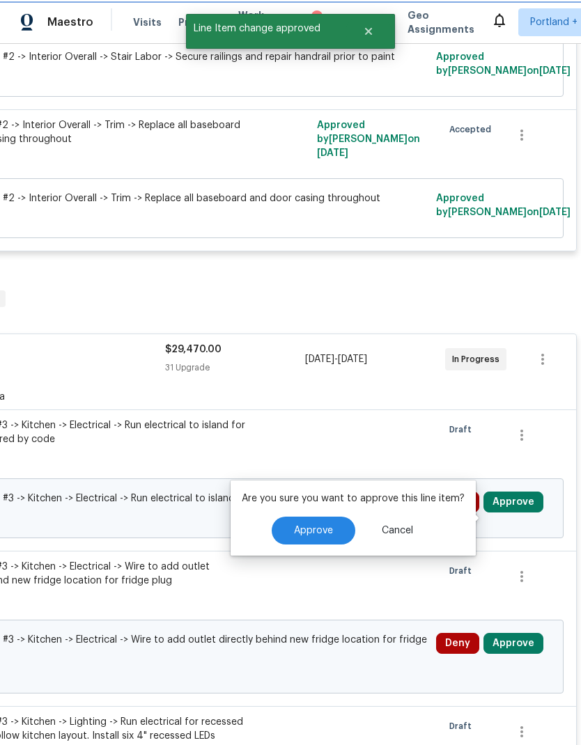
click at [319, 526] on span "Approve" at bounding box center [313, 531] width 39 height 10
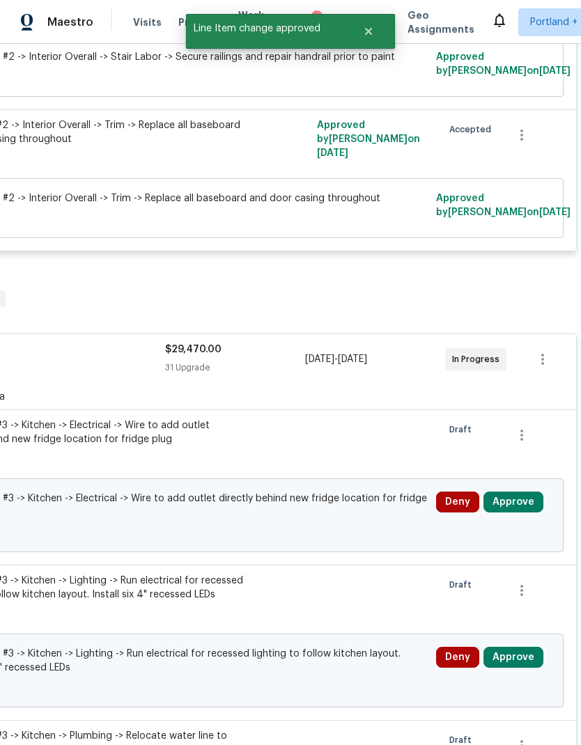
click at [516, 491] on button "Approve" at bounding box center [513, 501] width 60 height 21
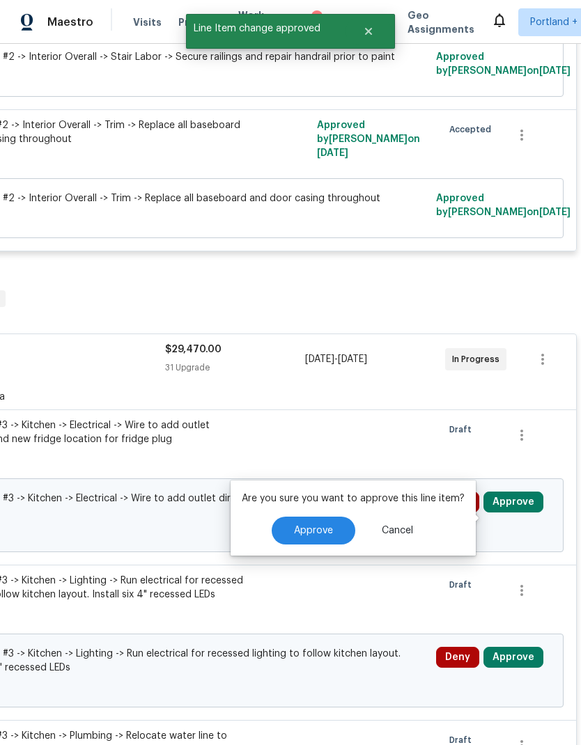
click at [329, 516] on button "Approve" at bounding box center [313, 530] width 84 height 28
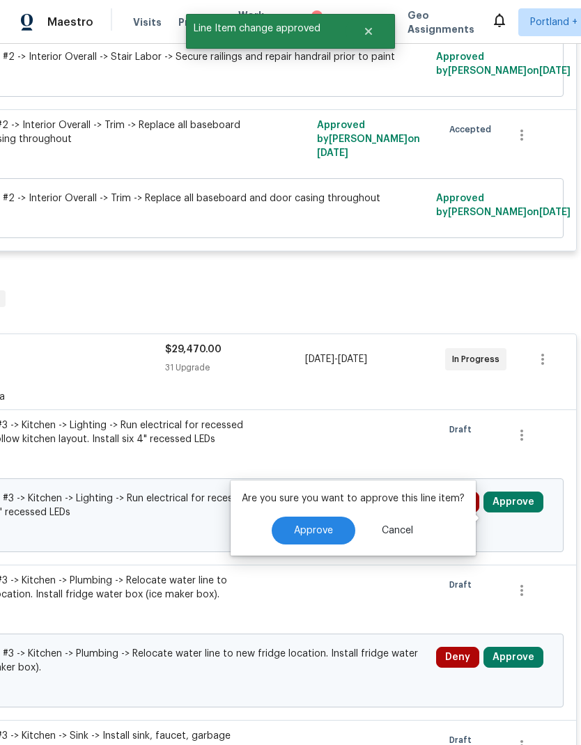
click at [342, 516] on button "Approve" at bounding box center [313, 530] width 84 height 28
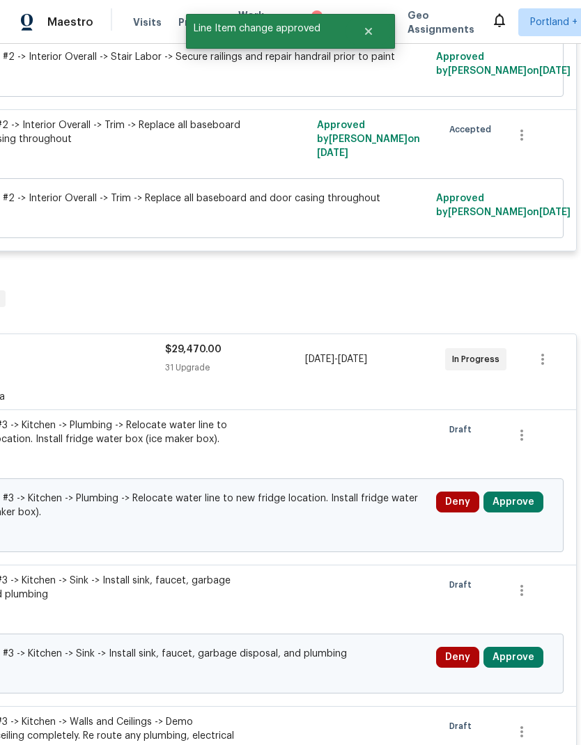
click at [519, 491] on button "Approve" at bounding box center [513, 501] width 60 height 21
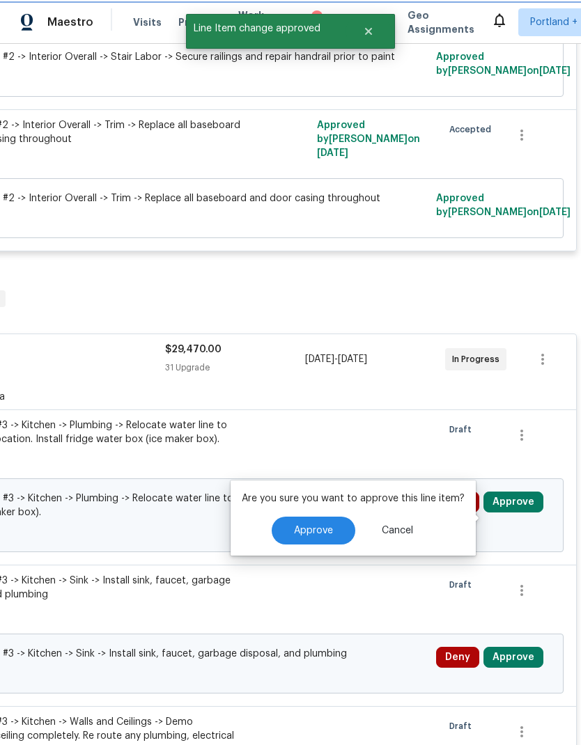
click at [331, 516] on button "Approve" at bounding box center [313, 530] width 84 height 28
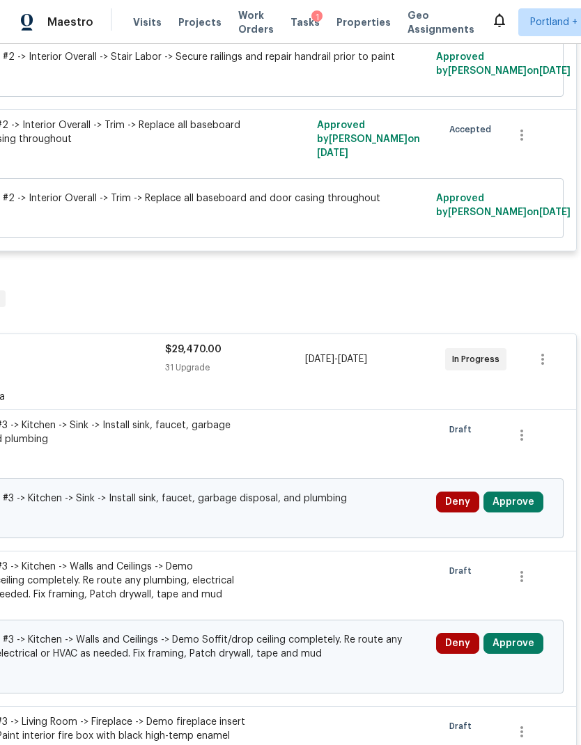
click at [512, 491] on button "Approve" at bounding box center [513, 501] width 60 height 21
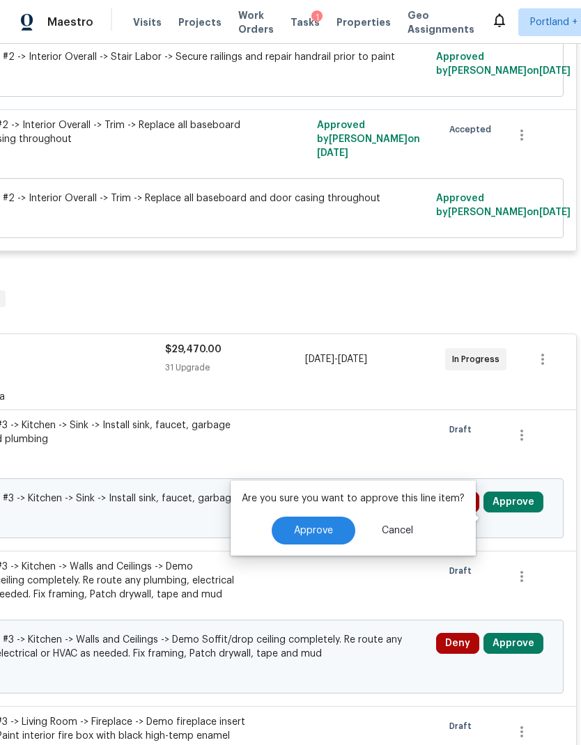
click at [331, 516] on button "Approve" at bounding box center [313, 530] width 84 height 28
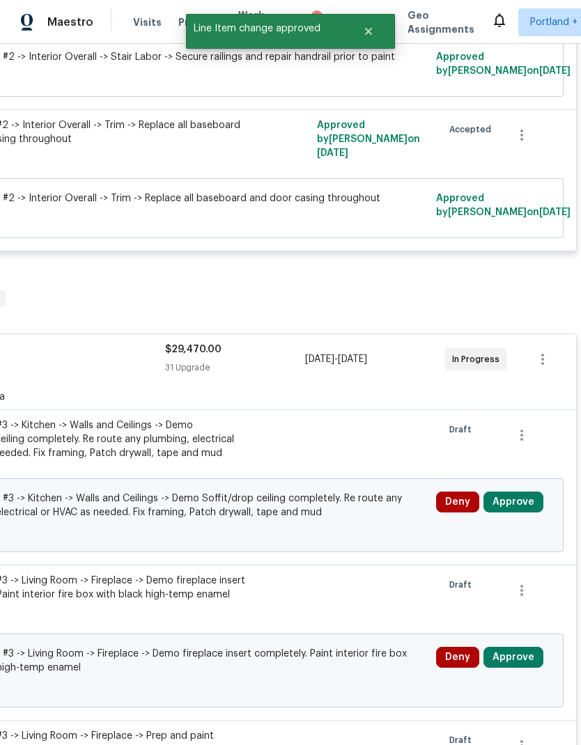
click at [519, 491] on button "Approve" at bounding box center [513, 501] width 60 height 21
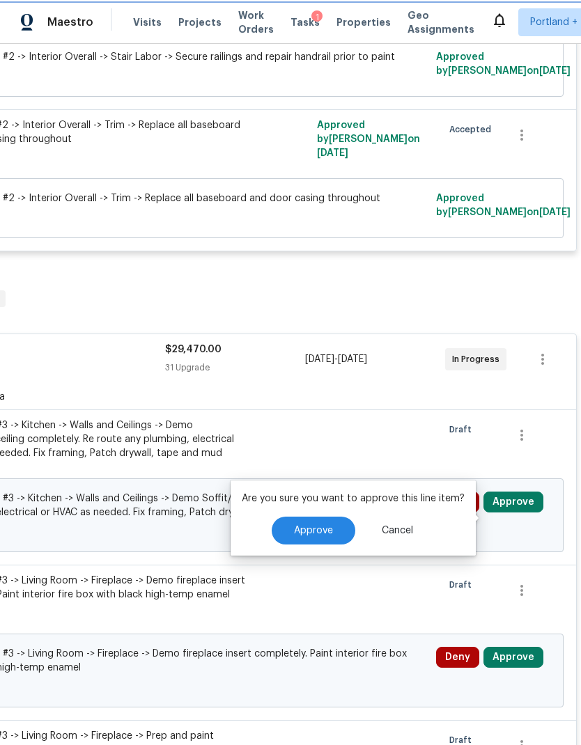
click at [521, 491] on button "Approve" at bounding box center [513, 501] width 60 height 21
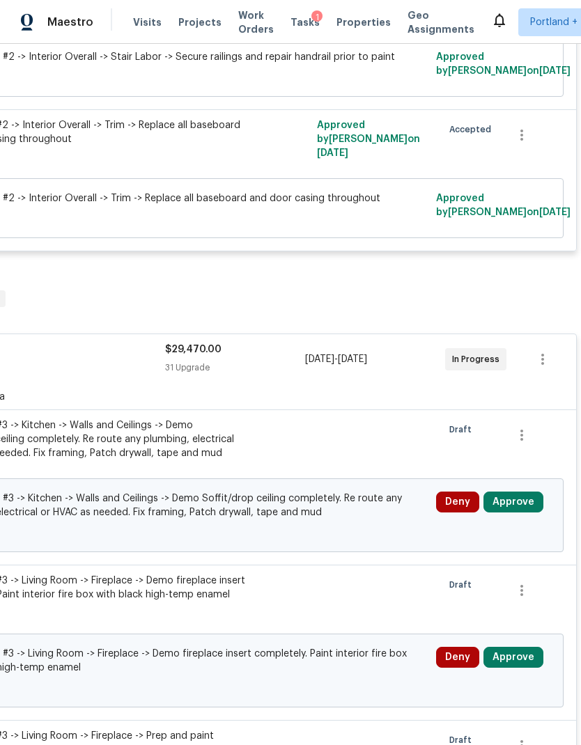
click at [512, 491] on button "Approve" at bounding box center [513, 501] width 60 height 21
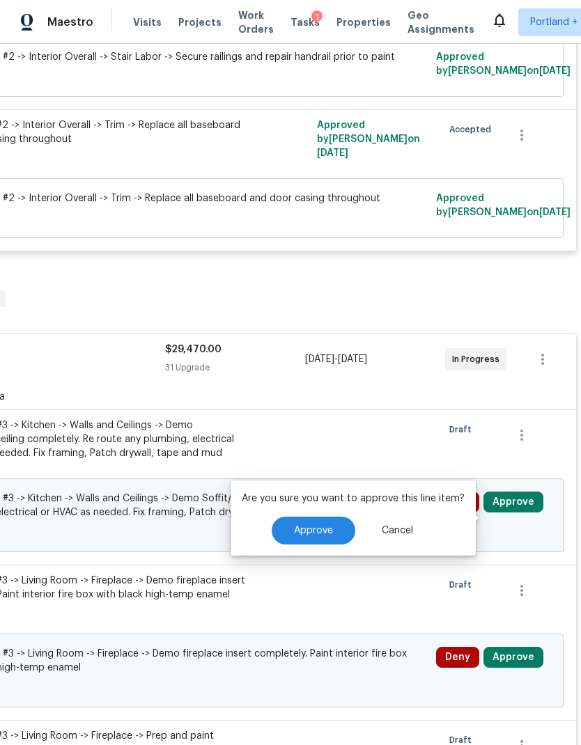
click at [323, 526] on span "Approve" at bounding box center [313, 531] width 39 height 10
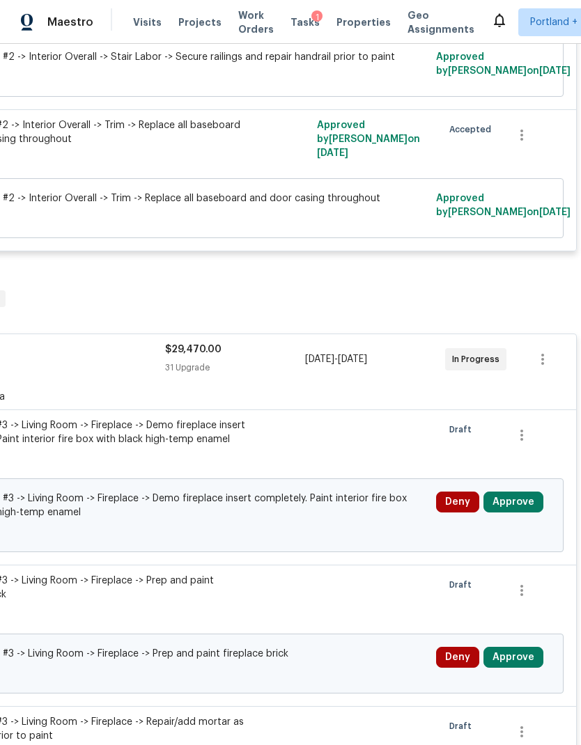
click at [525, 491] on button "Approve" at bounding box center [513, 501] width 60 height 21
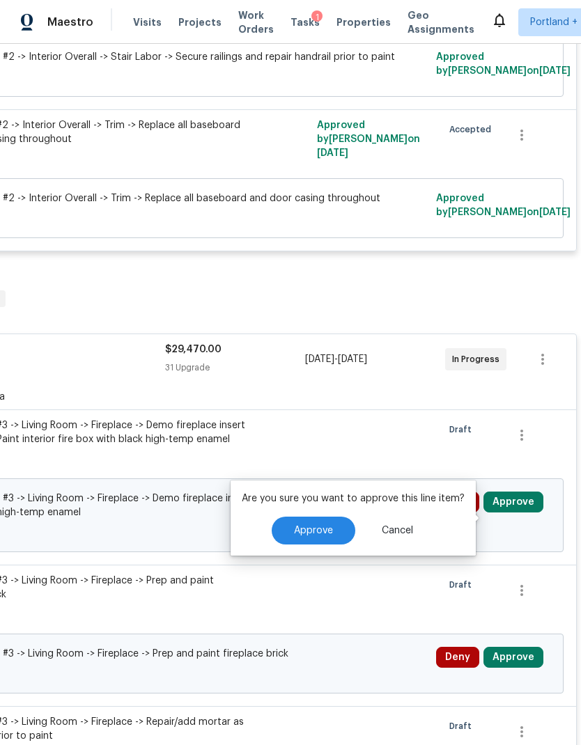
click at [313, 526] on span "Approve" at bounding box center [313, 531] width 39 height 10
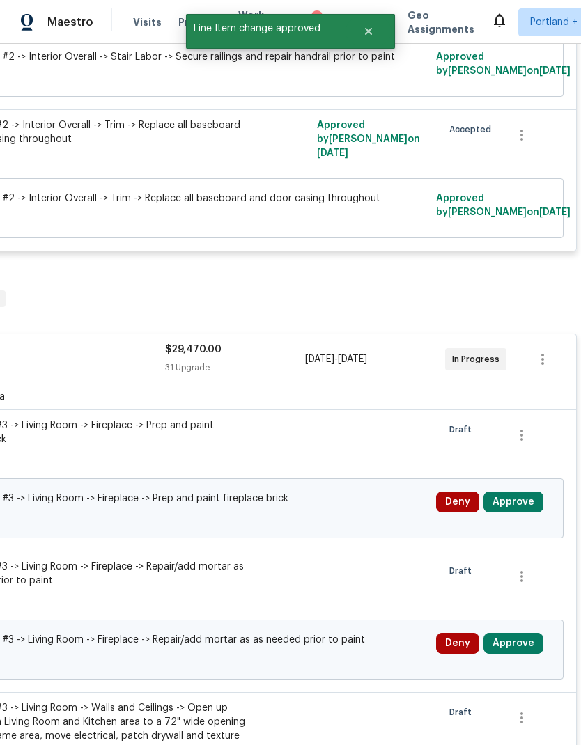
click at [516, 491] on button "Approve" at bounding box center [513, 501] width 60 height 21
click at [515, 491] on button "Approve" at bounding box center [513, 501] width 60 height 21
click at [516, 491] on button "Approve" at bounding box center [513, 501] width 60 height 21
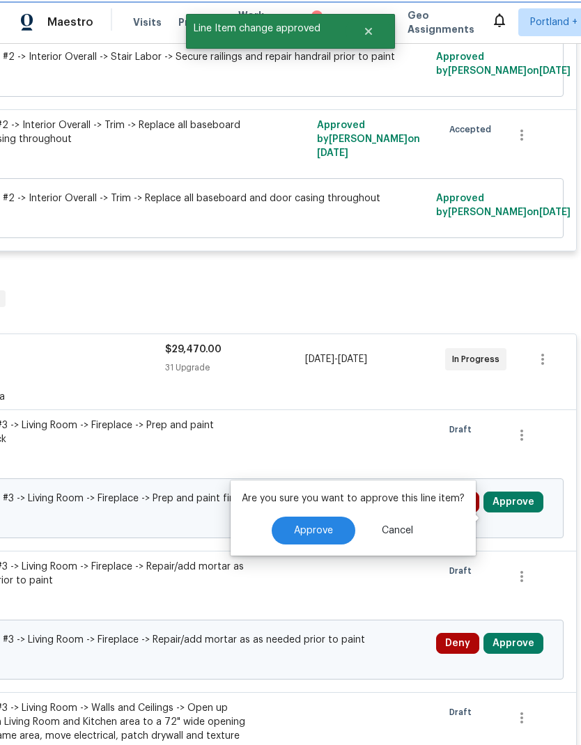
click at [318, 526] on span "Approve" at bounding box center [313, 531] width 39 height 10
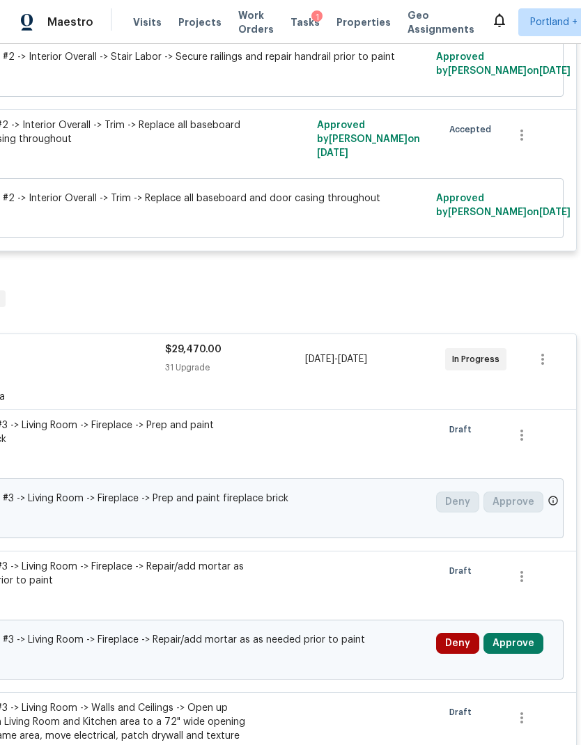
click at [518, 633] on button "Approve" at bounding box center [513, 643] width 60 height 21
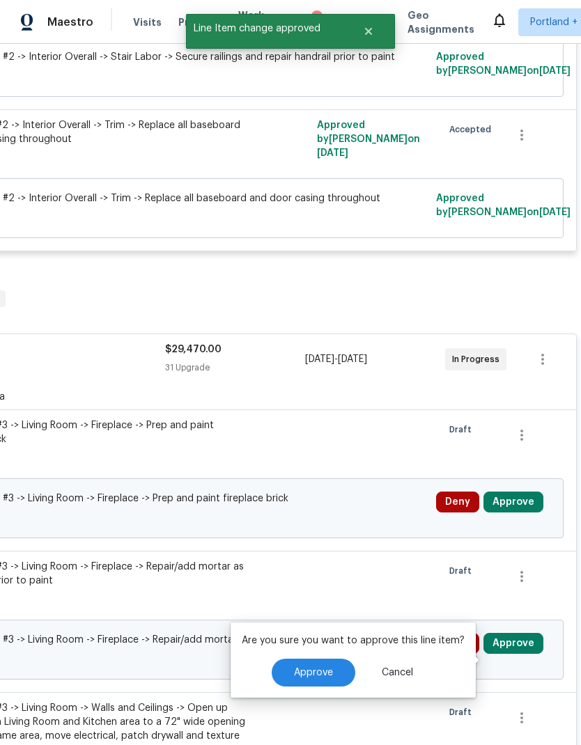
click at [306, 668] on span "Approve" at bounding box center [313, 673] width 39 height 10
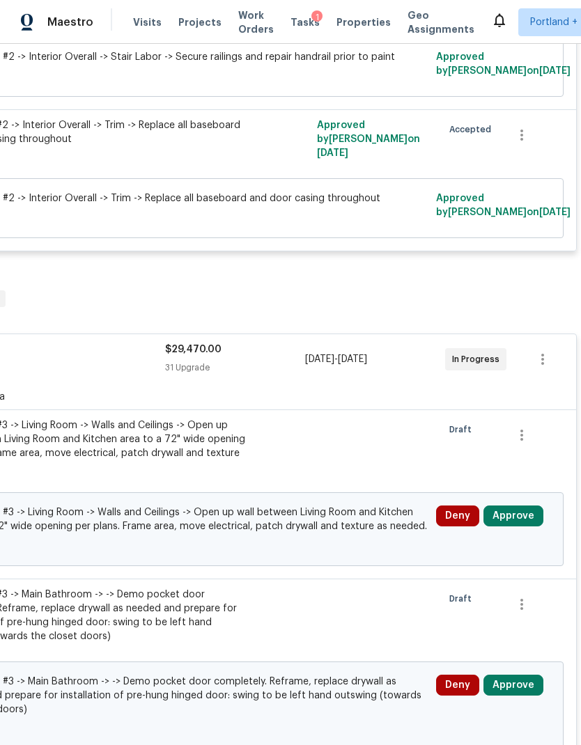
click at [512, 505] on button "Approve" at bounding box center [513, 515] width 60 height 21
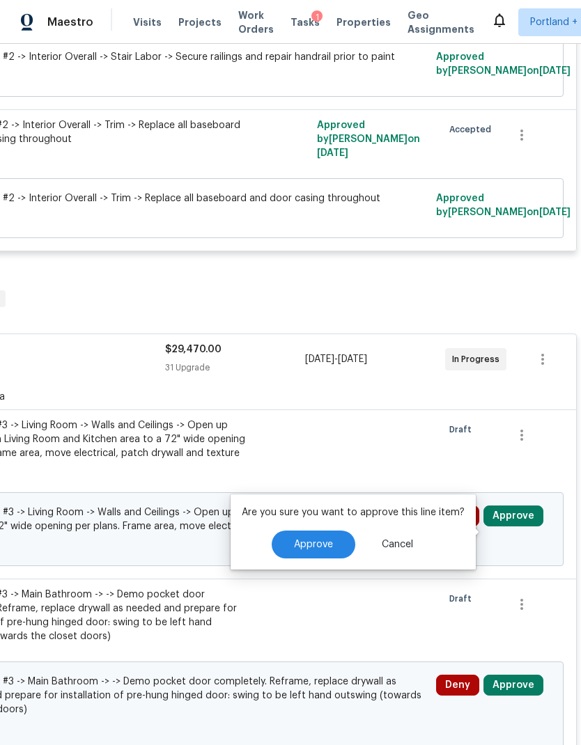
click at [320, 539] on span "Approve" at bounding box center [313, 544] width 39 height 10
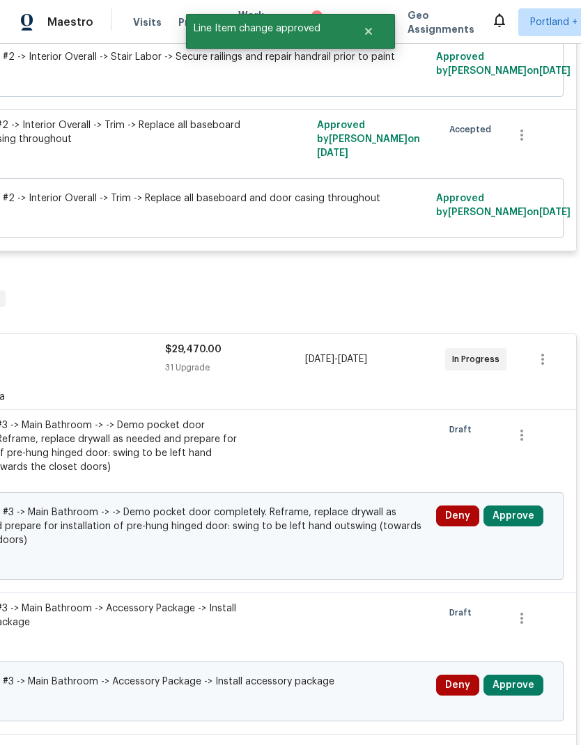
click at [516, 505] on button "Approve" at bounding box center [513, 515] width 60 height 21
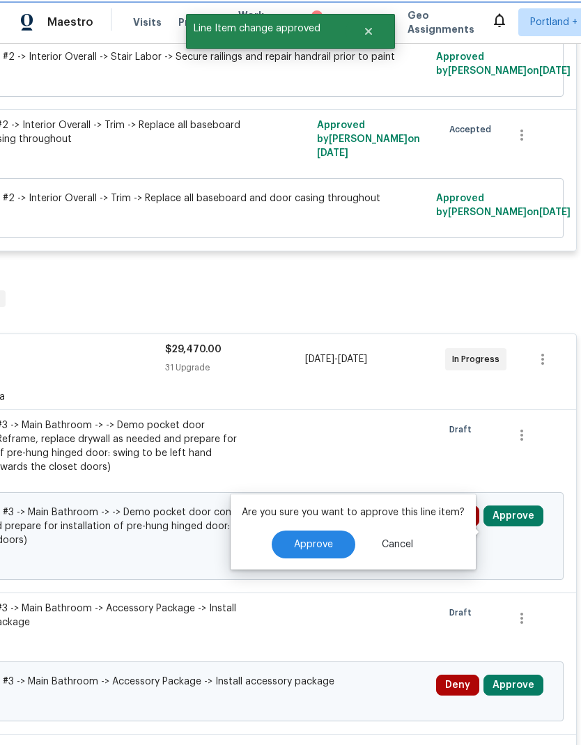
click at [319, 530] on button "Approve" at bounding box center [313, 544] width 84 height 28
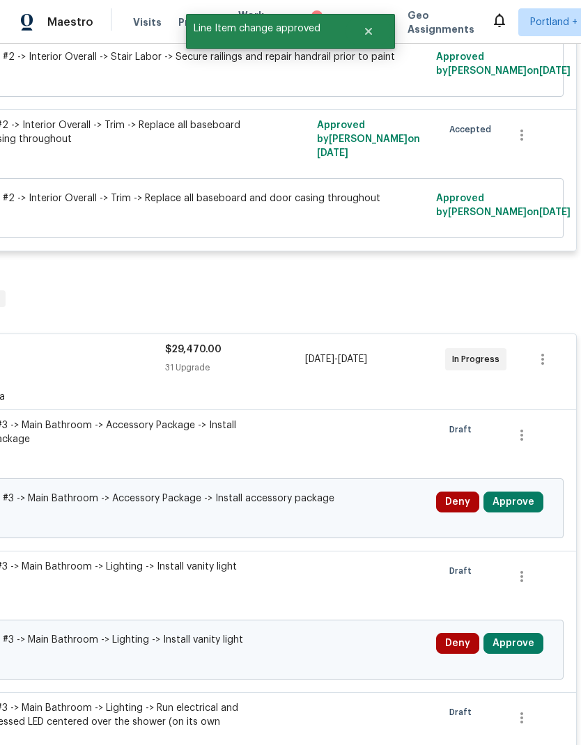
scroll to position [3699, 177]
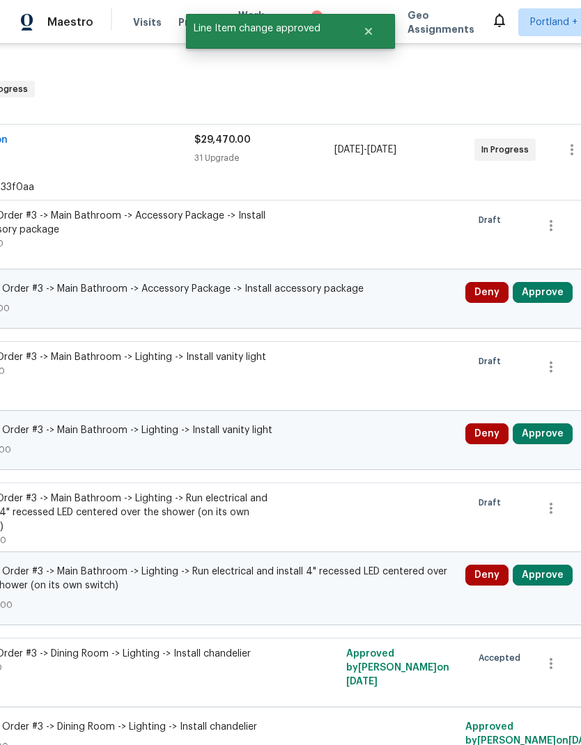
click at [548, 282] on button "Approve" at bounding box center [542, 292] width 60 height 21
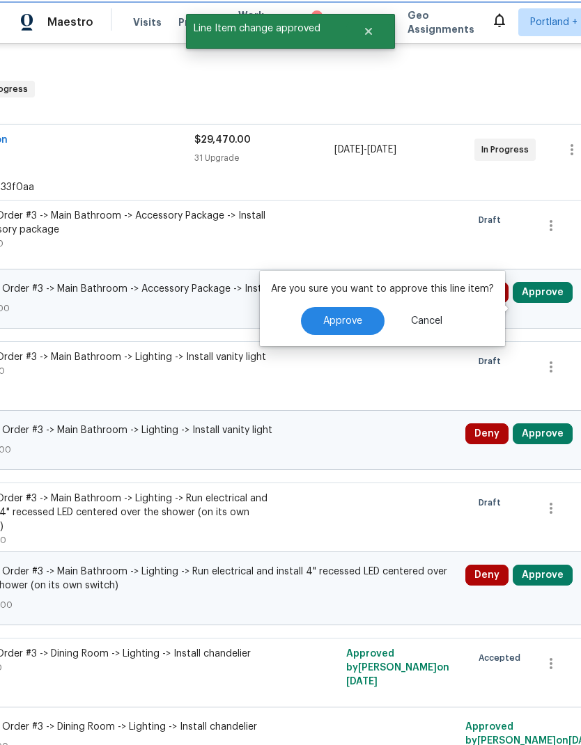
click at [336, 307] on button "Approve" at bounding box center [343, 321] width 84 height 28
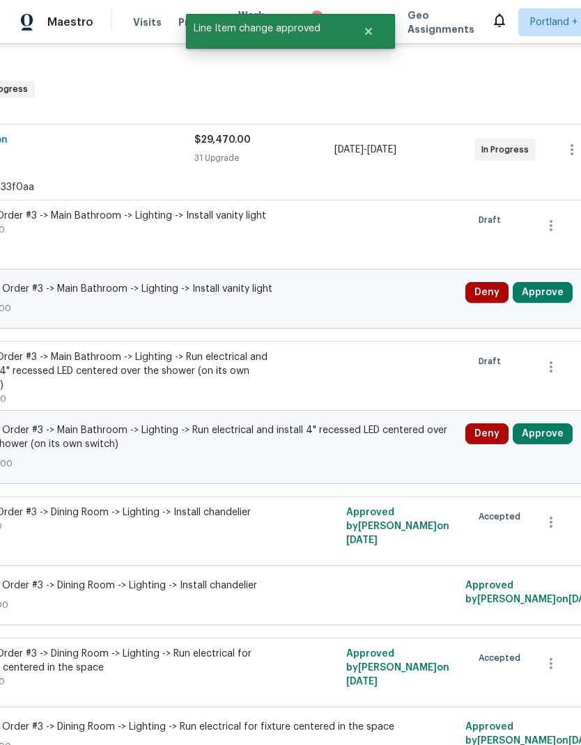
click at [538, 282] on button "Approve" at bounding box center [542, 292] width 60 height 21
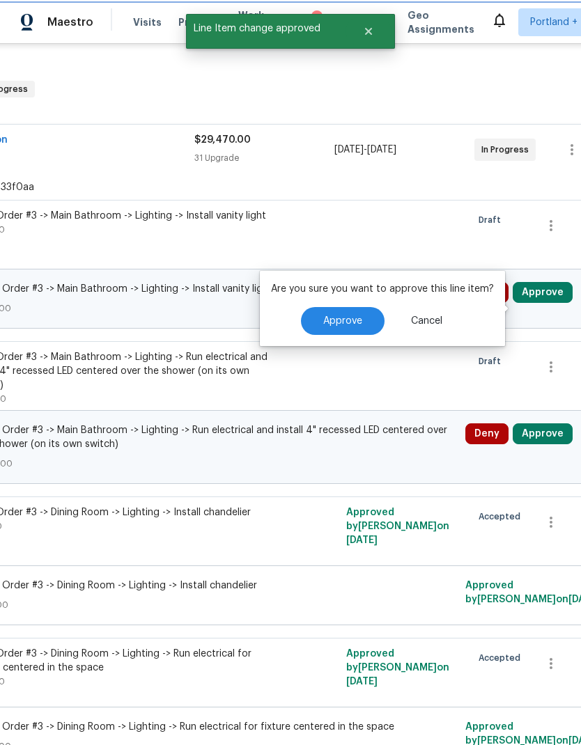
click at [340, 307] on button "Approve" at bounding box center [343, 321] width 84 height 28
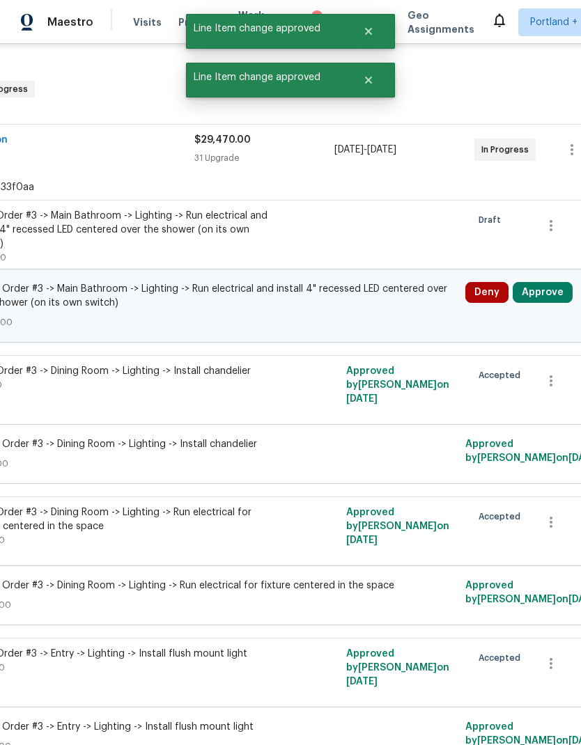
click at [540, 282] on button "Approve" at bounding box center [542, 292] width 60 height 21
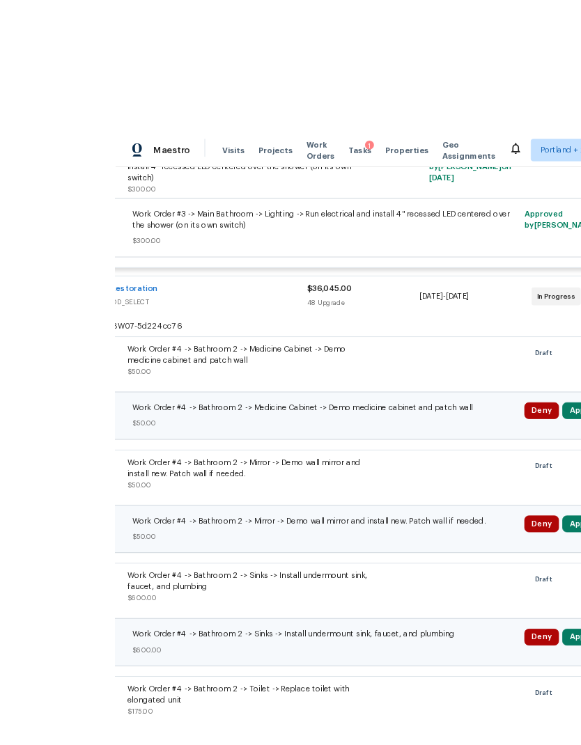
scroll to position [10, 0]
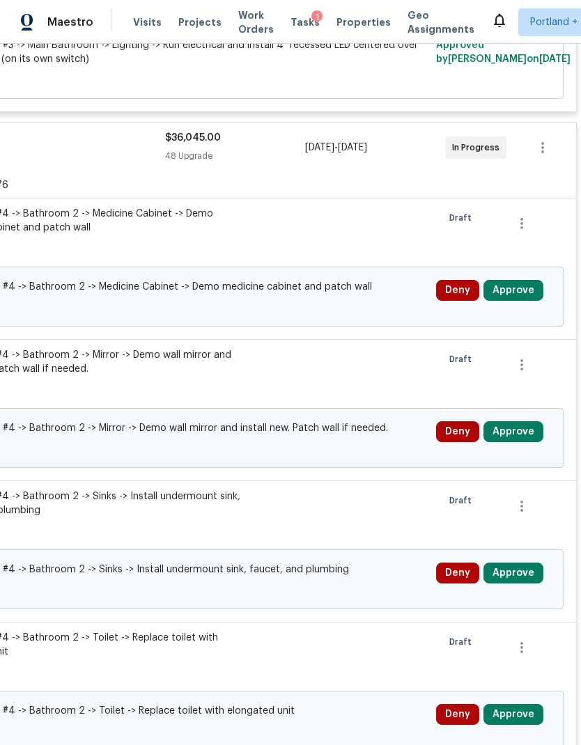
scroll to position [8446, 206]
click at [522, 301] on button "Approve" at bounding box center [513, 290] width 60 height 21
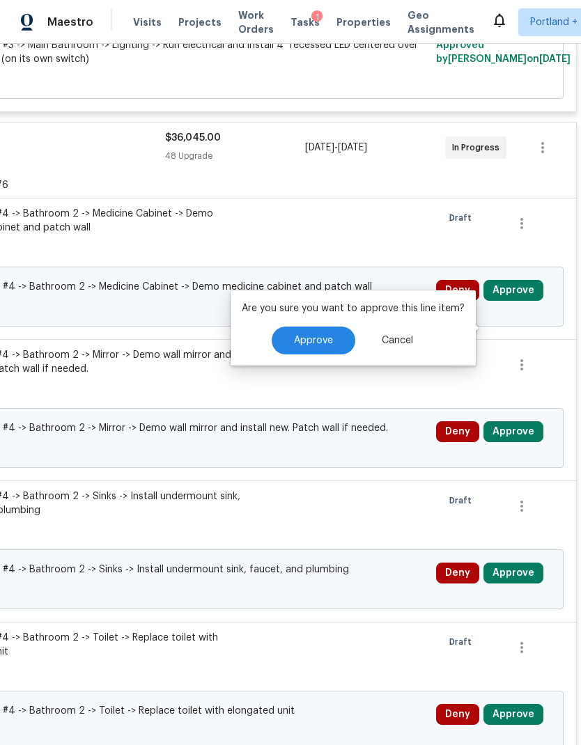
click at [322, 334] on button "Approve" at bounding box center [313, 340] width 84 height 28
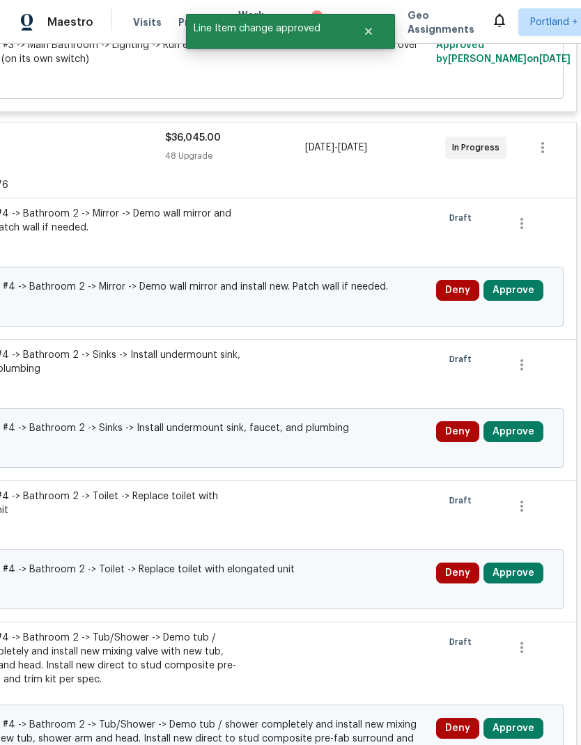
click at [519, 301] on button "Approve" at bounding box center [513, 290] width 60 height 21
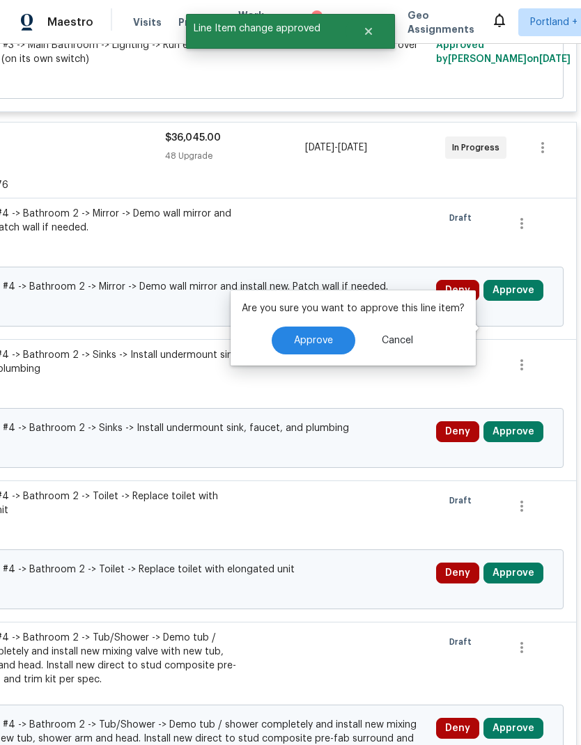
click at [301, 346] on button "Approve" at bounding box center [313, 340] width 84 height 28
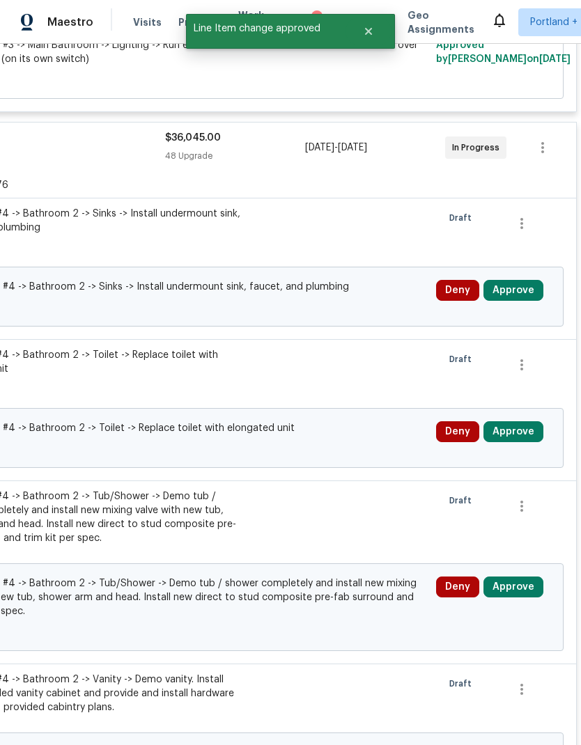
click at [517, 301] on button "Approve" at bounding box center [513, 290] width 60 height 21
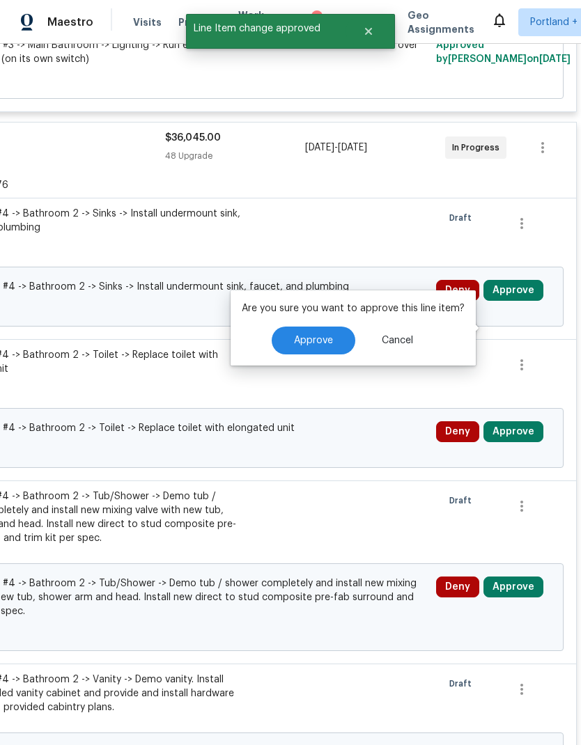
click at [310, 332] on button "Approve" at bounding box center [313, 340] width 84 height 28
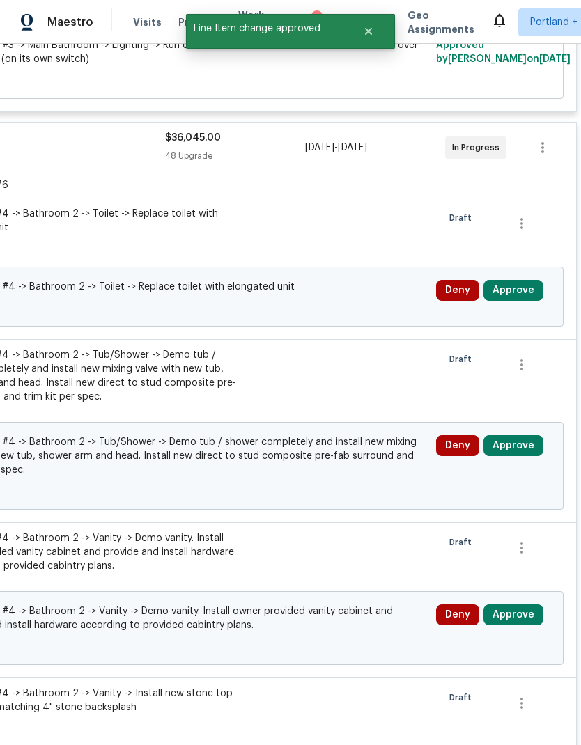
click at [516, 301] on button "Approve" at bounding box center [513, 290] width 60 height 21
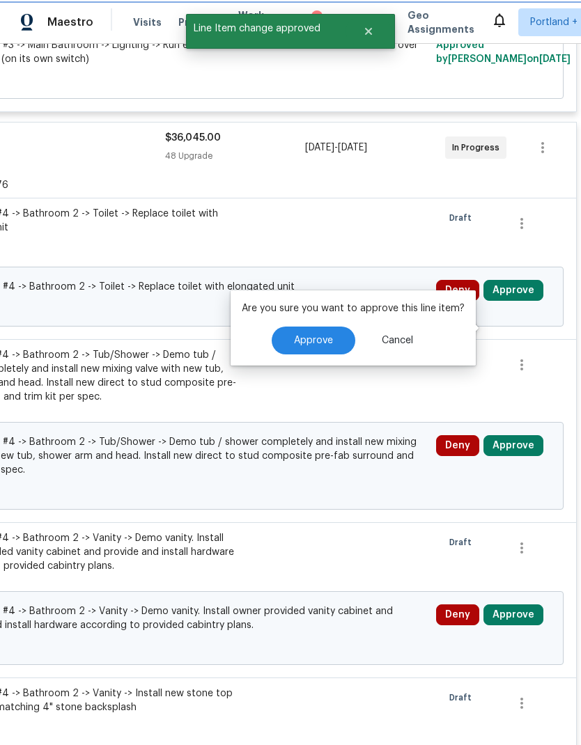
click at [322, 342] on span "Approve" at bounding box center [313, 341] width 39 height 10
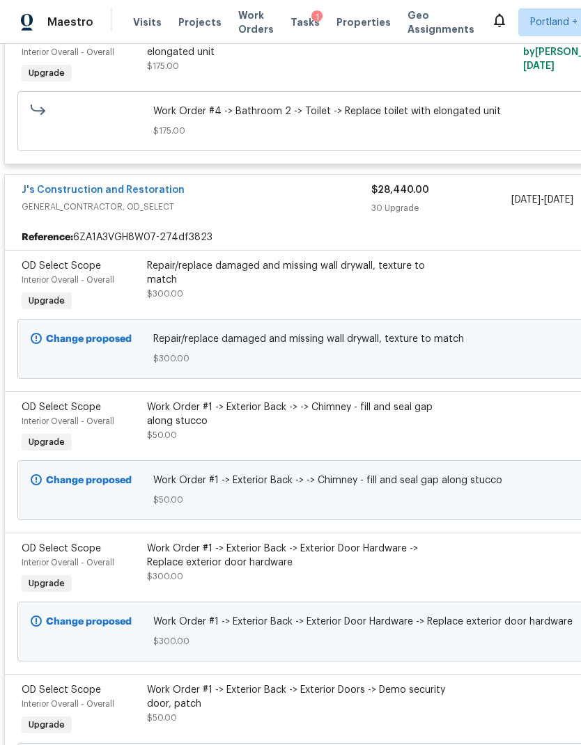
scroll to position [15533, 0]
